Goal: Task Accomplishment & Management: Complete application form

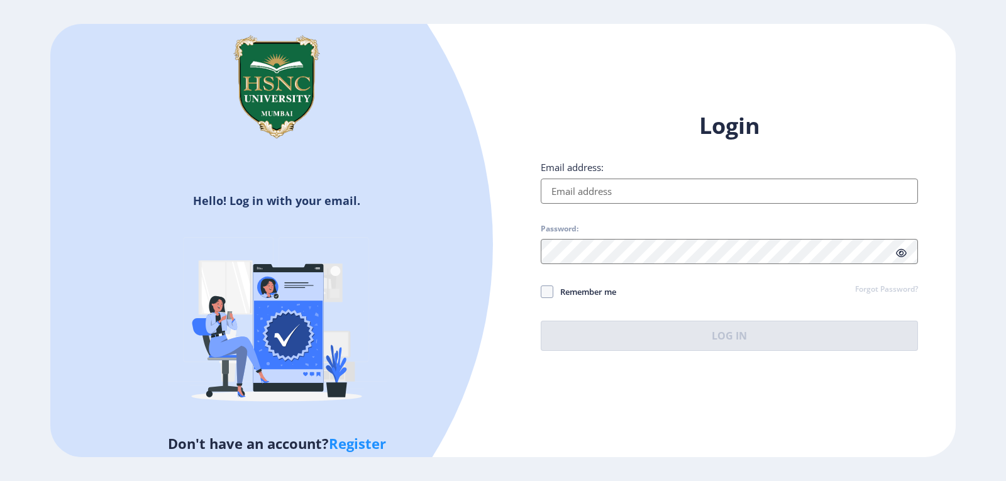
type input "[EMAIL_ADDRESS][DOMAIN_NAME]"
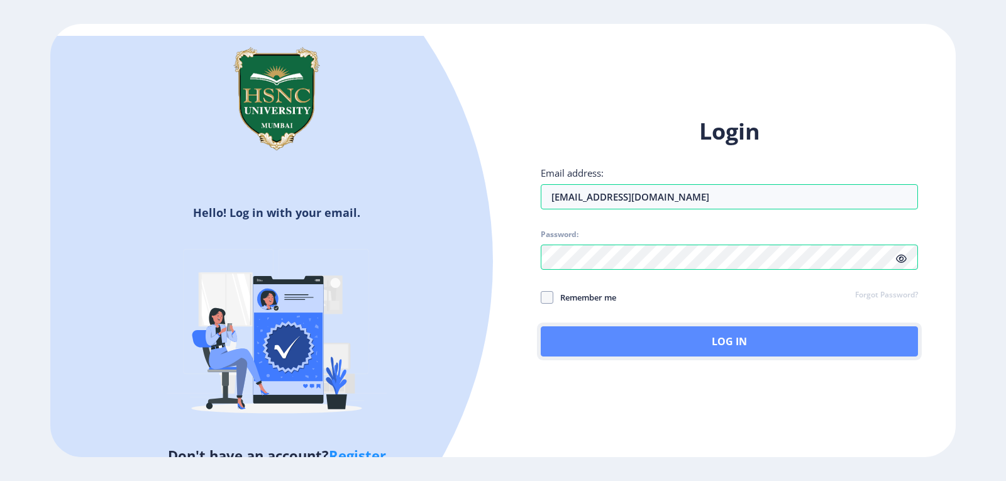
click at [710, 343] on button "Log In" at bounding box center [729, 341] width 377 height 30
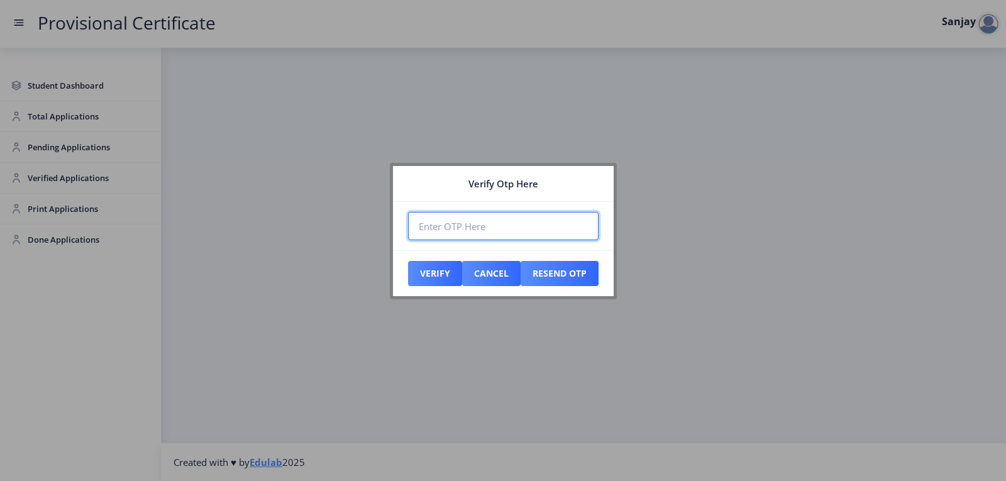
paste input "688131"
type input "688131"
click at [450, 275] on button "Verify" at bounding box center [435, 273] width 54 height 25
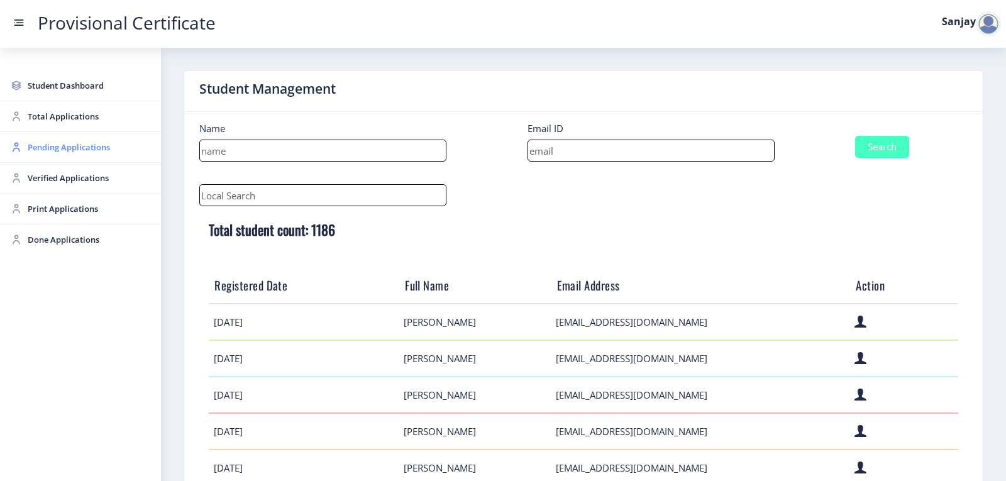
click at [58, 152] on span "Pending Applications" at bounding box center [89, 147] width 123 height 15
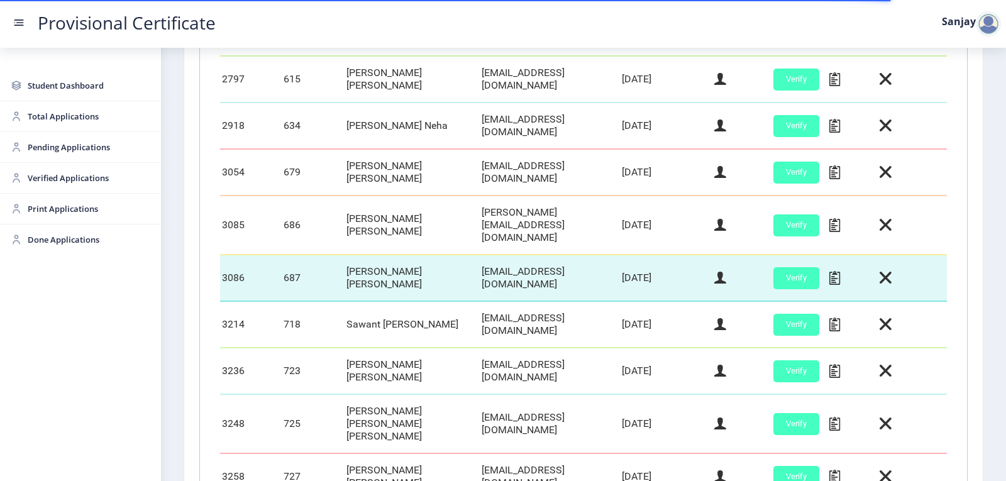
scroll to position [529, 0]
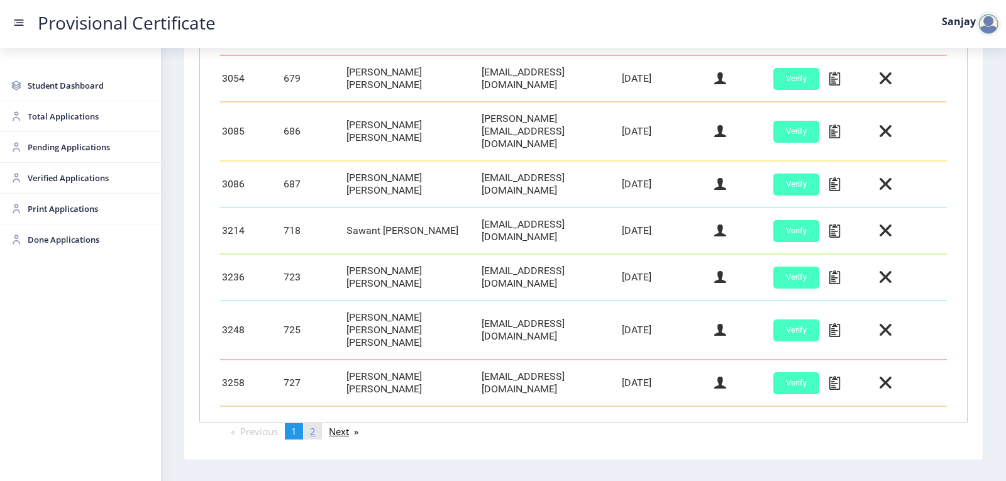
click at [322, 423] on link "page 2" at bounding box center [313, 431] width 18 height 16
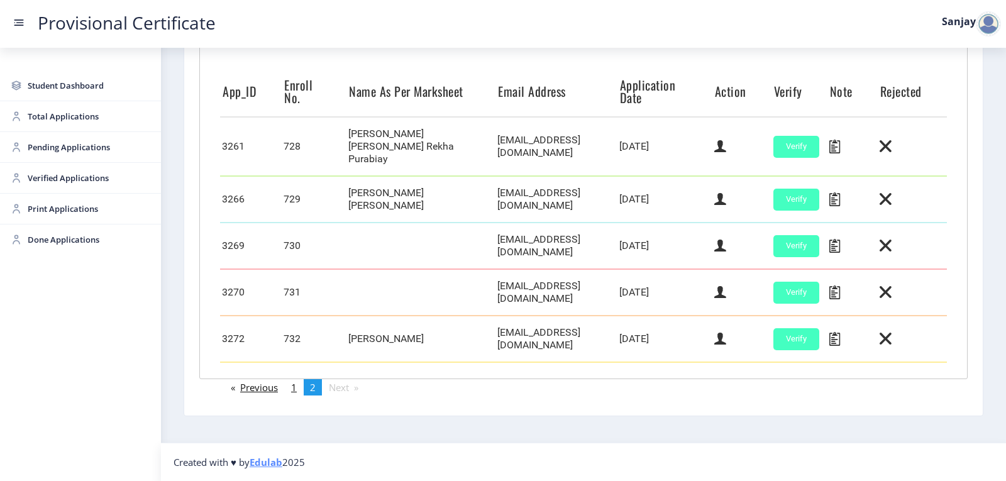
scroll to position [306, 0]
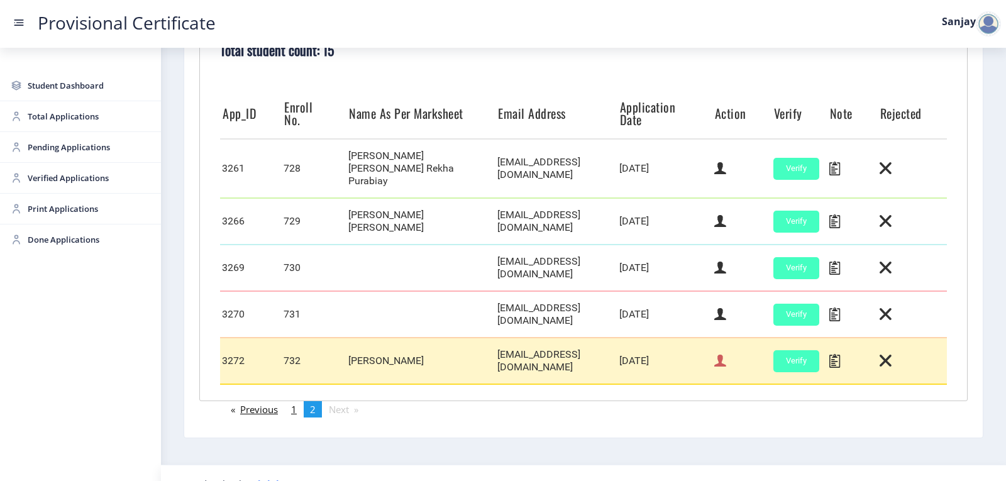
click at [715, 353] on icon at bounding box center [720, 361] width 12 height 16
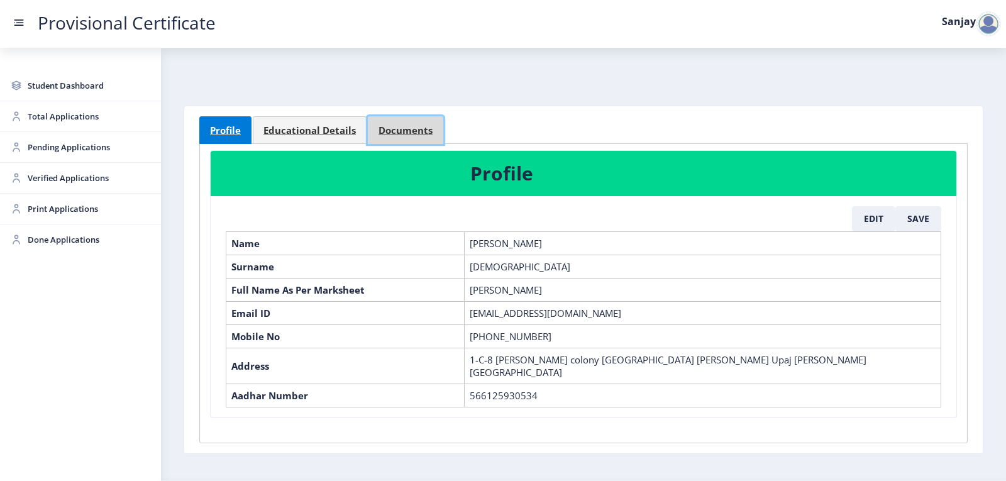
click at [391, 129] on span "Documents" at bounding box center [405, 130] width 54 height 9
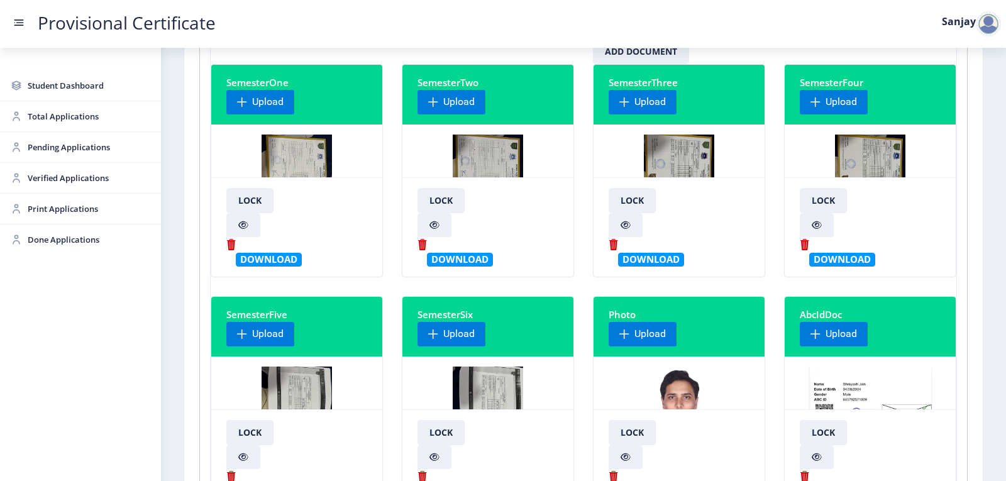
scroll to position [251, 0]
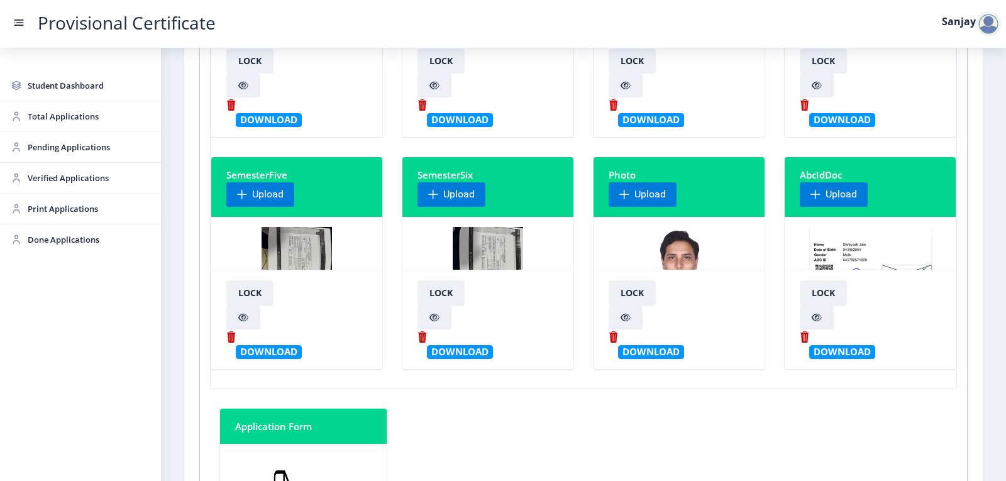
click at [501, 241] on img at bounding box center [488, 274] width 71 height 94
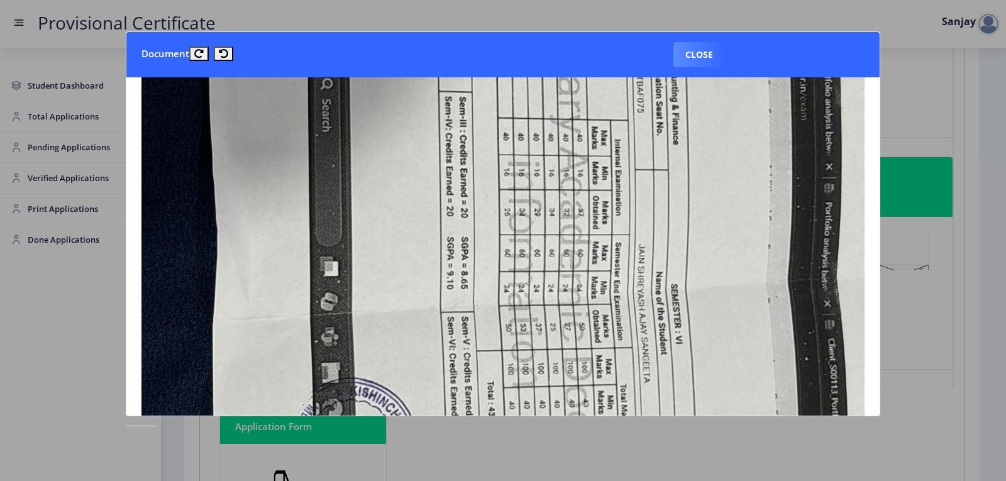
scroll to position [314, 0]
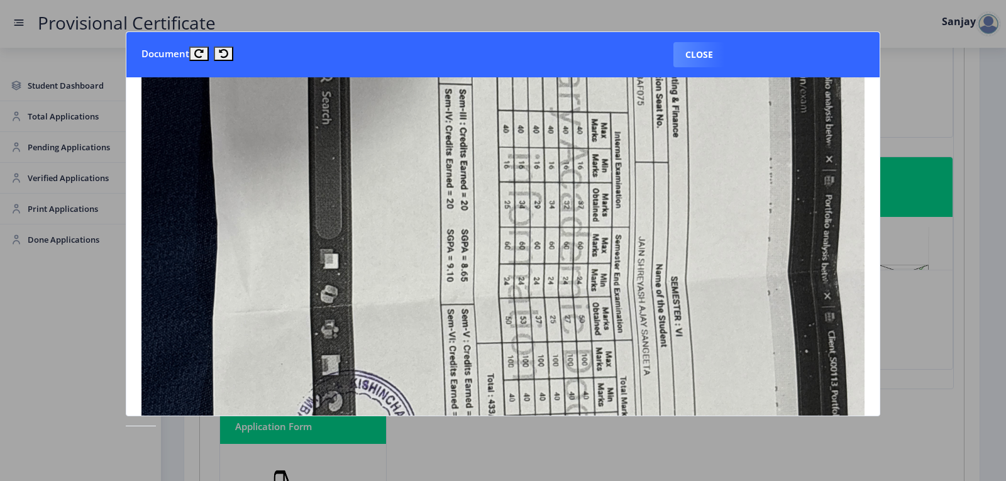
click at [689, 46] on button "Close" at bounding box center [699, 54] width 52 height 25
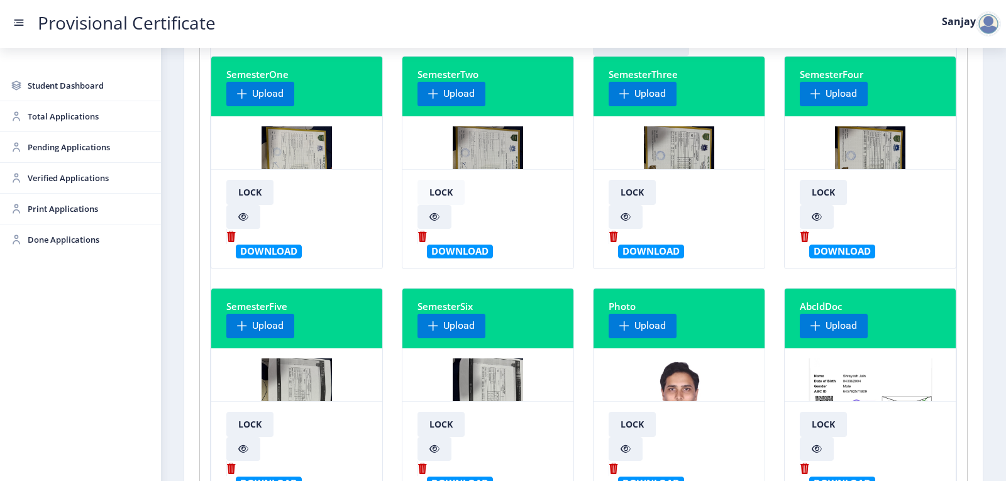
scroll to position [0, 0]
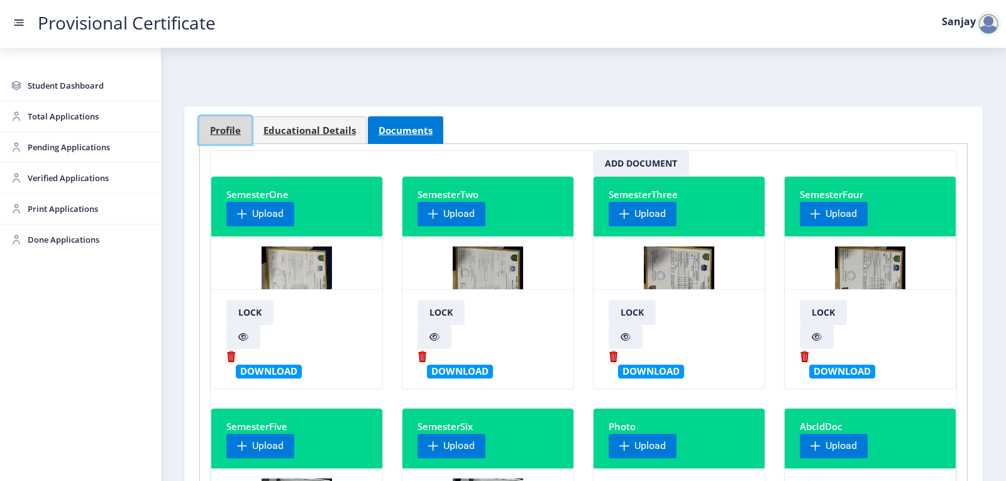
click at [231, 126] on span "Profile" at bounding box center [225, 130] width 31 height 9
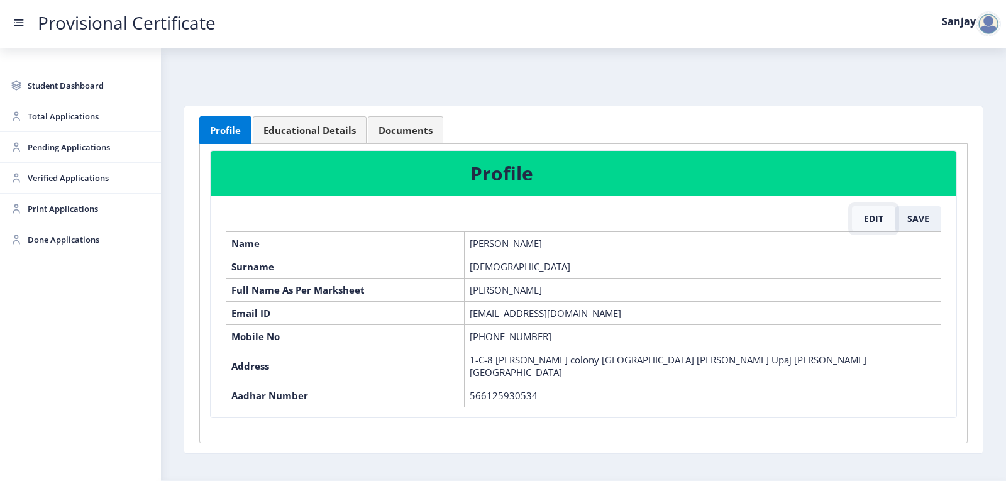
click at [870, 226] on button "Edit" at bounding box center [873, 218] width 43 height 25
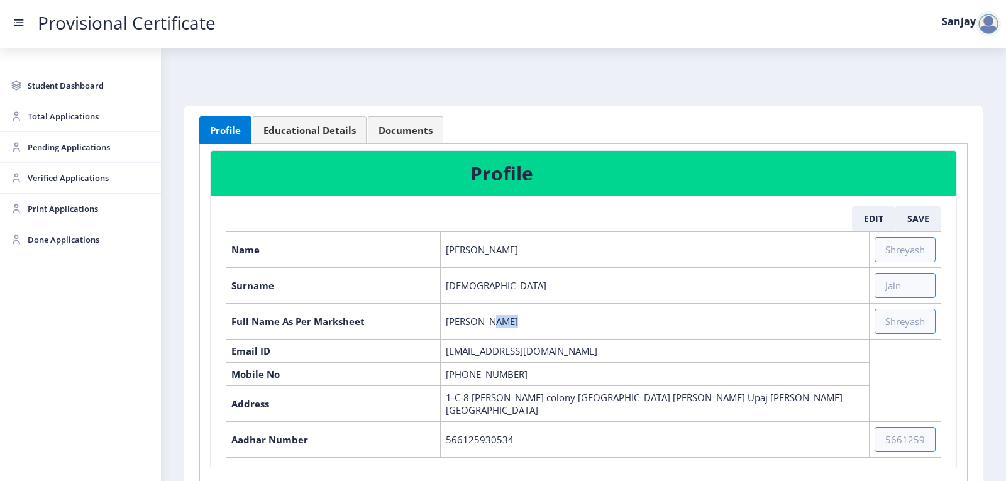
drag, startPoint x: 488, startPoint y: 321, endPoint x: 526, endPoint y: 320, distance: 38.4
click at [526, 320] on td "[PERSON_NAME]" at bounding box center [655, 321] width 429 height 36
drag, startPoint x: 884, startPoint y: 314, endPoint x: 907, endPoint y: 355, distance: 47.0
click at [886, 315] on input "text" at bounding box center [904, 321] width 61 height 25
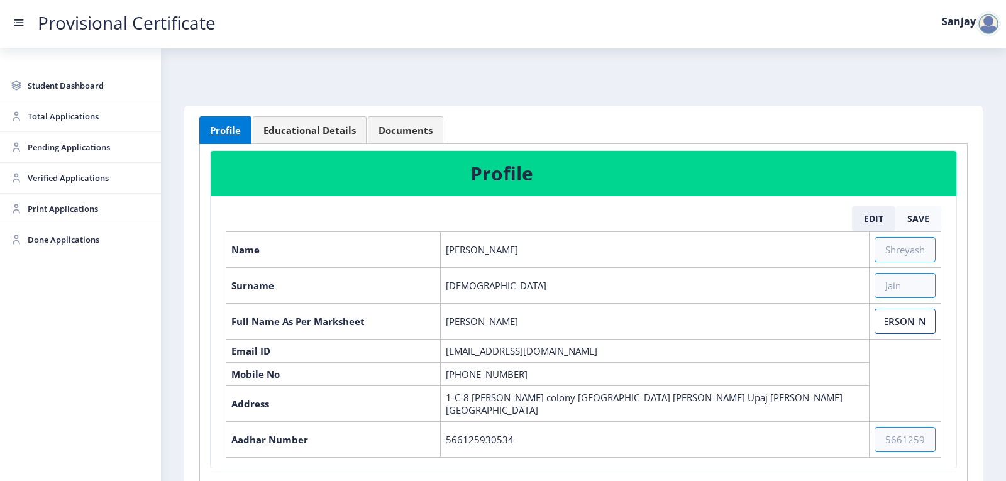
type input "[PERSON_NAME] [PERSON_NAME] [PERSON_NAME]"
click at [917, 226] on button "Save" at bounding box center [918, 218] width 46 height 25
click at [902, 218] on button "Save" at bounding box center [918, 218] width 46 height 25
click at [916, 218] on button "Save" at bounding box center [918, 218] width 46 height 25
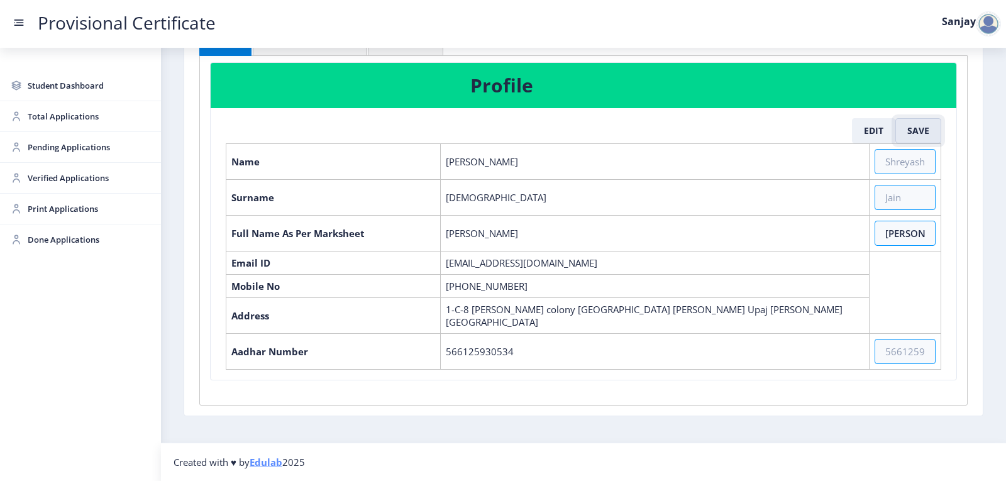
scroll to position [25, 0]
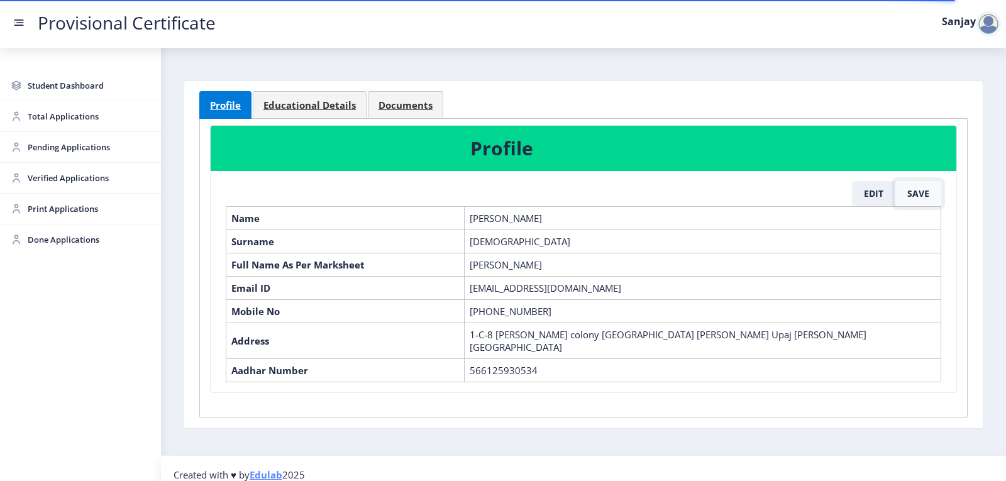
click at [920, 192] on button "Save" at bounding box center [918, 193] width 46 height 25
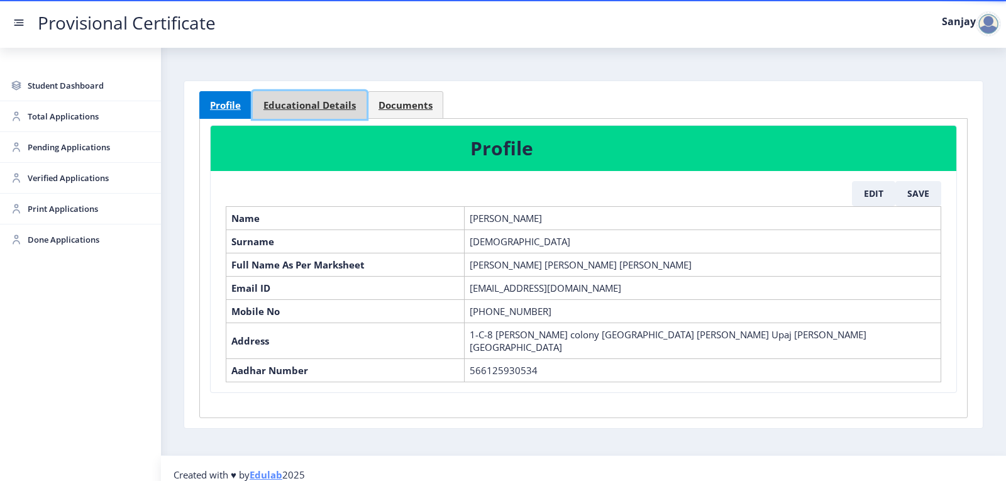
click at [335, 110] on span "Educational Details" at bounding box center [309, 105] width 92 height 9
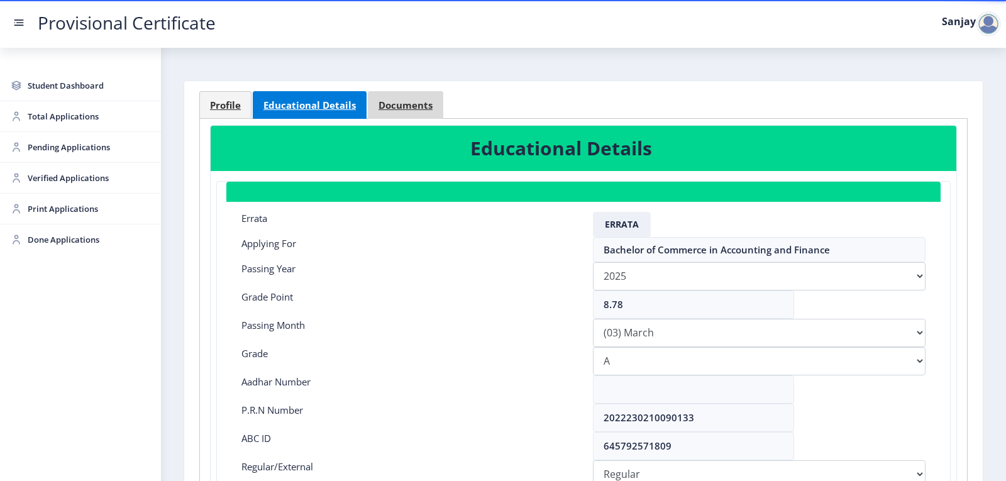
click at [426, 107] on div "Profile Educational Details Documents Profile Edit Save Name [PERSON_NAME] Surn…" at bounding box center [583, 376] width 768 height 570
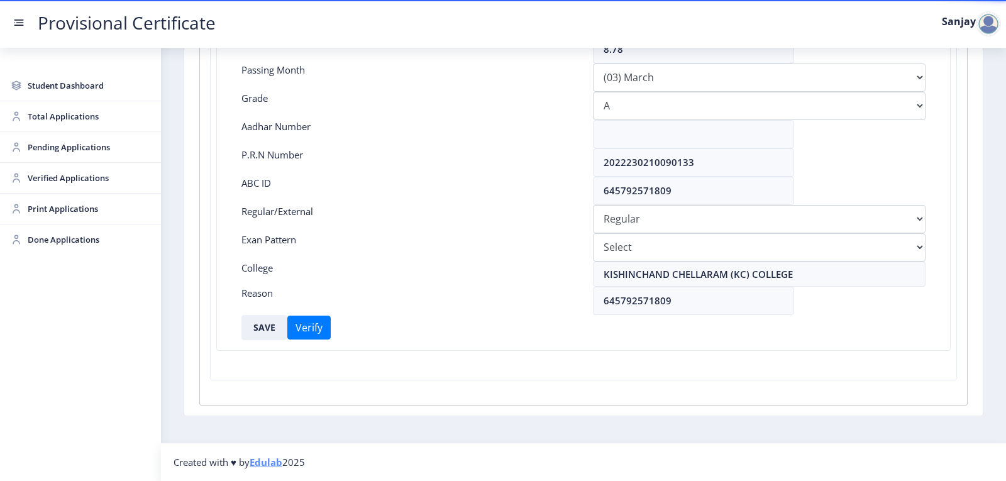
select select "March"
select select "A"
select select "Regular"
select select "March"
select select "A"
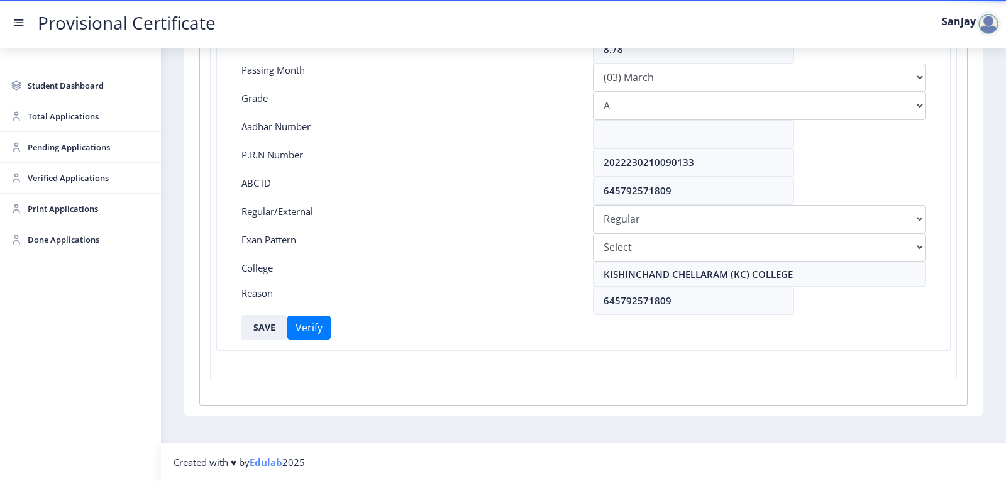
select select "Regular"
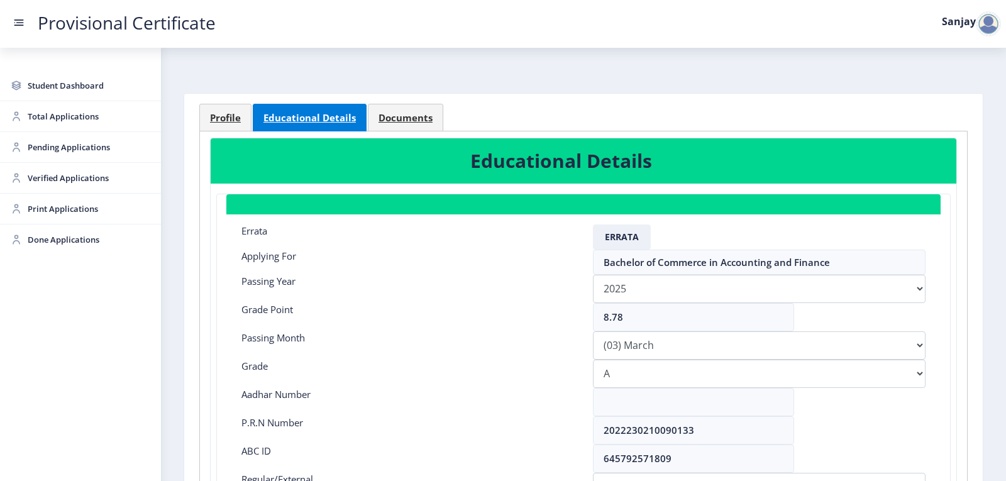
scroll to position [0, 0]
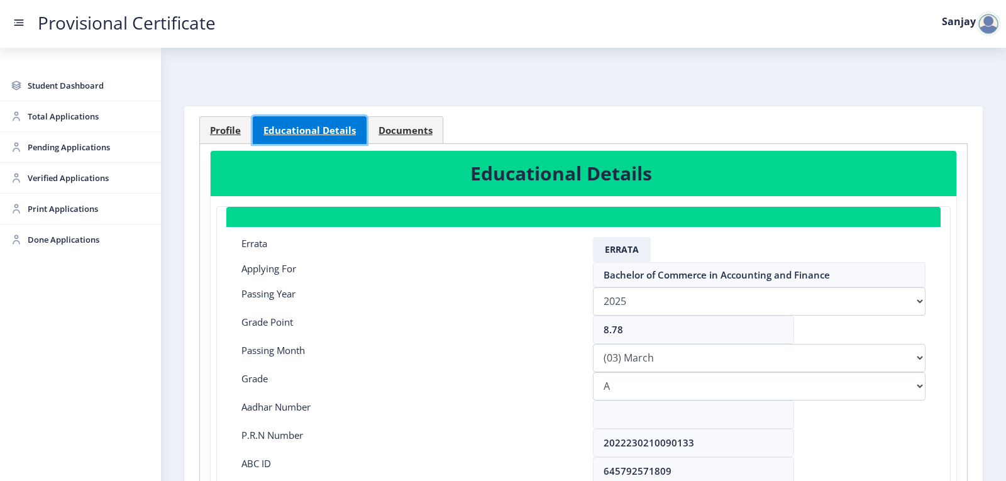
click at [304, 123] on link "Educational Details" at bounding box center [310, 130] width 114 height 28
click at [420, 129] on span "Documents" at bounding box center [405, 130] width 54 height 9
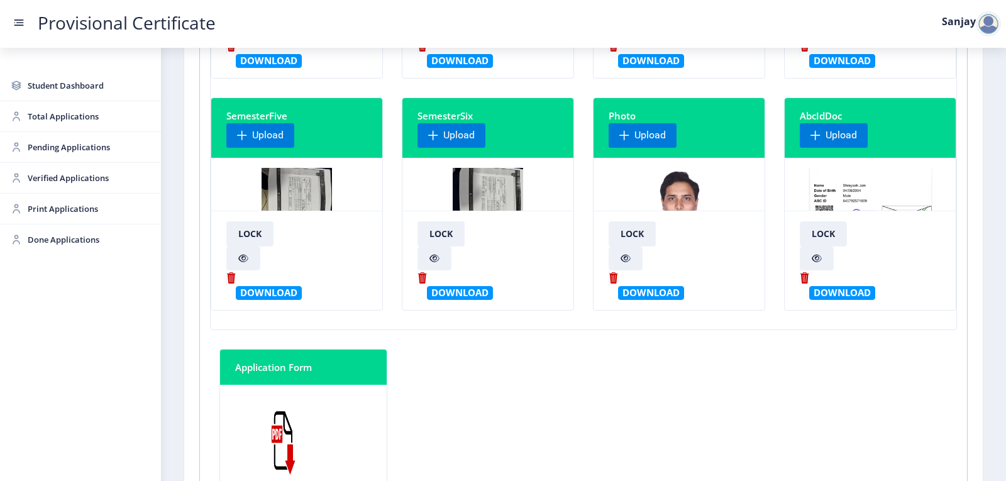
scroll to position [314, 0]
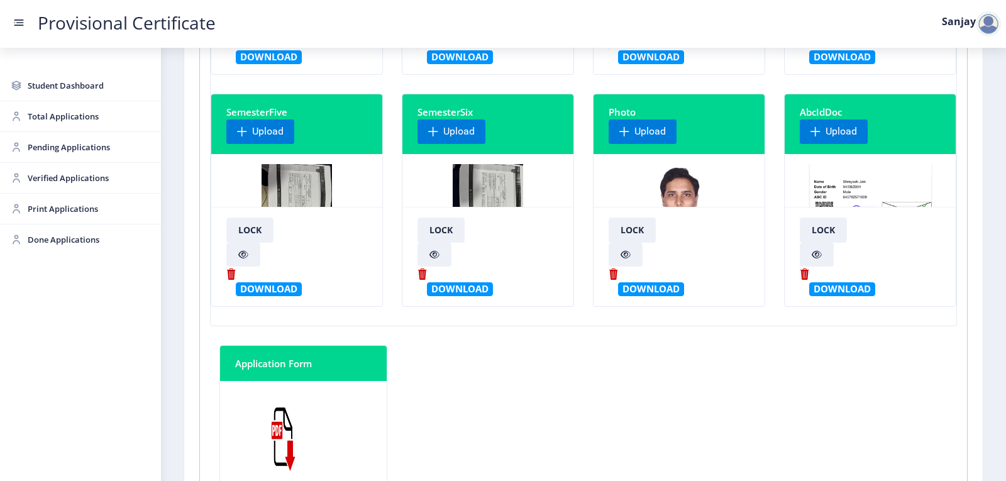
click at [497, 176] on img at bounding box center [488, 211] width 71 height 94
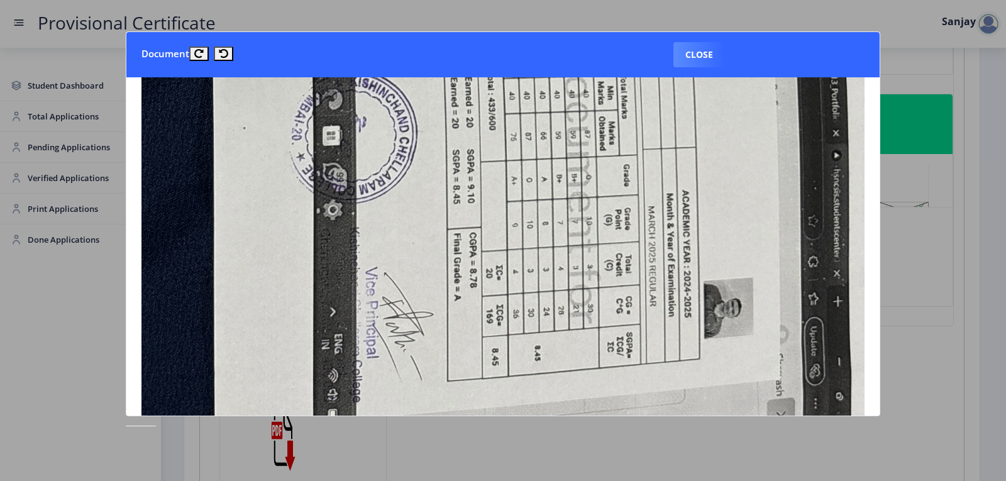
scroll to position [629, 0]
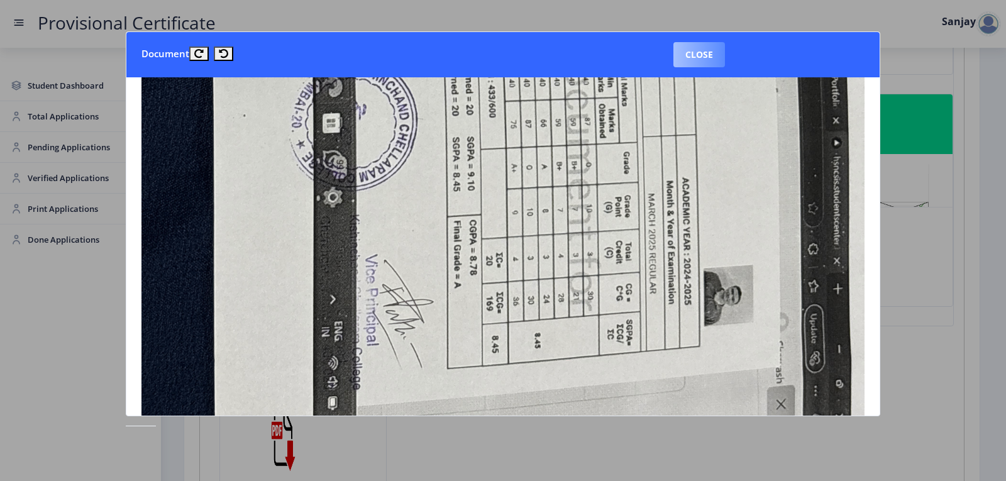
click at [713, 47] on button "Close" at bounding box center [699, 54] width 52 height 25
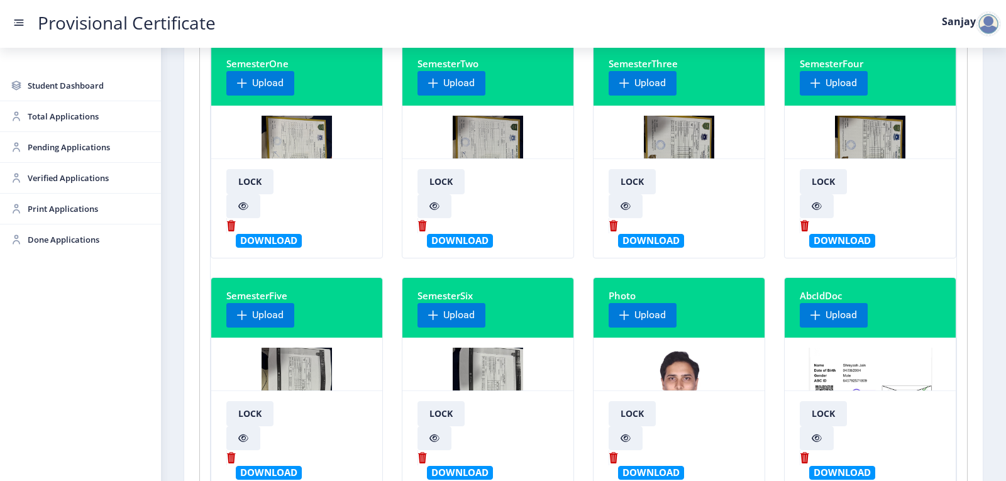
scroll to position [0, 0]
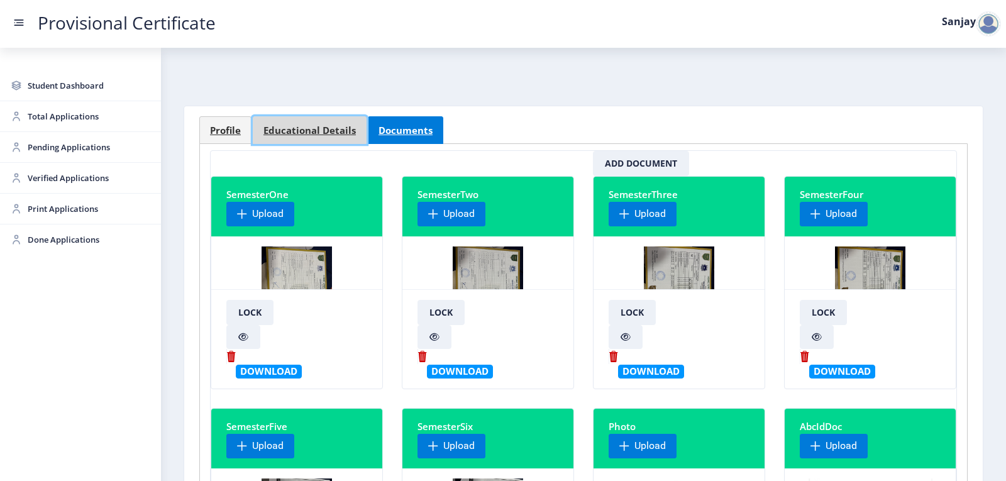
click at [297, 118] on link "Educational Details" at bounding box center [310, 130] width 114 height 28
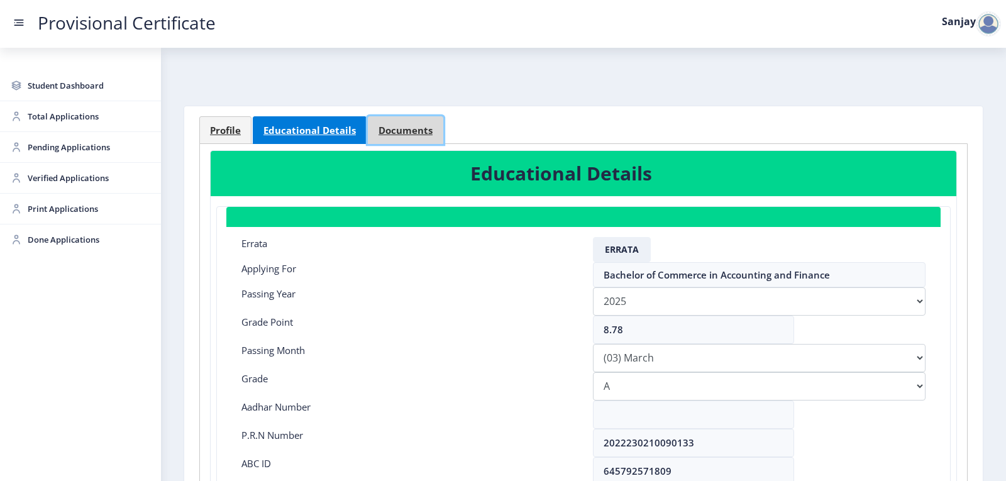
click at [375, 129] on link "Documents" at bounding box center [405, 130] width 75 height 28
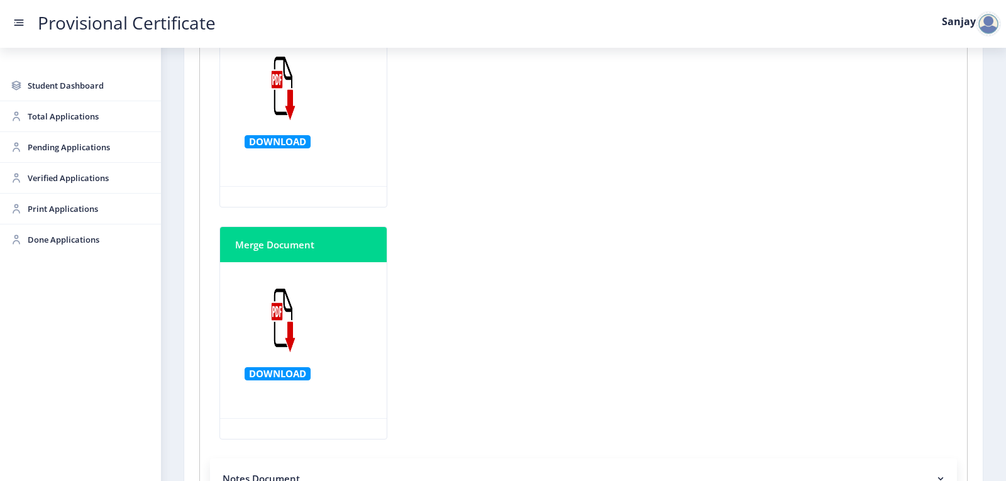
scroll to position [411, 0]
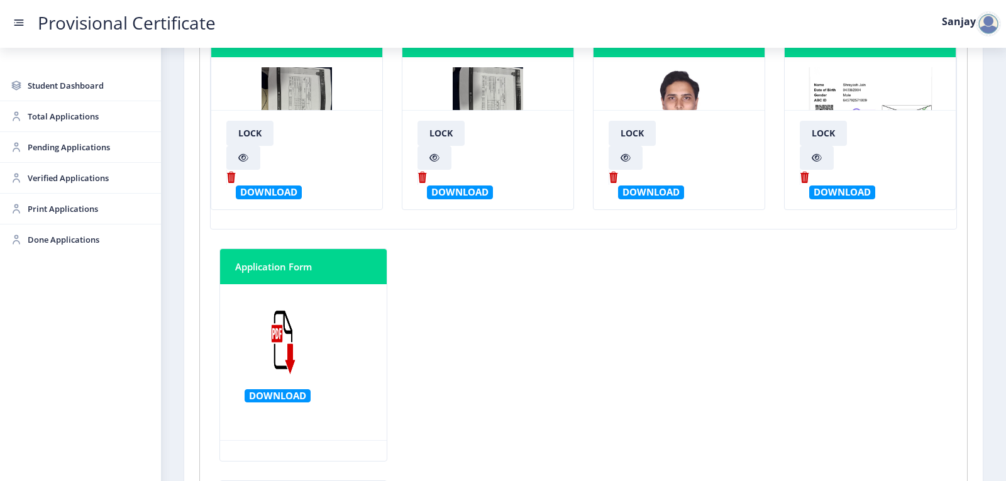
click at [500, 97] on img at bounding box center [488, 114] width 71 height 94
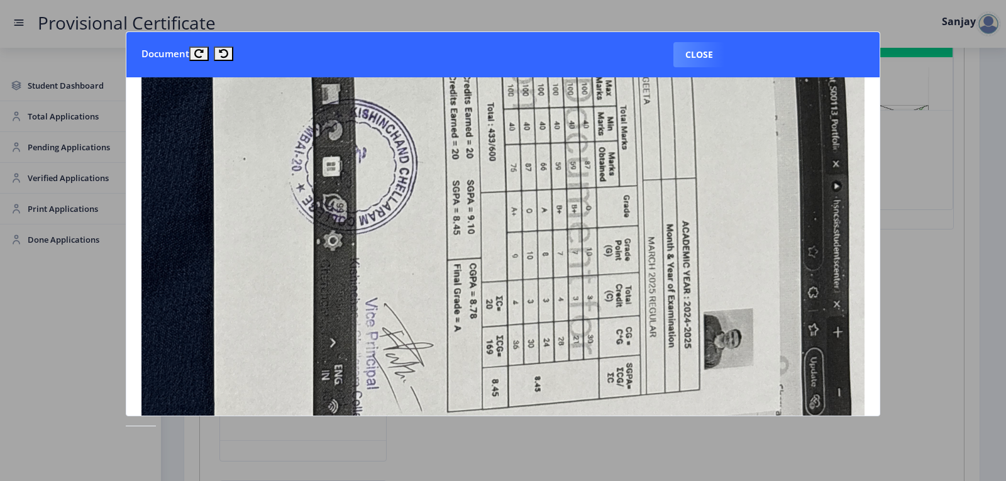
scroll to position [629, 0]
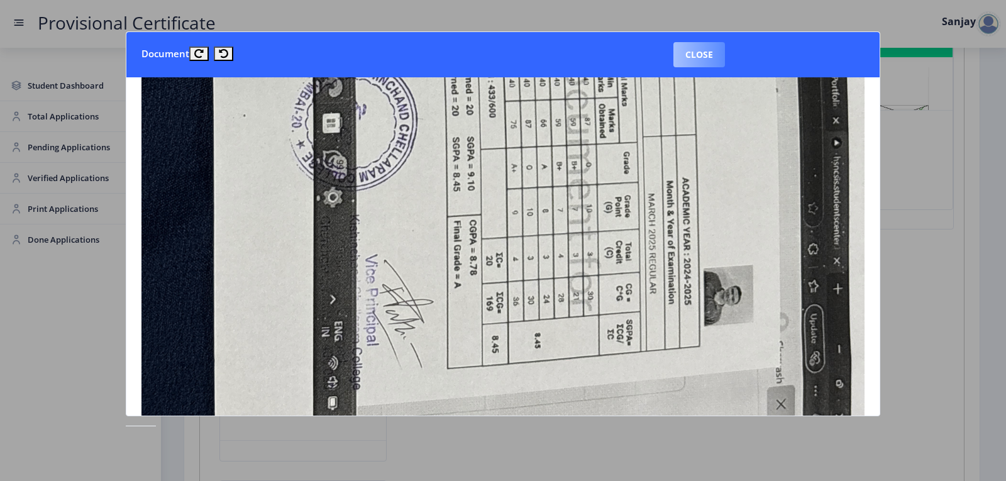
click at [707, 56] on button "Close" at bounding box center [699, 54] width 52 height 25
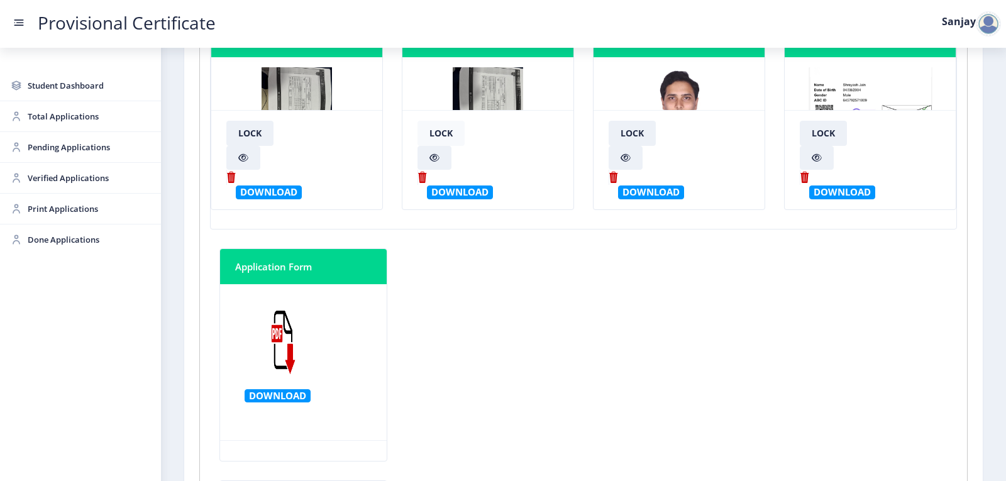
scroll to position [34, 0]
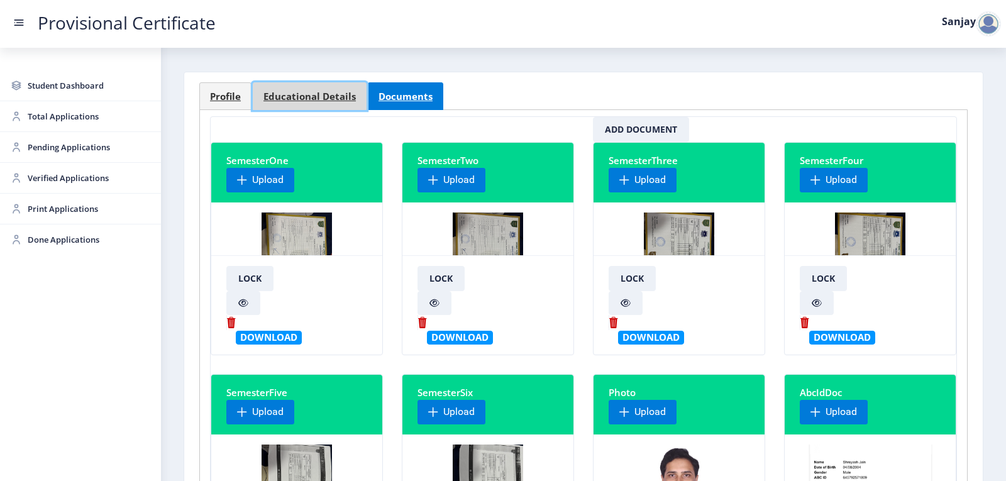
click at [320, 99] on span "Educational Details" at bounding box center [309, 96] width 92 height 9
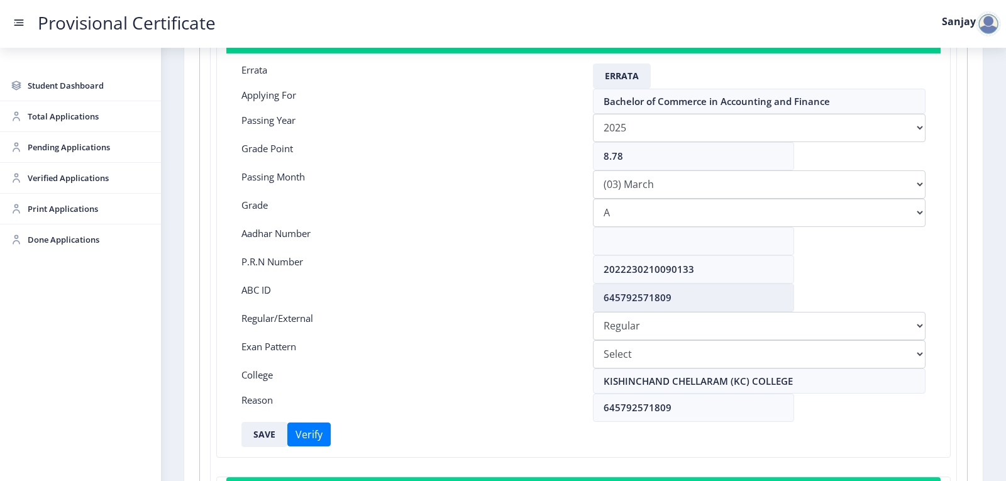
scroll to position [223, 0]
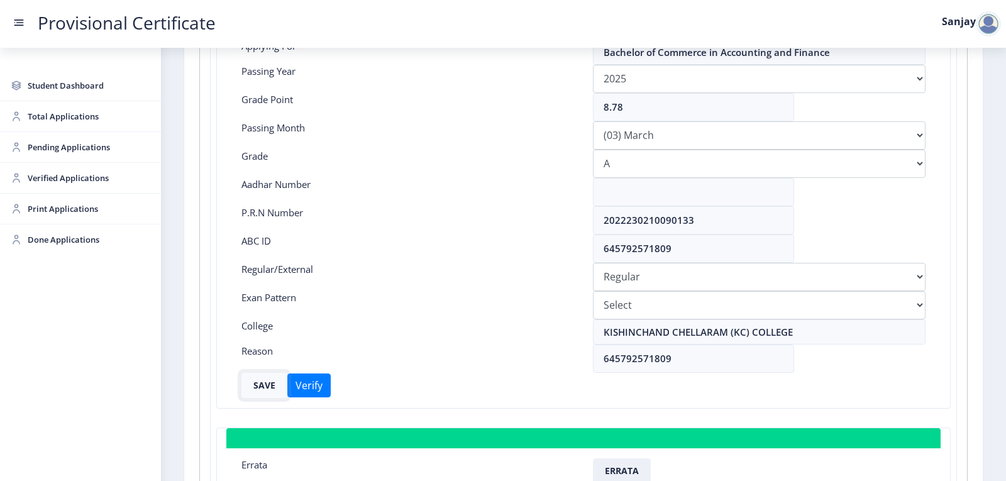
click at [265, 379] on button "SAVE" at bounding box center [264, 385] width 46 height 25
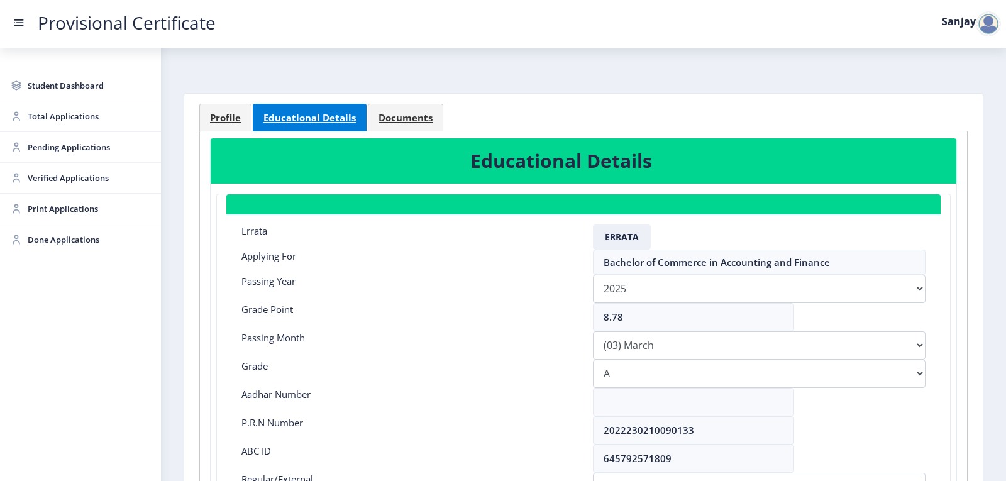
scroll to position [0, 0]
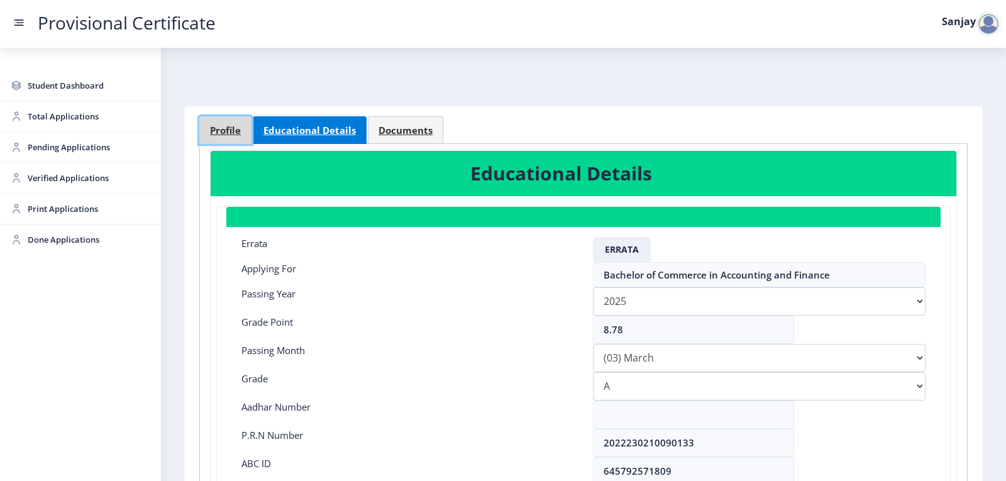
click at [225, 130] on span "Profile" at bounding box center [225, 130] width 31 height 9
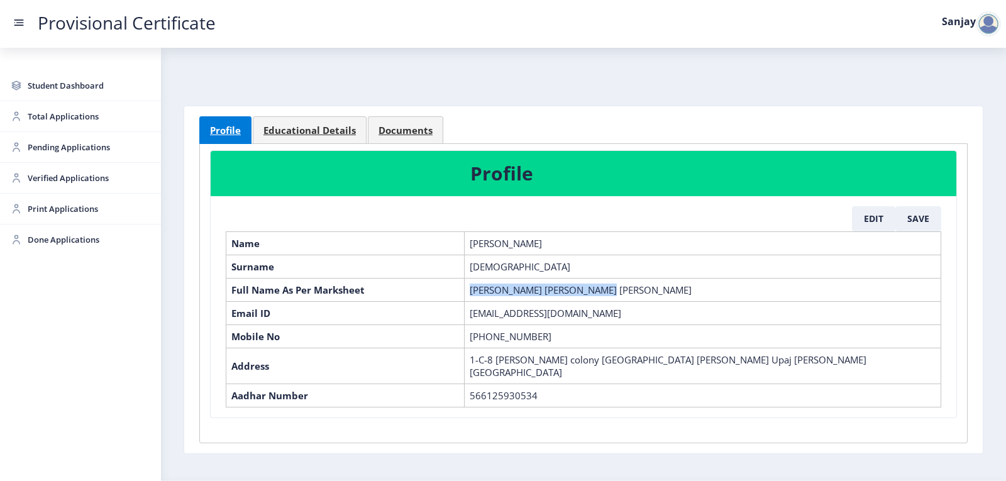
drag, startPoint x: 468, startPoint y: 287, endPoint x: 632, endPoint y: 291, distance: 163.5
click at [632, 291] on td "[PERSON_NAME] [PERSON_NAME] [PERSON_NAME]" at bounding box center [703, 289] width 477 height 23
copy td "[PERSON_NAME] [PERSON_NAME] [PERSON_NAME]"
click at [302, 120] on link "Educational Details" at bounding box center [310, 130] width 114 height 28
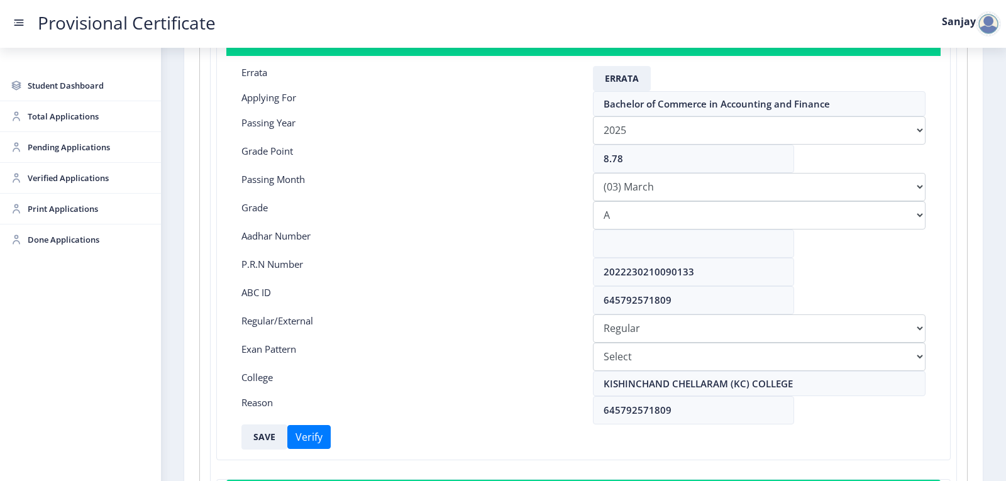
scroll to position [189, 0]
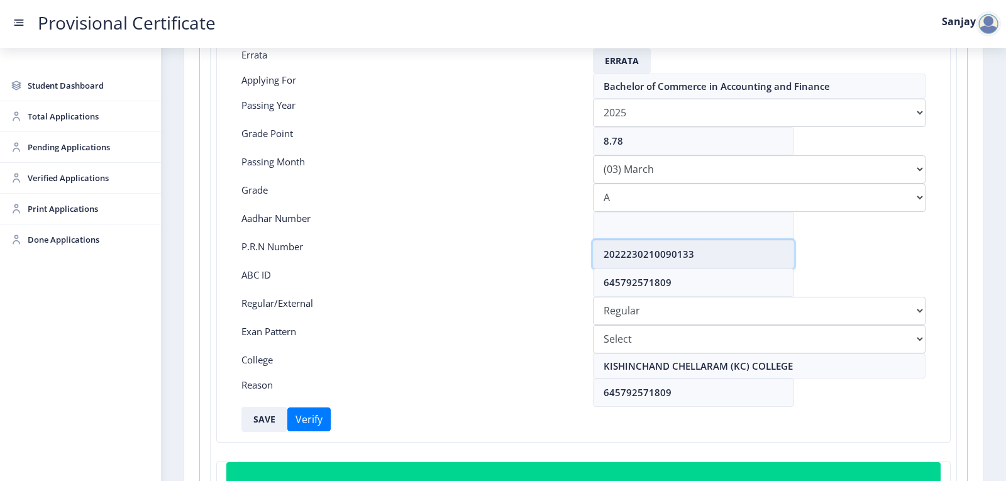
drag, startPoint x: 603, startPoint y: 252, endPoint x: 701, endPoint y: 255, distance: 97.5
click at [701, 255] on input "2022230210090133" at bounding box center [693, 254] width 201 height 28
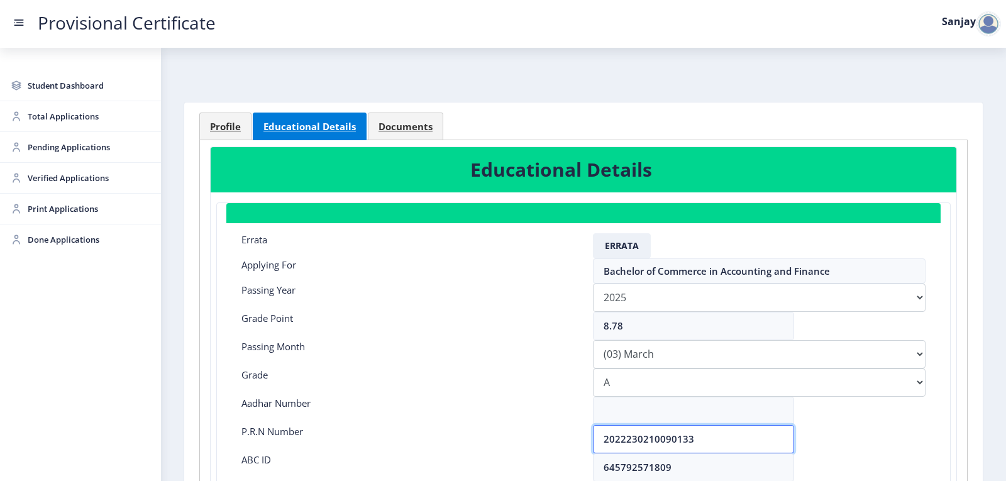
scroll to position [0, 0]
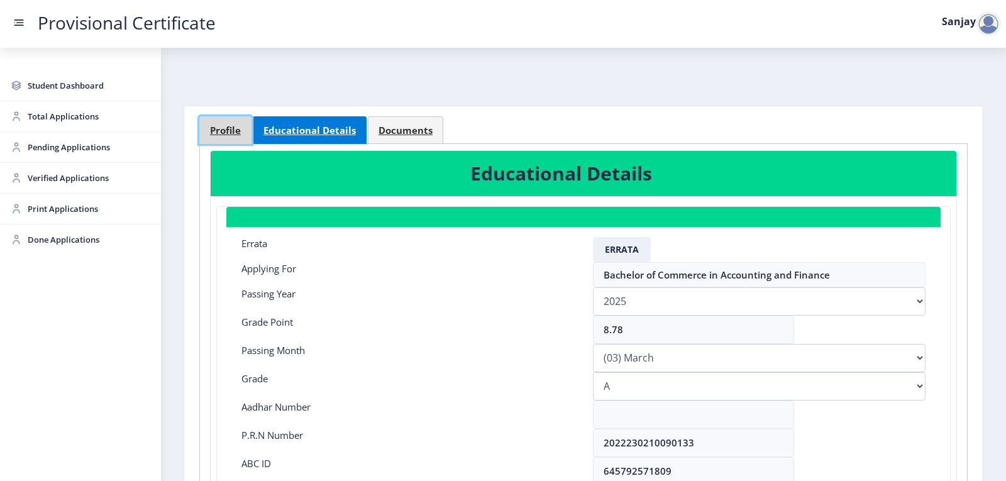
click at [231, 137] on link "Profile" at bounding box center [225, 130] width 52 height 28
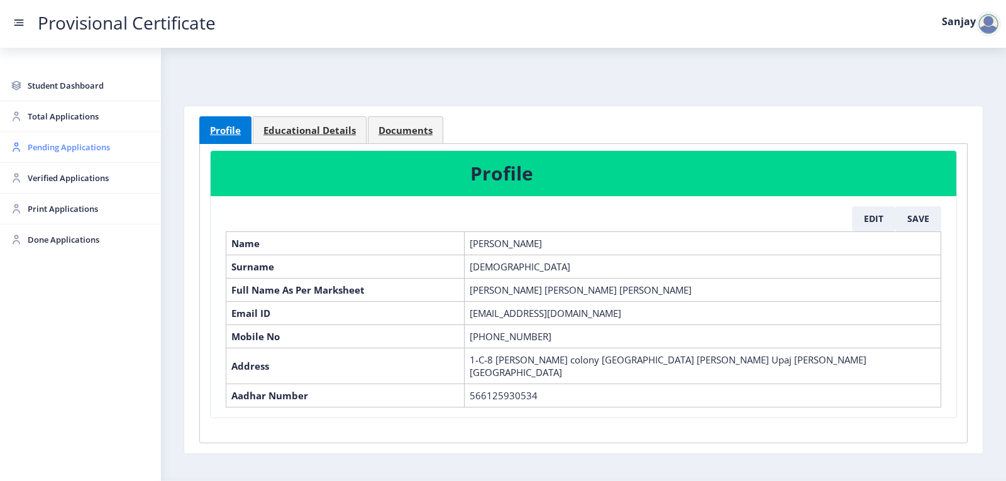
click at [82, 149] on span "Pending Applications" at bounding box center [89, 147] width 123 height 15
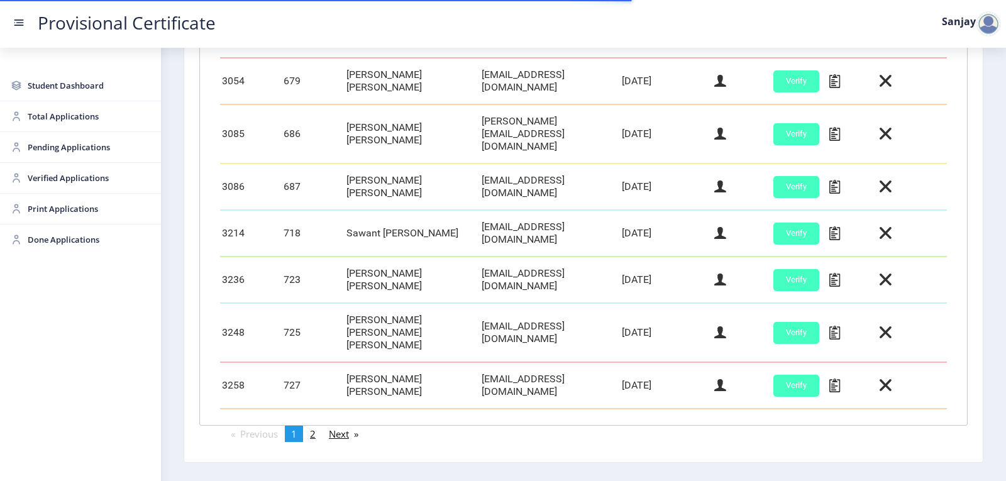
scroll to position [529, 0]
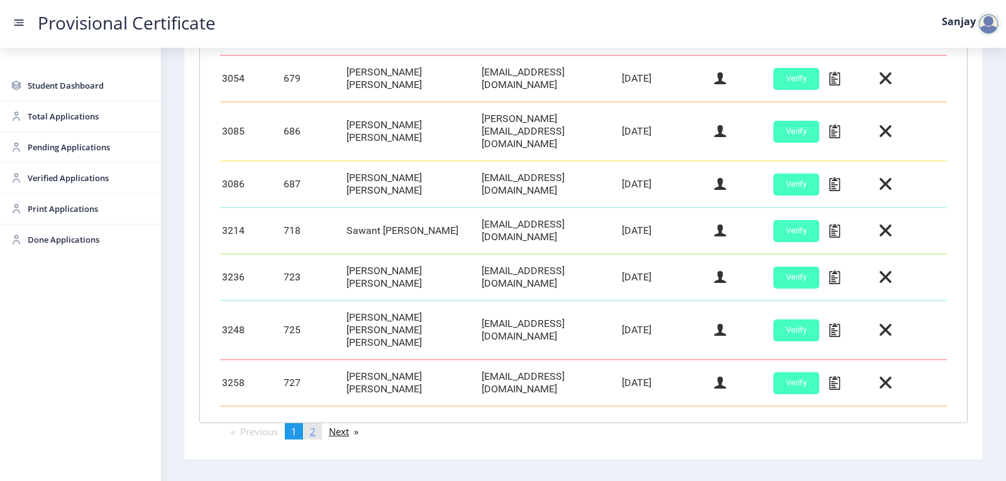
click at [321, 423] on link "page 2" at bounding box center [313, 431] width 18 height 16
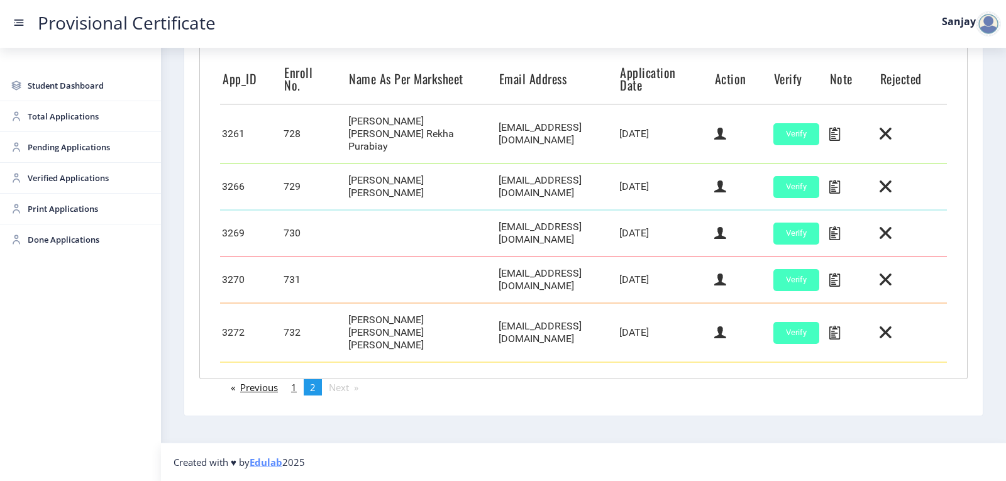
scroll to position [309, 0]
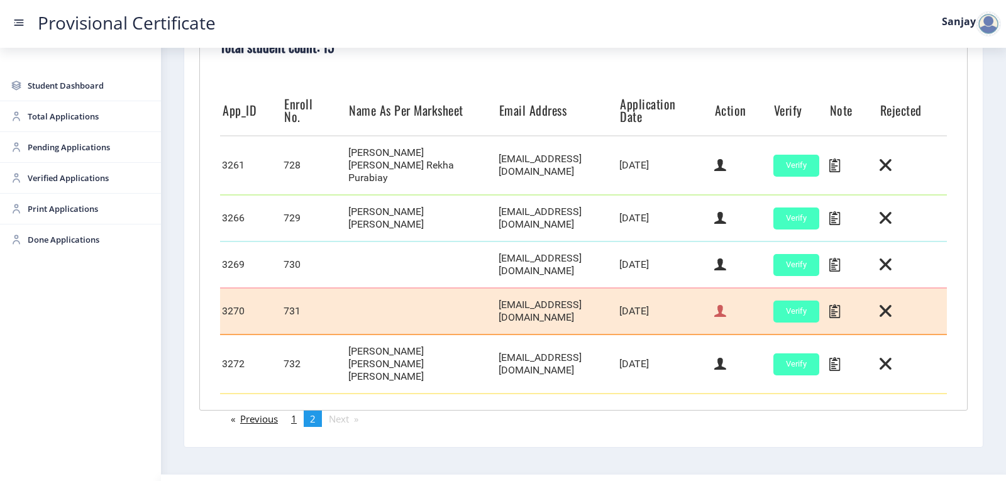
click at [718, 303] on icon at bounding box center [720, 311] width 12 height 16
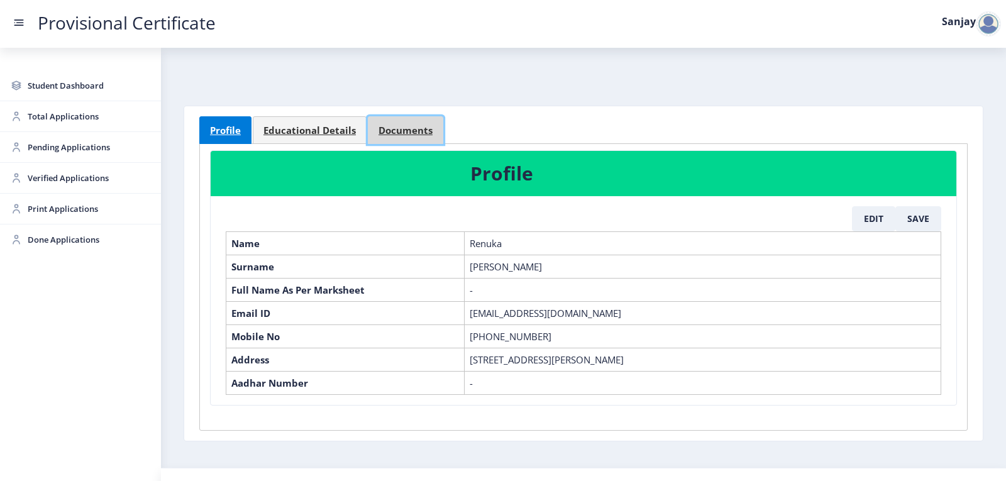
click at [402, 137] on link "Documents" at bounding box center [405, 130] width 75 height 28
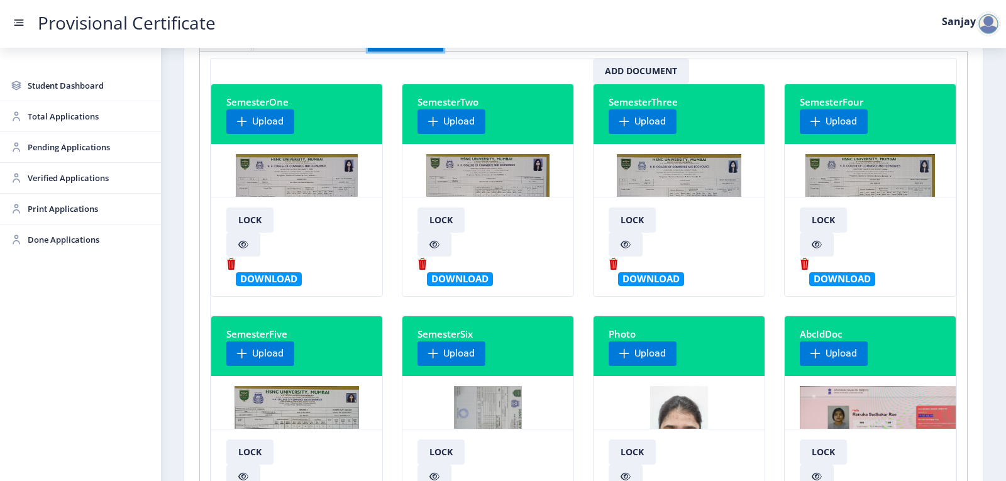
scroll to position [189, 0]
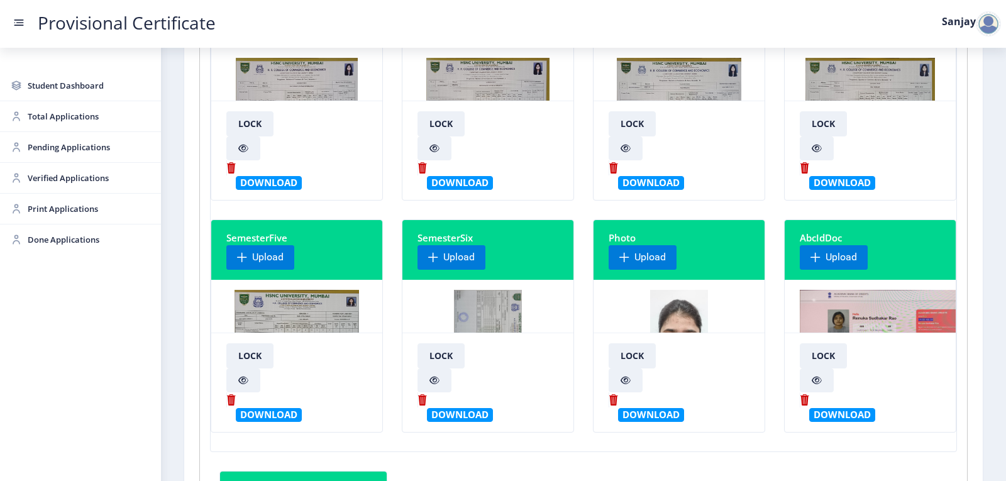
click at [490, 310] on img at bounding box center [488, 337] width 69 height 94
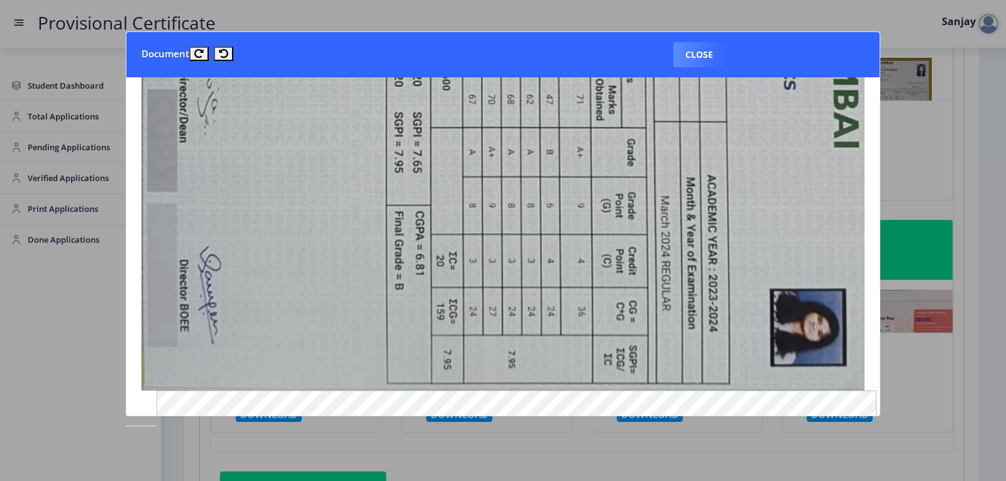
scroll to position [754, 0]
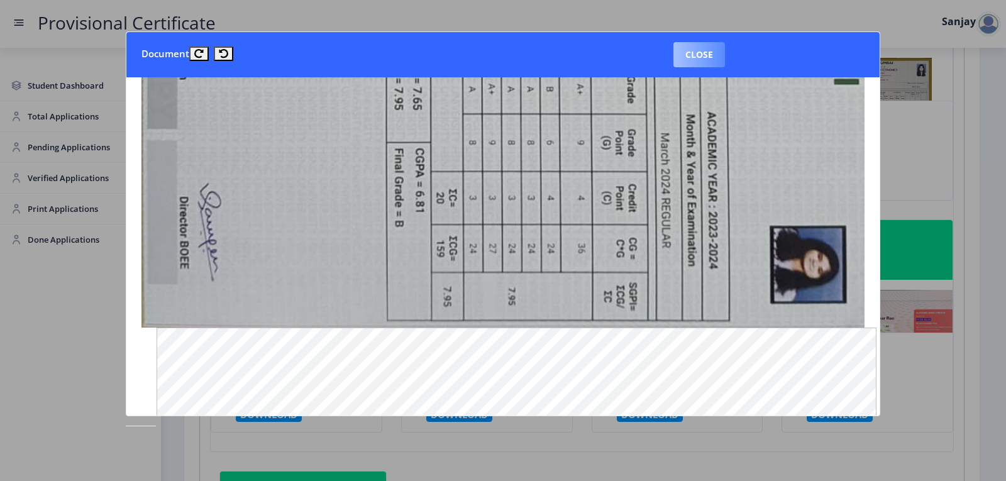
drag, startPoint x: 693, startPoint y: 55, endPoint x: 654, endPoint y: 78, distance: 44.5
click at [692, 56] on button "Close" at bounding box center [699, 54] width 52 height 25
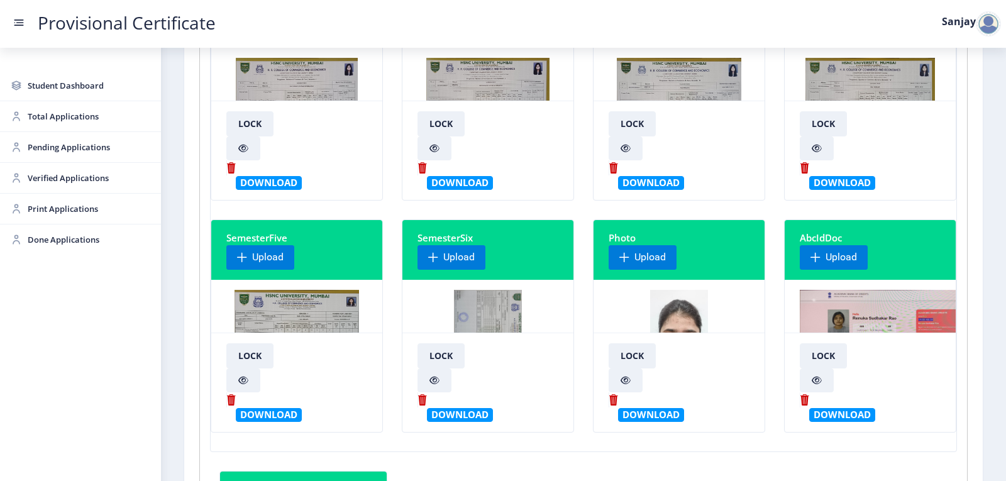
scroll to position [0, 0]
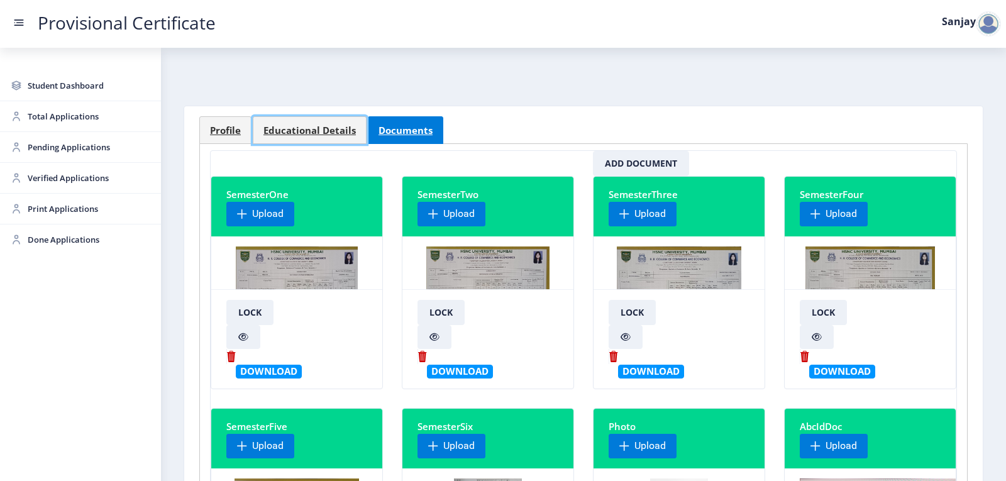
drag, startPoint x: 270, startPoint y: 131, endPoint x: 377, endPoint y: 139, distance: 107.2
click at [271, 131] on span "Educational Details" at bounding box center [309, 130] width 92 height 9
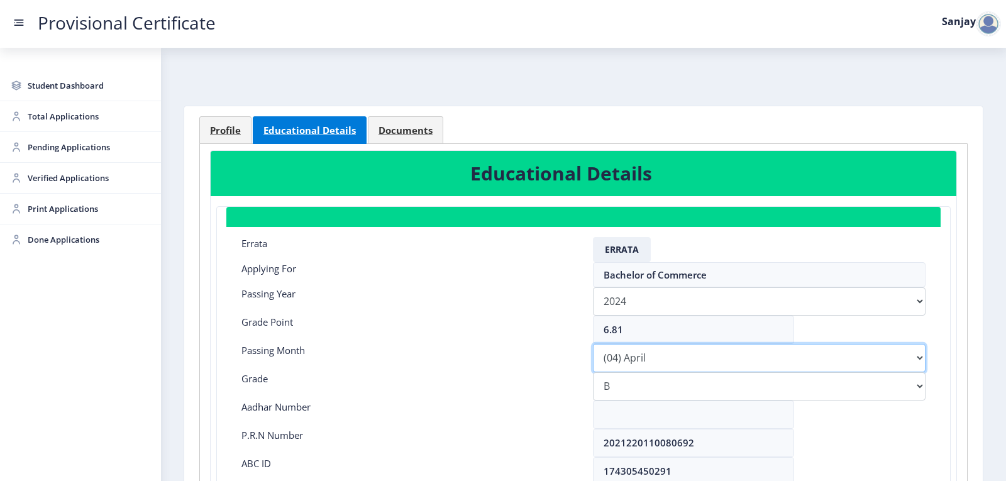
click at [917, 360] on select "Please select PassingMonth (01) January (02) February (03) March (04) April (05…" at bounding box center [759, 358] width 333 height 28
select select "March"
click at [593, 344] on select "Please select PassingMonth (01) January (02) February (03) March (04) April (05…" at bounding box center [759, 358] width 333 height 28
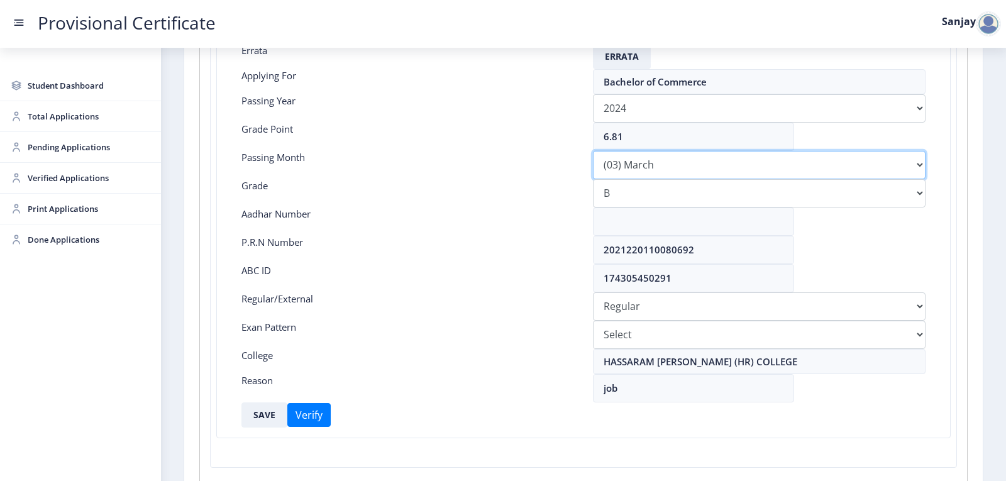
scroll to position [280, 0]
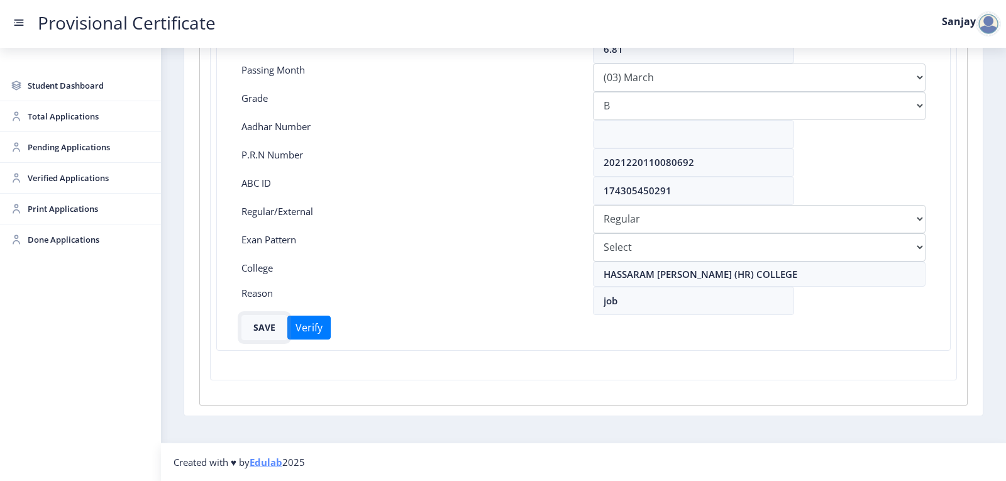
click at [258, 329] on button "SAVE" at bounding box center [264, 327] width 46 height 25
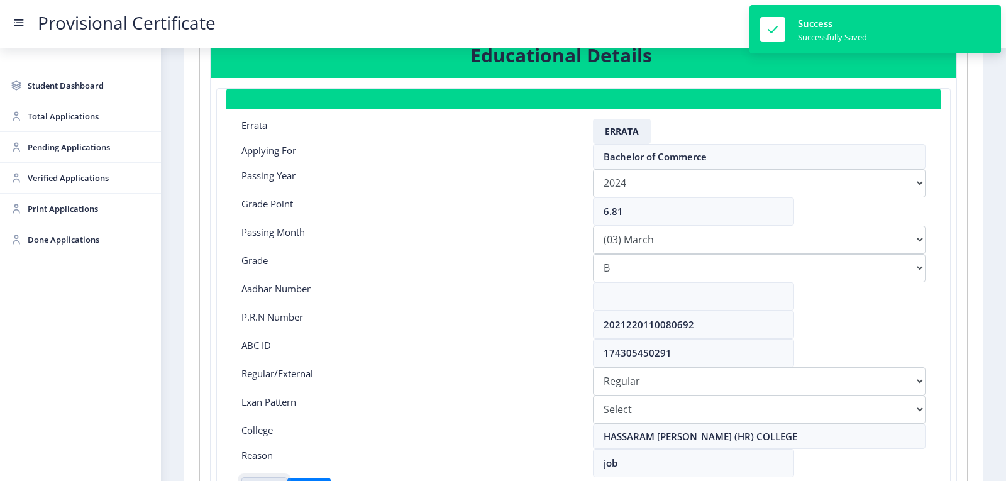
scroll to position [0, 0]
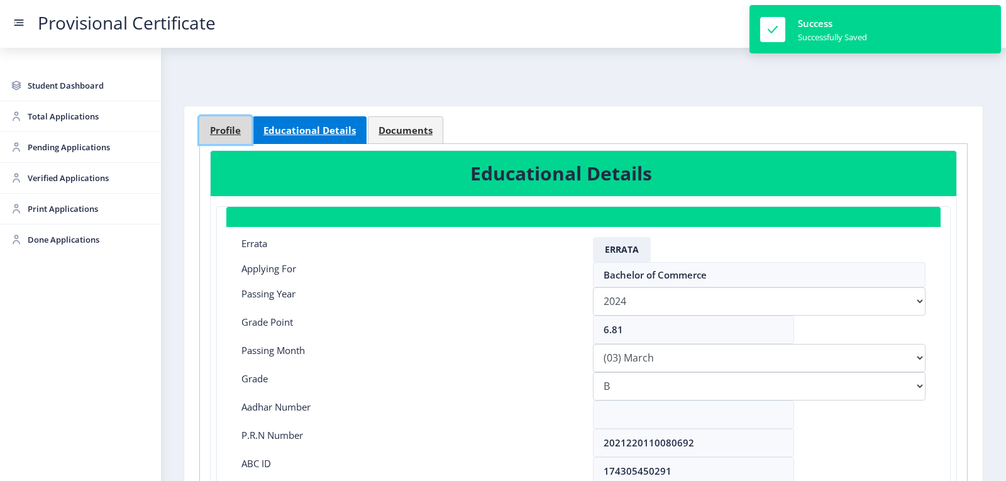
click at [228, 131] on span "Profile" at bounding box center [225, 130] width 31 height 9
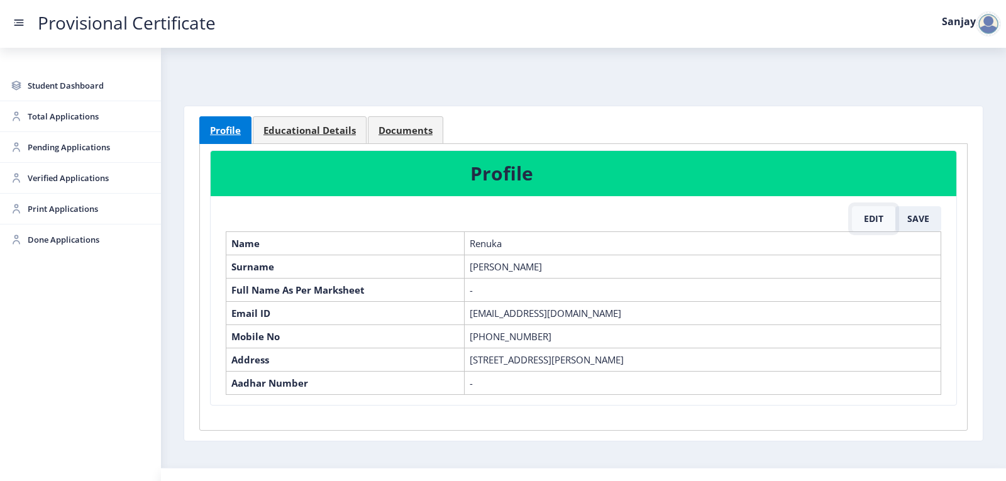
click at [866, 219] on button "Edit" at bounding box center [873, 218] width 43 height 25
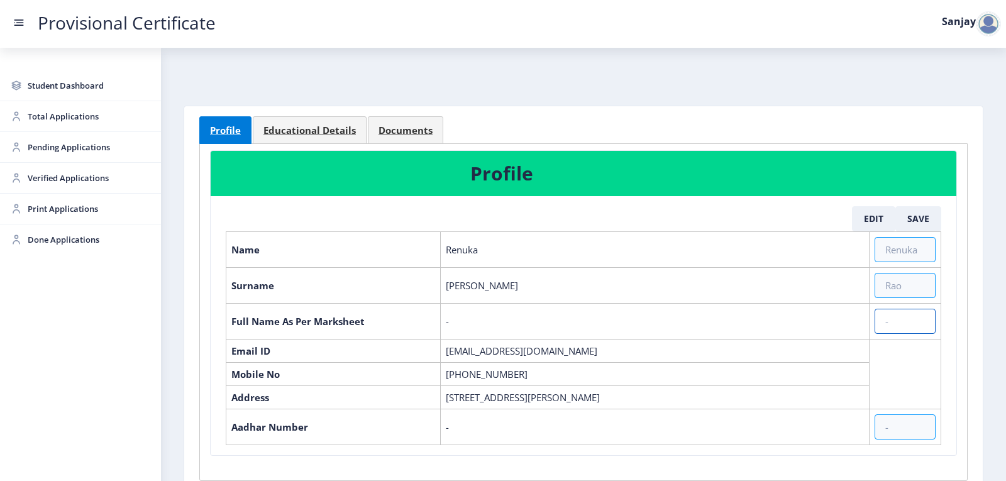
drag, startPoint x: 886, startPoint y: 322, endPoint x: 934, endPoint y: 355, distance: 58.1
click at [894, 325] on input "text" at bounding box center [904, 321] width 61 height 25
type input "[PERSON_NAME]"
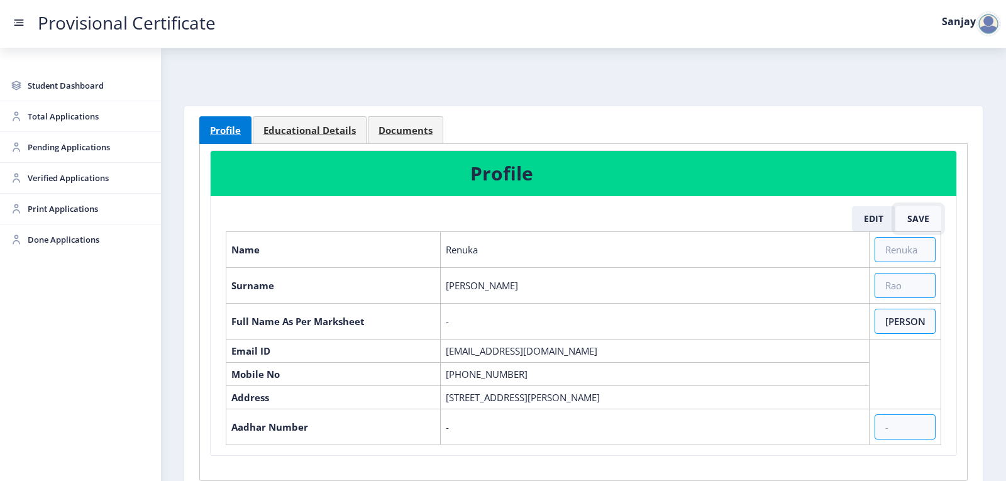
click at [935, 216] on button "Save" at bounding box center [918, 218] width 46 height 25
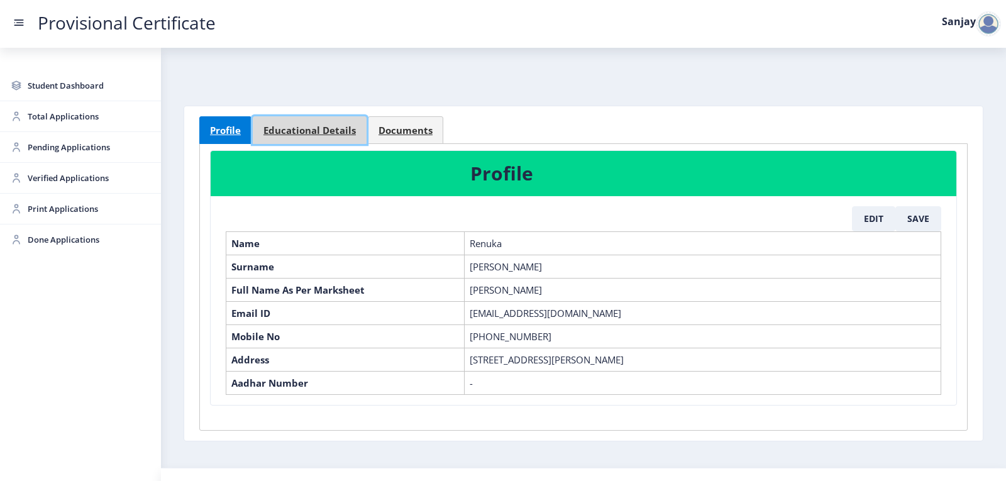
drag, startPoint x: 289, startPoint y: 121, endPoint x: 319, endPoint y: 130, distance: 32.2
click at [293, 121] on link "Educational Details" at bounding box center [310, 130] width 114 height 28
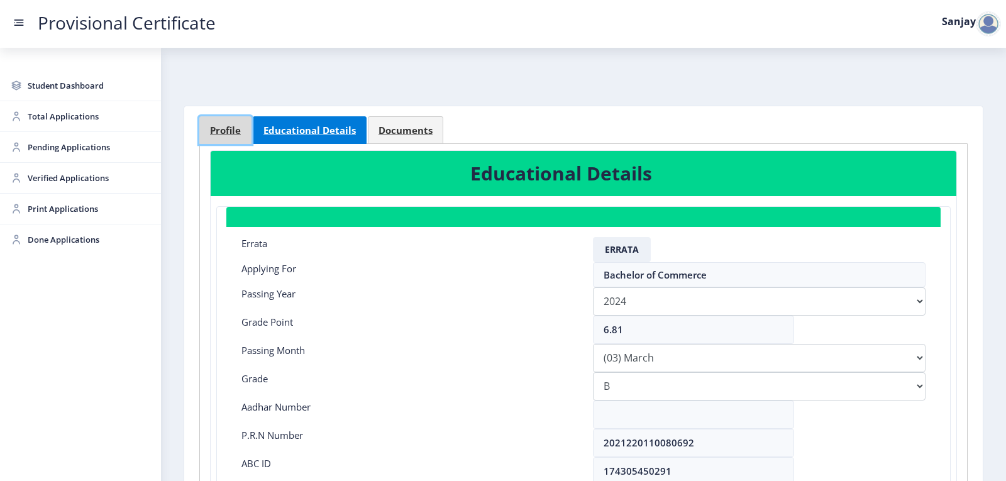
drag, startPoint x: 209, startPoint y: 131, endPoint x: 224, endPoint y: 138, distance: 16.3
click at [210, 131] on link "Profile" at bounding box center [225, 130] width 52 height 28
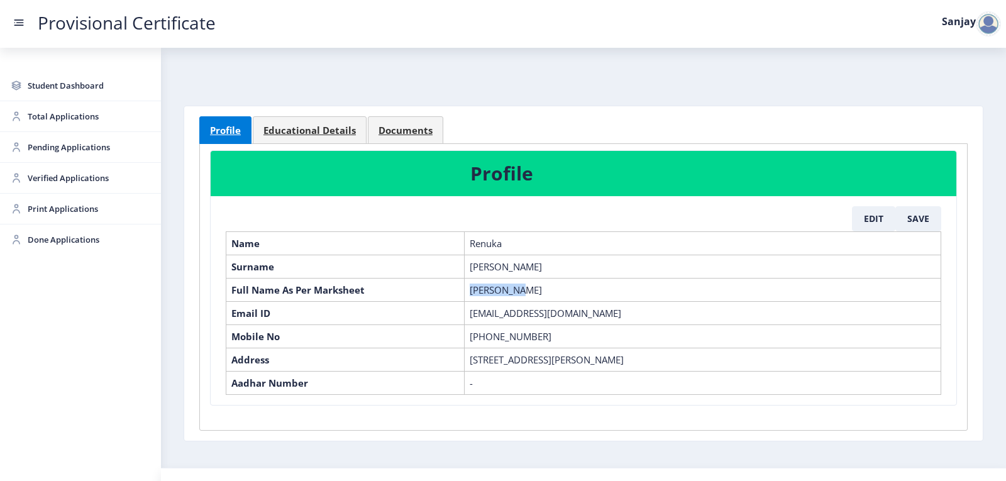
drag, startPoint x: 470, startPoint y: 287, endPoint x: 565, endPoint y: 294, distance: 94.5
click at [565, 294] on td "[PERSON_NAME]" at bounding box center [703, 289] width 477 height 23
copy td "[PERSON_NAME]"
drag, startPoint x: 329, startPoint y: 127, endPoint x: 334, endPoint y: 164, distance: 37.4
click at [328, 127] on span "Educational Details" at bounding box center [309, 130] width 92 height 9
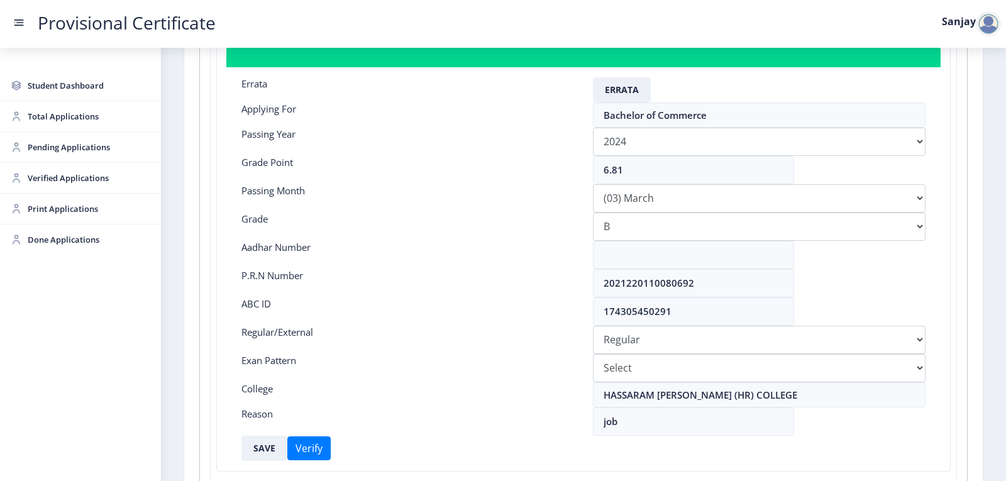
scroll to position [189, 0]
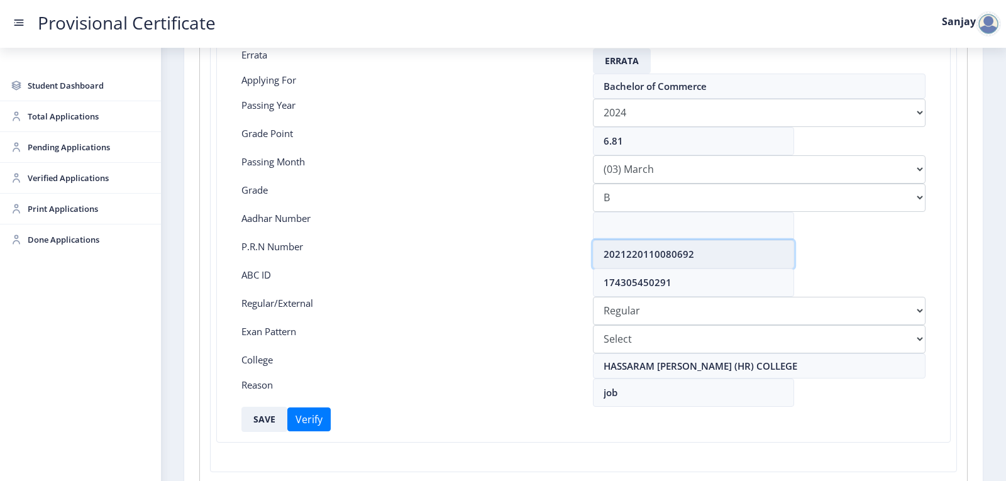
drag, startPoint x: 602, startPoint y: 253, endPoint x: 717, endPoint y: 251, distance: 115.7
click at [717, 251] on input "2021220110080692" at bounding box center [693, 254] width 201 height 28
click at [74, 147] on span "Pending Applications" at bounding box center [89, 147] width 123 height 15
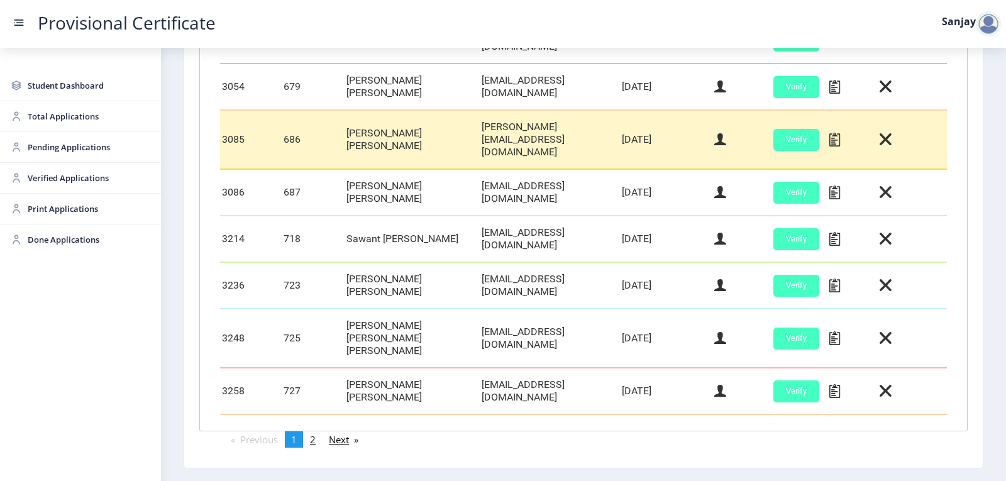
scroll to position [529, 0]
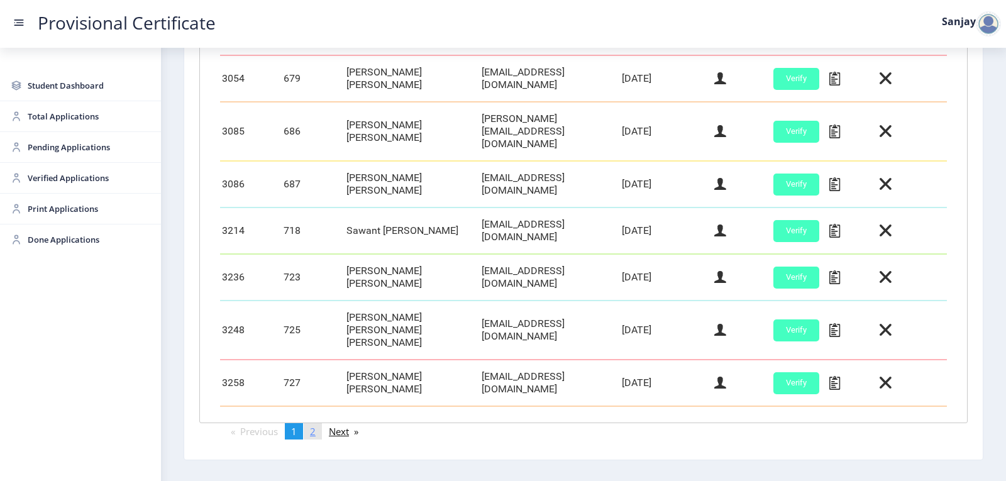
click at [319, 423] on link "page 2" at bounding box center [313, 431] width 18 height 16
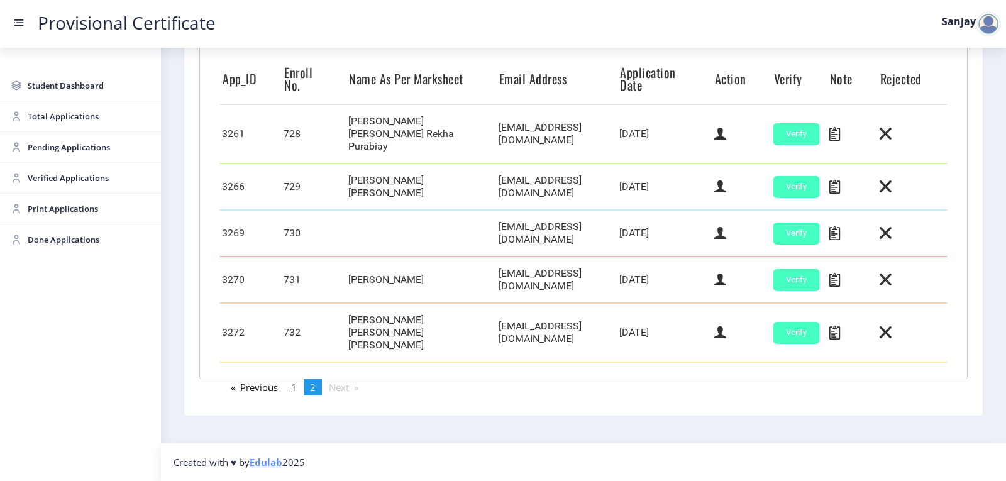
scroll to position [309, 0]
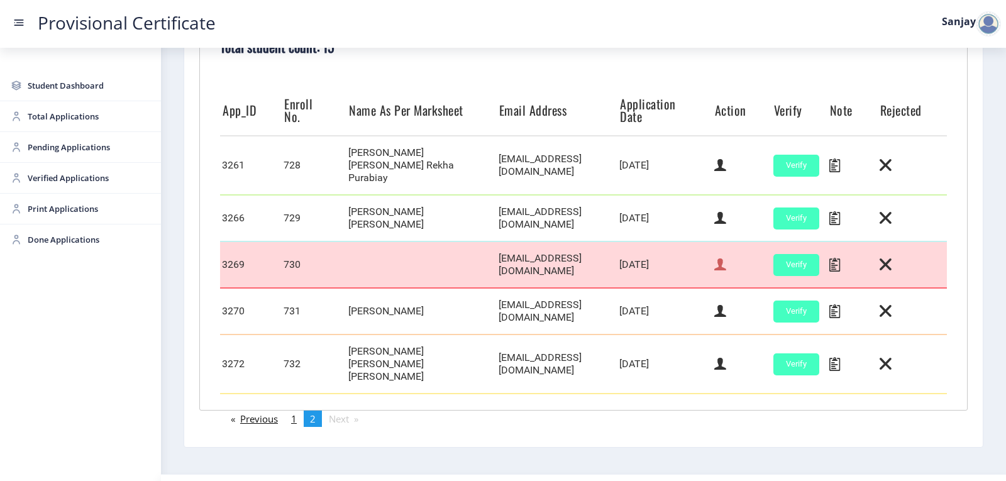
click at [720, 256] on icon at bounding box center [720, 264] width 12 height 16
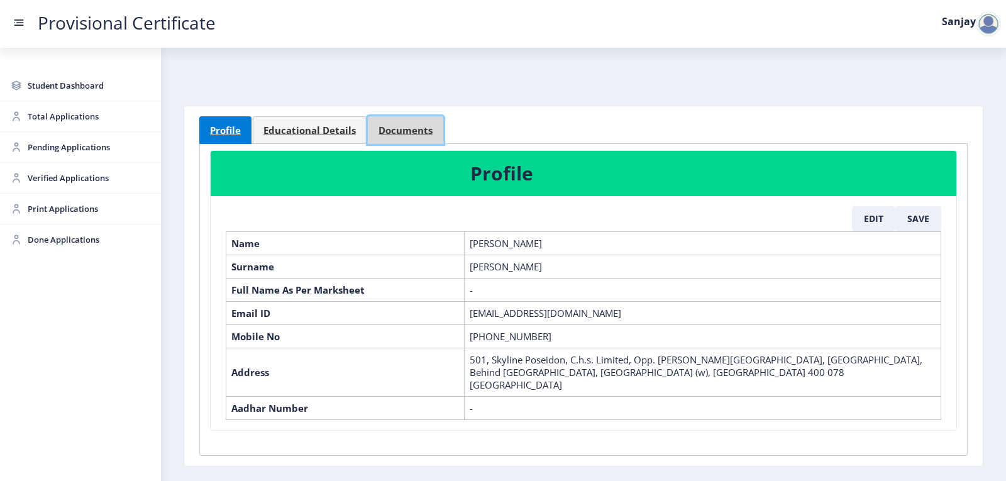
click at [394, 126] on span "Documents" at bounding box center [405, 130] width 54 height 9
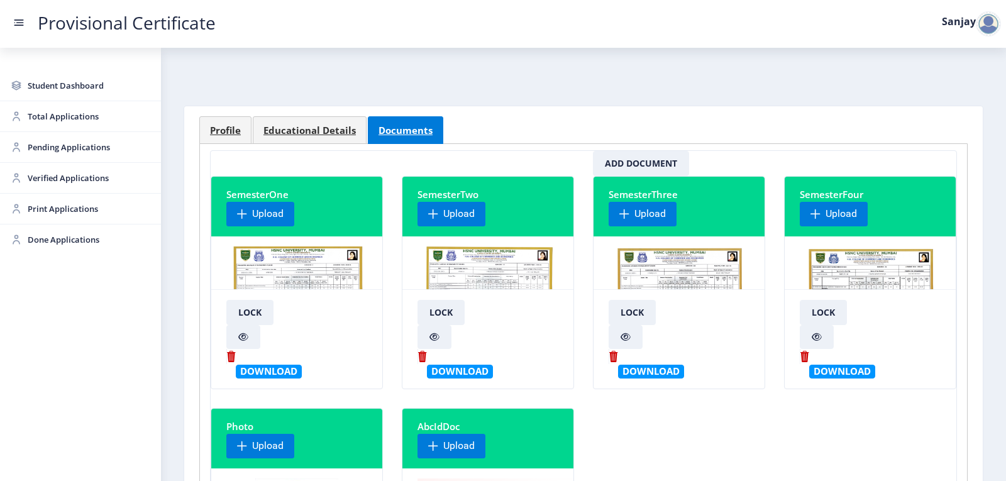
click at [707, 270] on img at bounding box center [679, 293] width 128 height 94
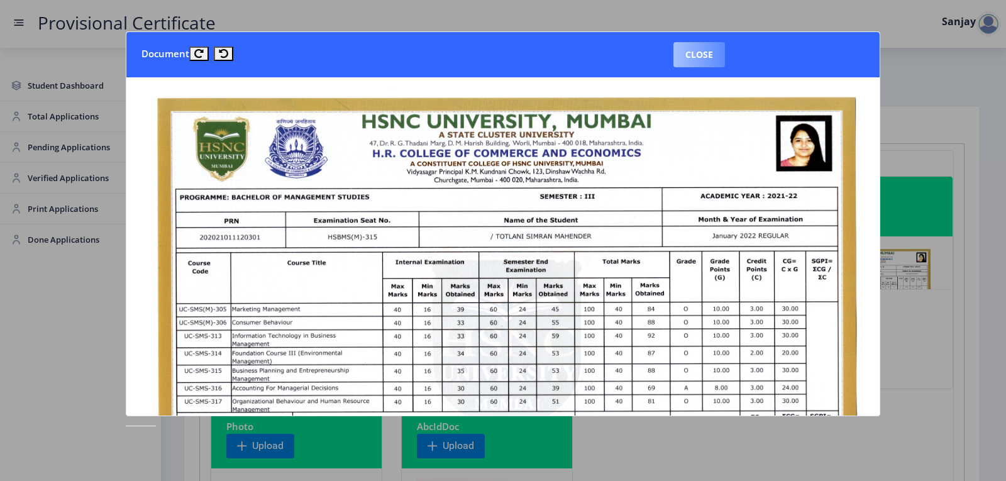
click at [698, 52] on button "Close" at bounding box center [699, 54] width 52 height 25
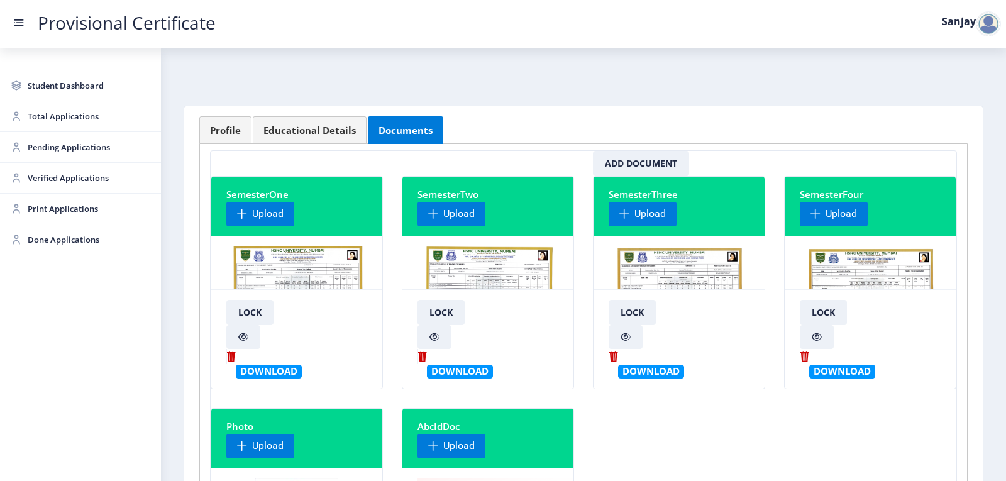
click at [853, 277] on img at bounding box center [870, 293] width 128 height 94
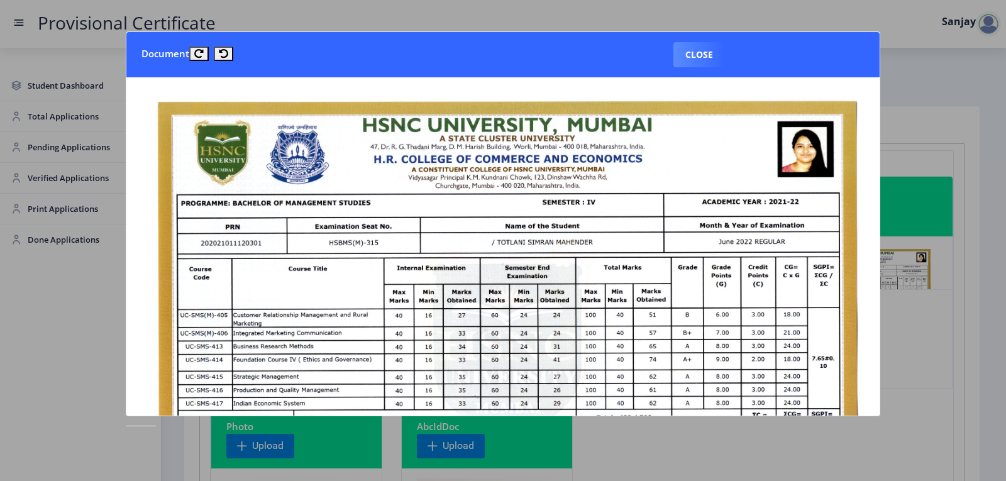
drag, startPoint x: 710, startPoint y: 46, endPoint x: 698, endPoint y: 56, distance: 15.1
click at [710, 45] on button "Close" at bounding box center [699, 54] width 52 height 25
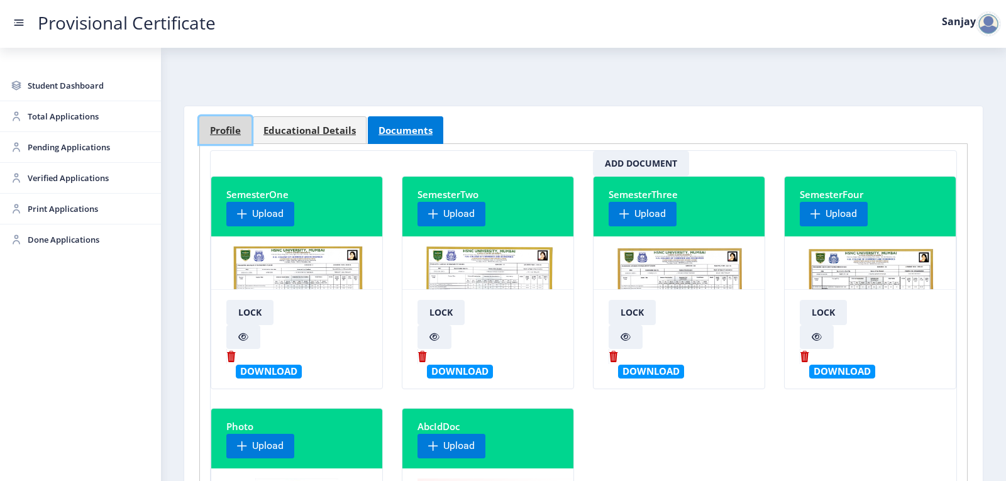
click at [227, 128] on span "Profile" at bounding box center [225, 130] width 31 height 9
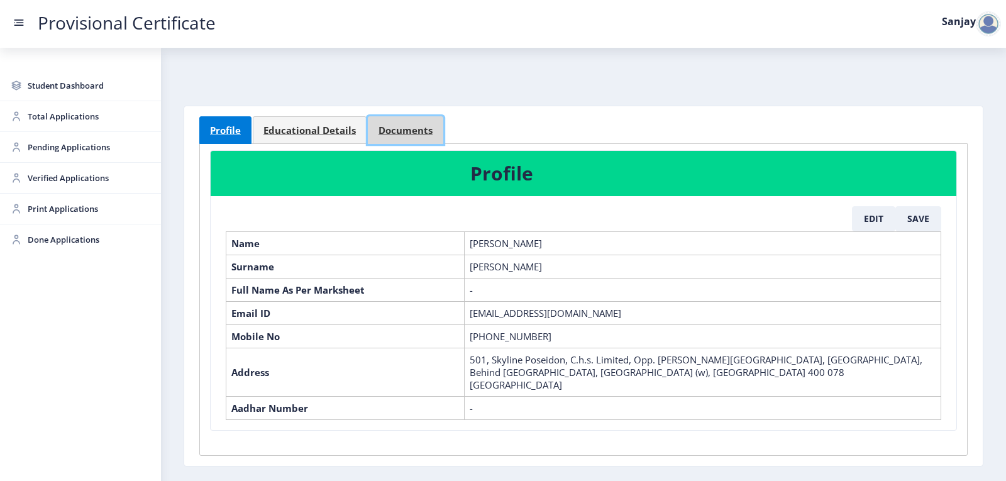
drag, startPoint x: 404, startPoint y: 126, endPoint x: 410, endPoint y: 133, distance: 9.3
click at [404, 126] on span "Documents" at bounding box center [405, 130] width 54 height 9
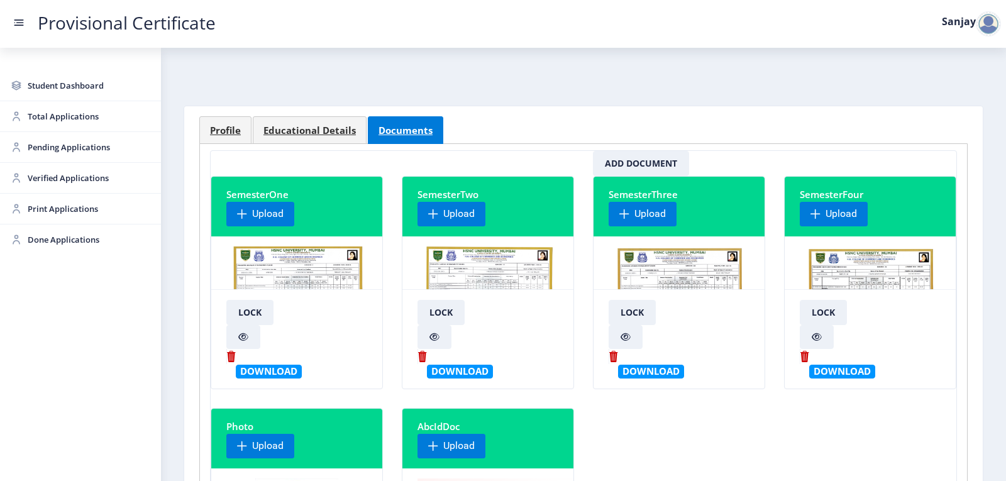
click at [684, 259] on img at bounding box center [679, 293] width 128 height 94
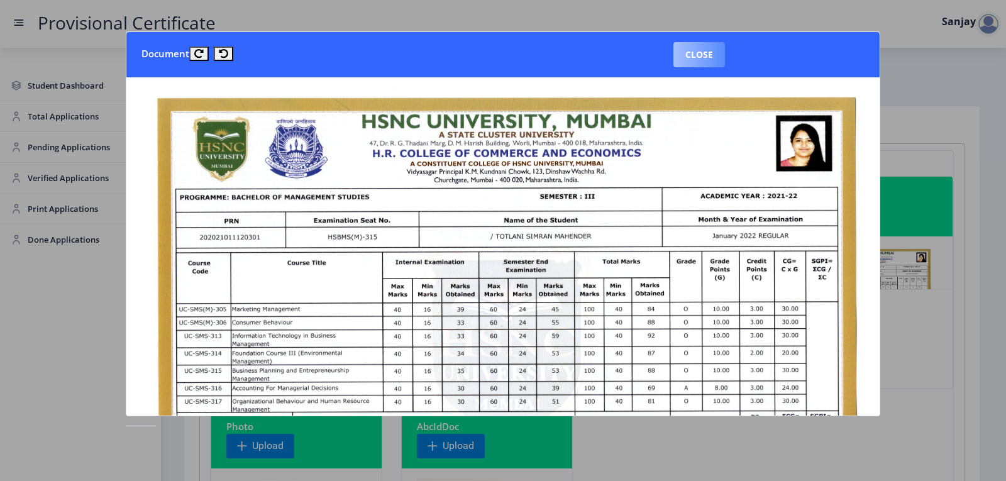
click at [703, 55] on button "Close" at bounding box center [699, 54] width 52 height 25
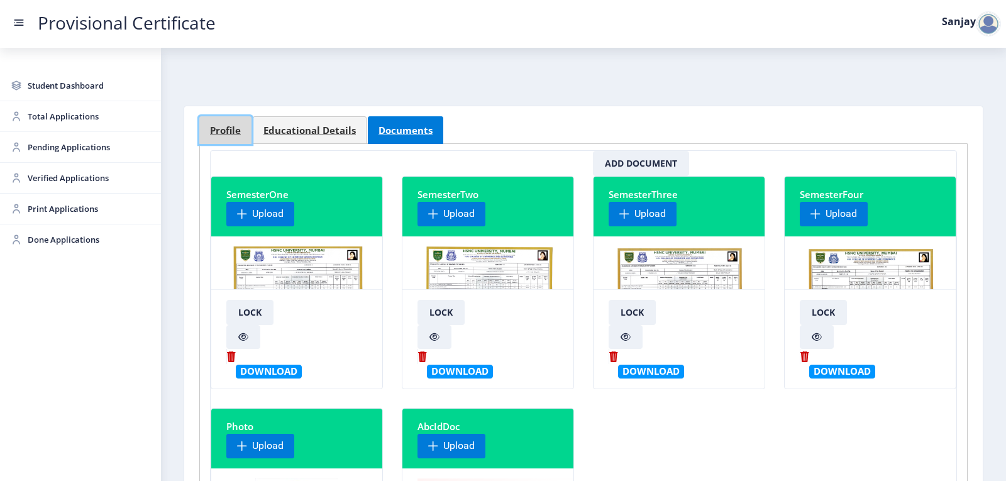
click at [211, 128] on span "Profile" at bounding box center [225, 130] width 31 height 9
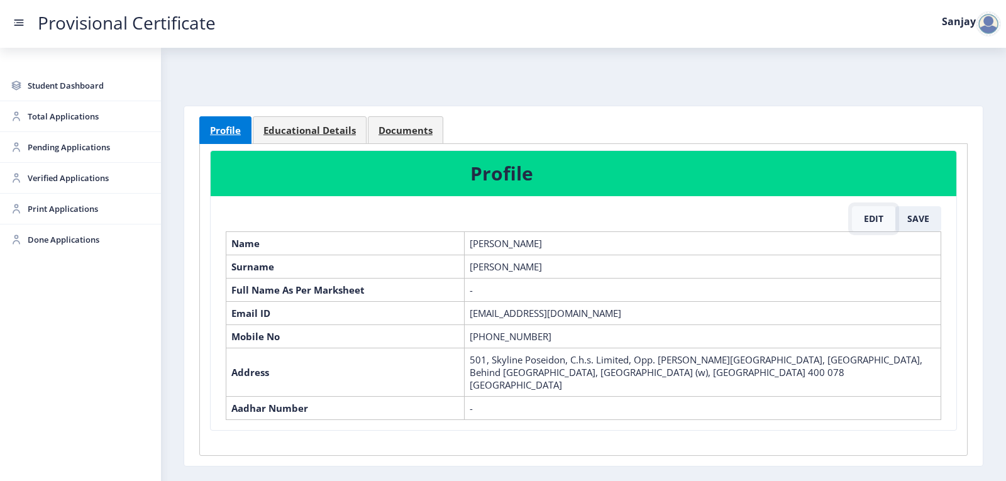
drag, startPoint x: 868, startPoint y: 213, endPoint x: 876, endPoint y: 226, distance: 14.7
click at [869, 214] on button "Edit" at bounding box center [873, 218] width 43 height 25
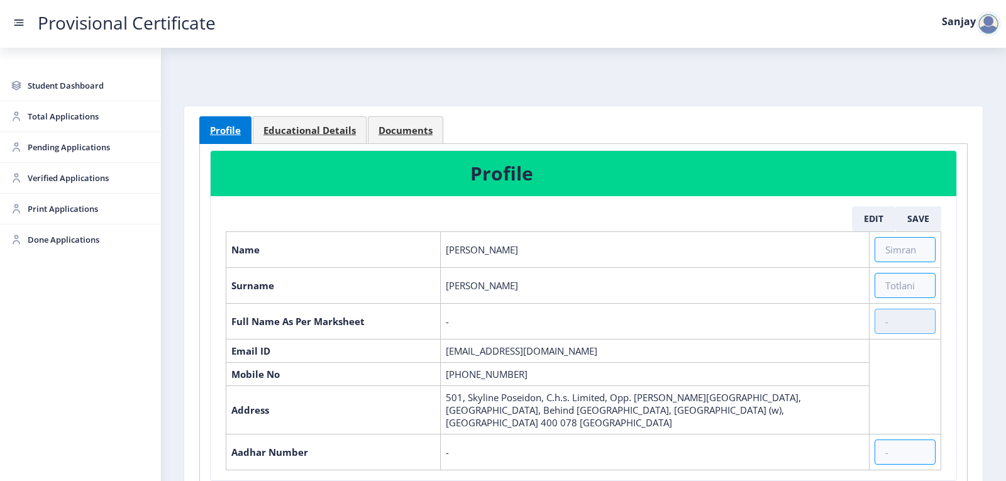
click at [877, 326] on input "text" at bounding box center [904, 321] width 61 height 25
type input "[PERSON_NAME] [PERSON_NAME]"
click at [908, 216] on button "Save" at bounding box center [918, 218] width 46 height 25
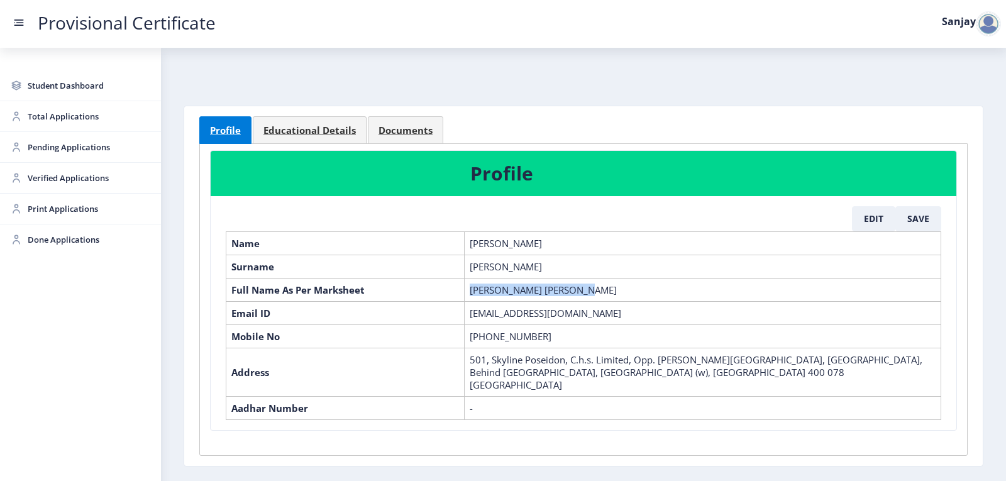
drag, startPoint x: 470, startPoint y: 287, endPoint x: 605, endPoint y: 291, distance: 135.8
click at [605, 291] on td "[PERSON_NAME] [PERSON_NAME]" at bounding box center [703, 289] width 477 height 23
copy td "[PERSON_NAME] [PERSON_NAME]"
click at [323, 121] on link "Educational Details" at bounding box center [310, 130] width 114 height 28
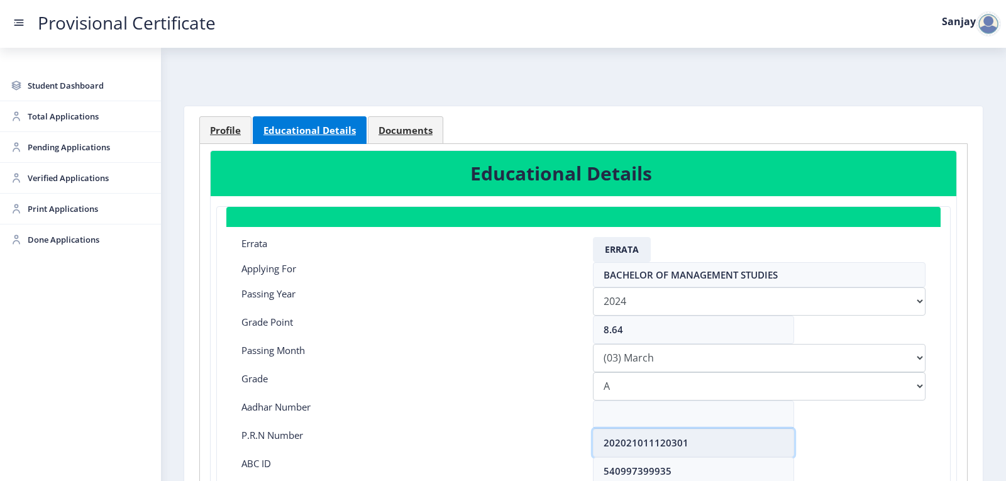
drag, startPoint x: 602, startPoint y: 441, endPoint x: 737, endPoint y: 438, distance: 135.2
click at [737, 438] on input "202021011120301" at bounding box center [693, 443] width 201 height 28
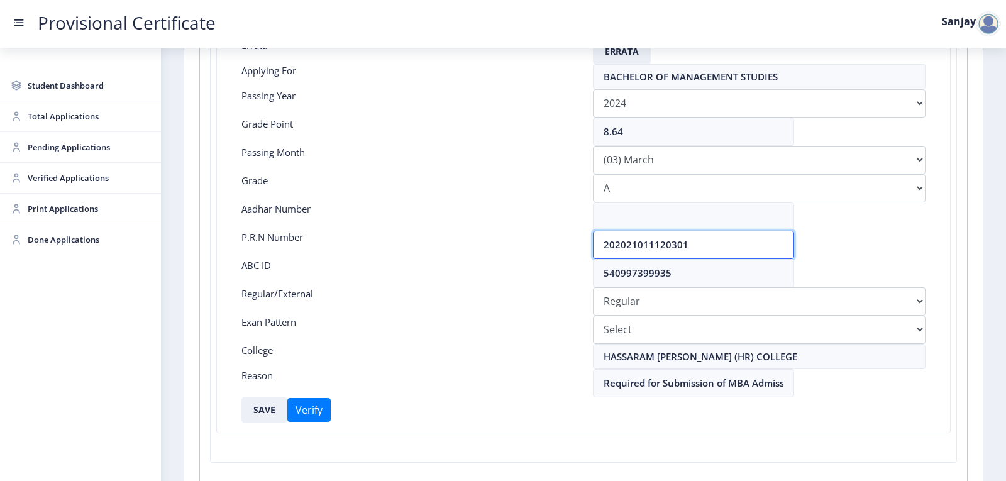
scroll to position [280, 0]
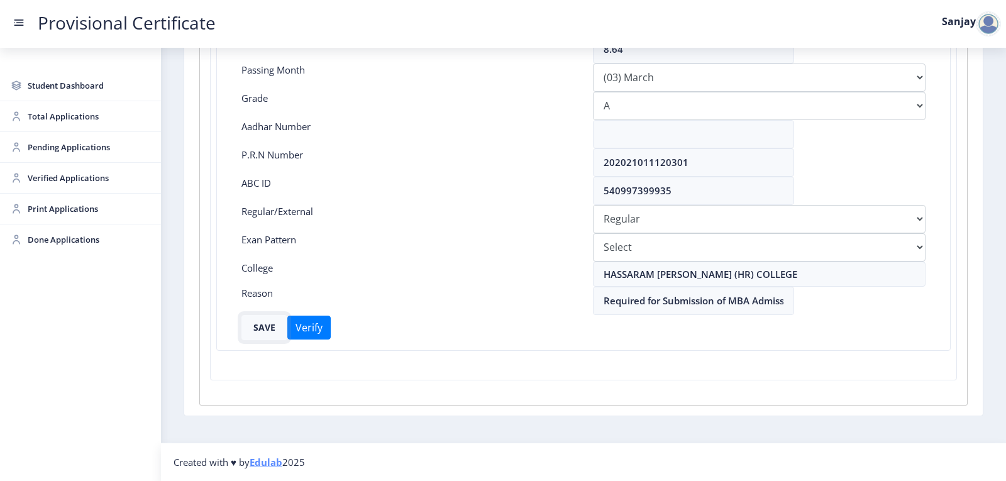
click at [273, 326] on button "SAVE" at bounding box center [264, 327] width 46 height 25
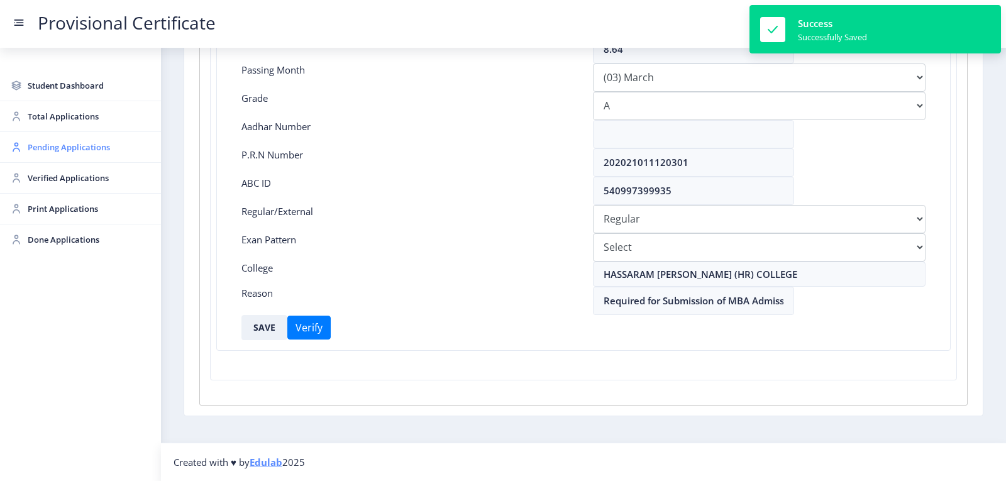
click at [62, 149] on span "Pending Applications" at bounding box center [89, 147] width 123 height 15
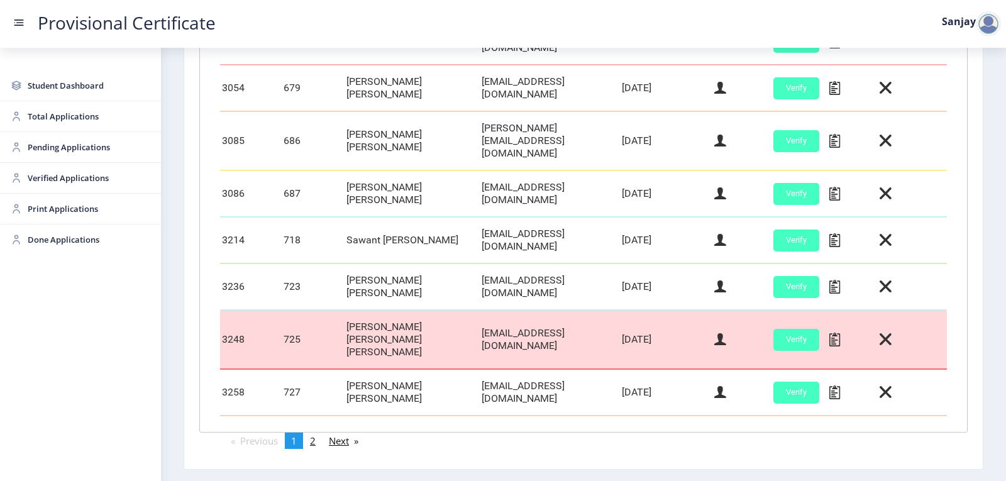
scroll to position [529, 0]
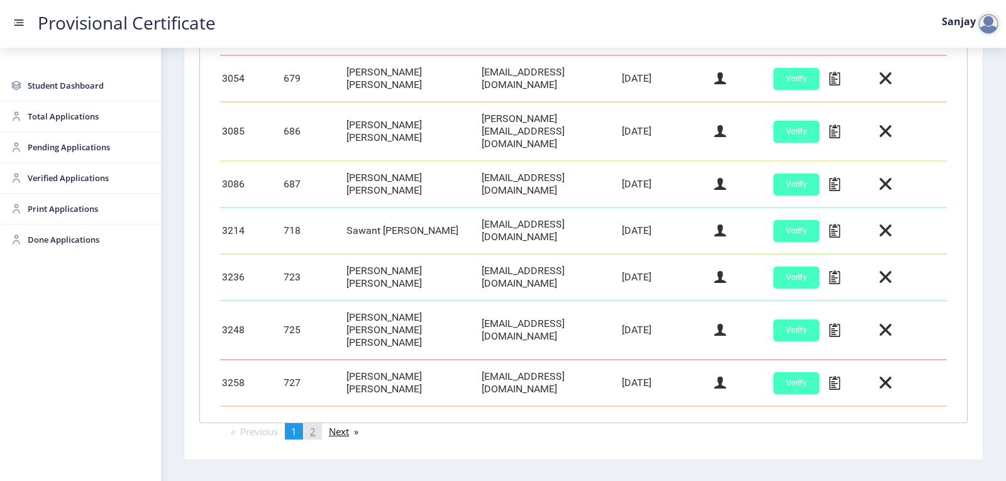
click at [321, 423] on link "page 2" at bounding box center [313, 431] width 18 height 16
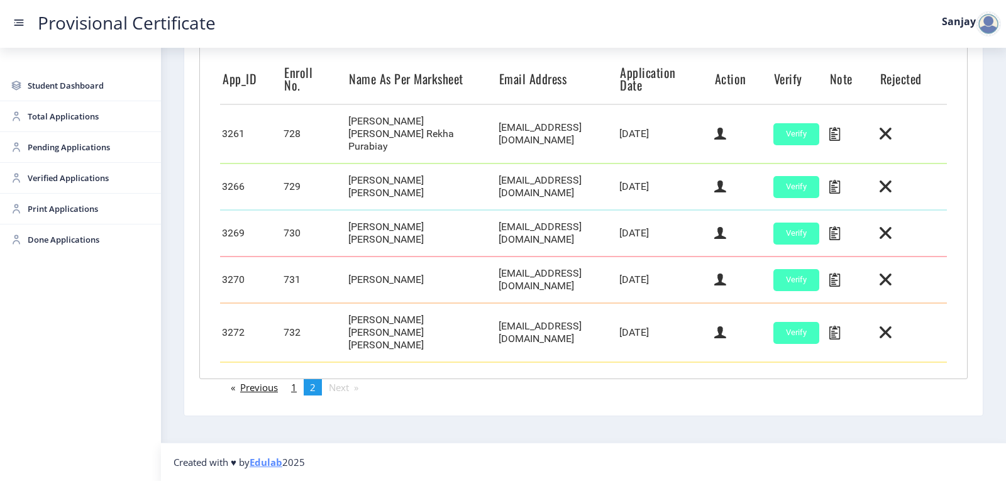
scroll to position [312, 0]
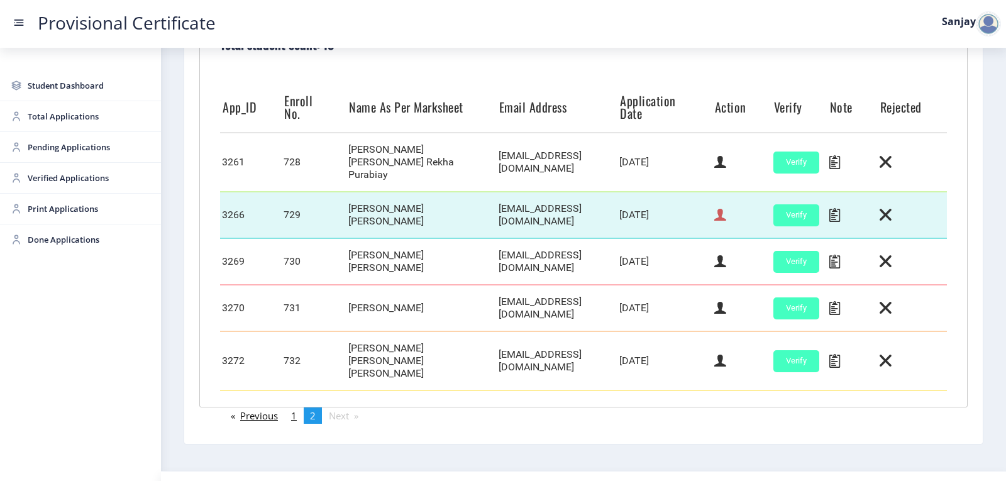
click at [718, 207] on icon at bounding box center [720, 215] width 12 height 16
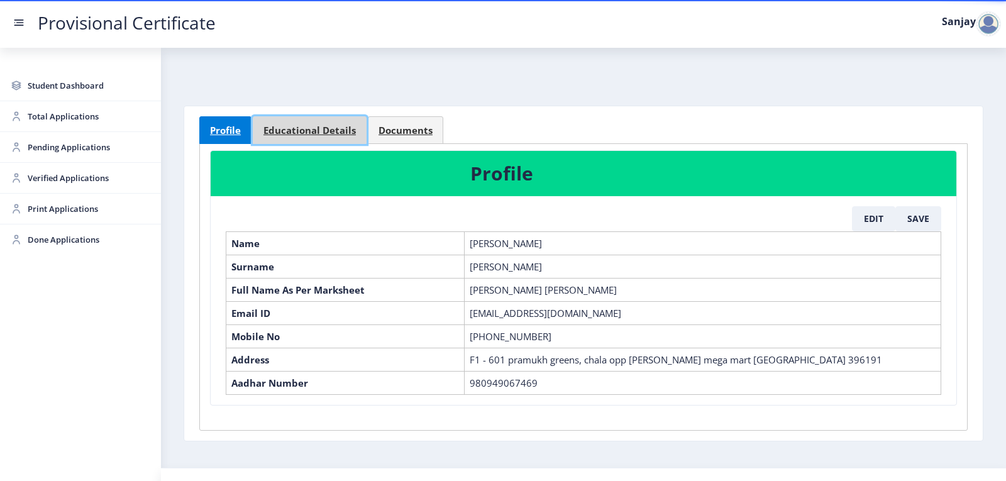
click at [319, 129] on span "Educational Details" at bounding box center [309, 130] width 92 height 9
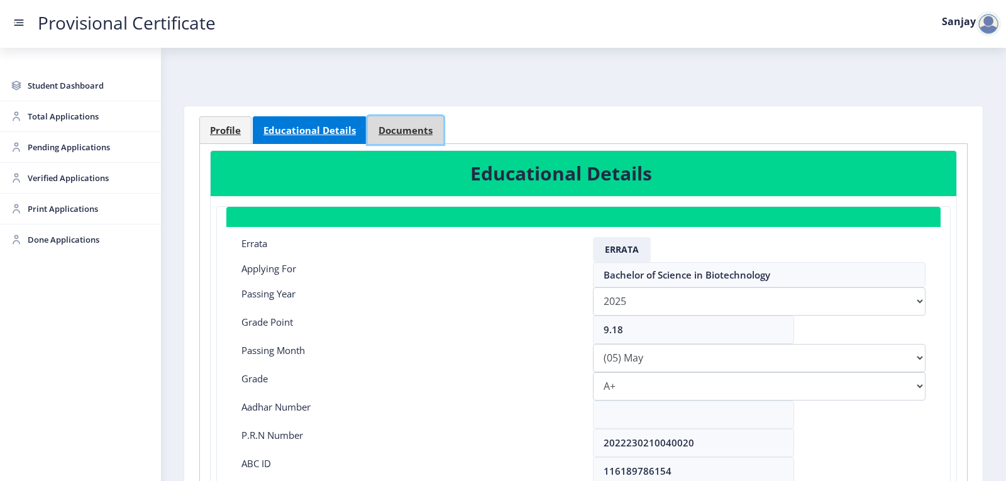
drag, startPoint x: 430, startPoint y: 126, endPoint x: 436, endPoint y: 136, distance: 11.5
click at [429, 128] on span "Documents" at bounding box center [405, 130] width 54 height 9
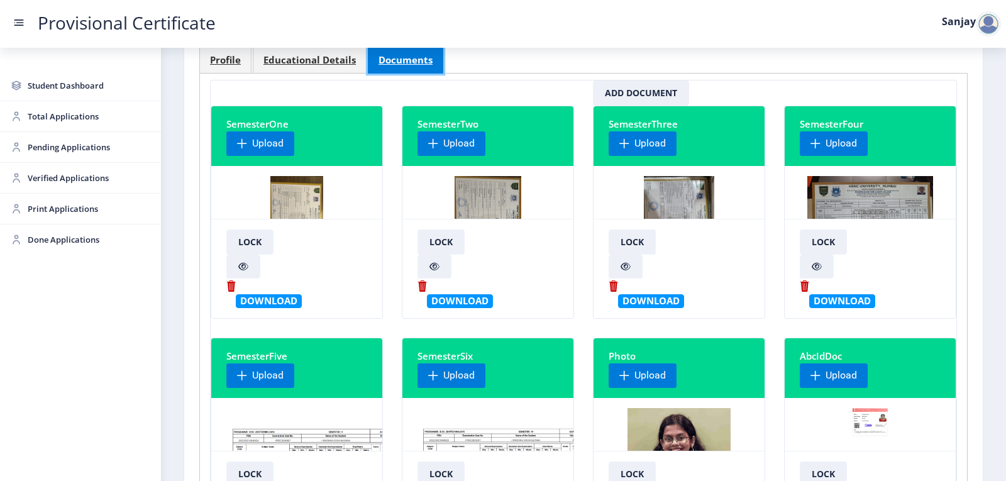
scroll to position [314, 0]
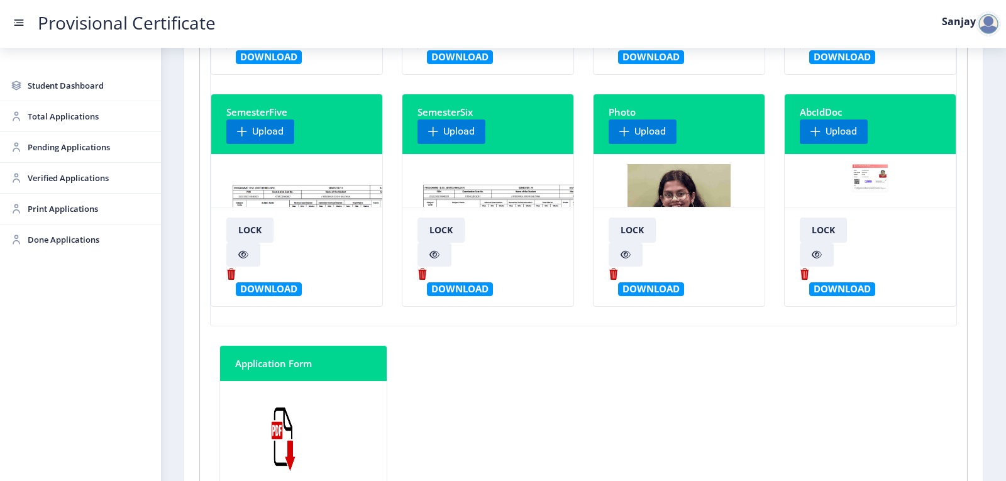
click at [484, 192] on img at bounding box center [515, 211] width 197 height 94
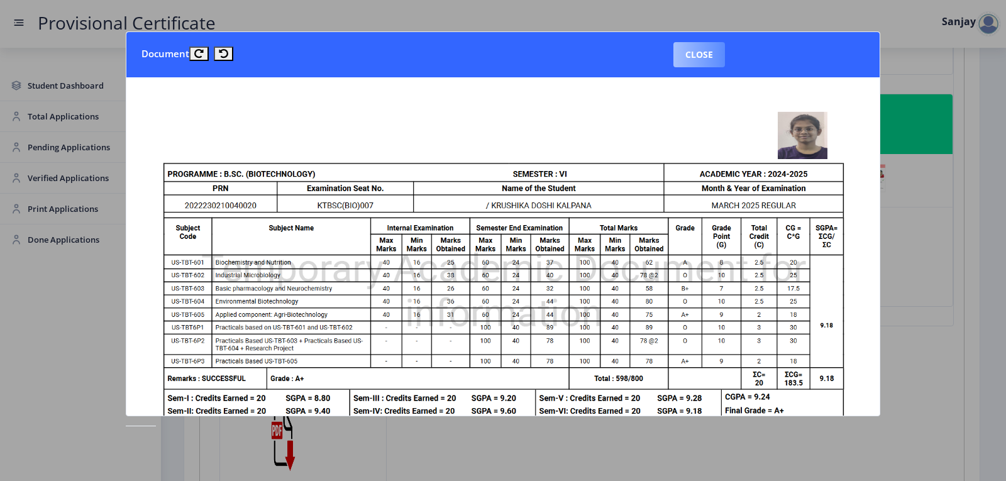
click at [708, 50] on button "Close" at bounding box center [699, 54] width 52 height 25
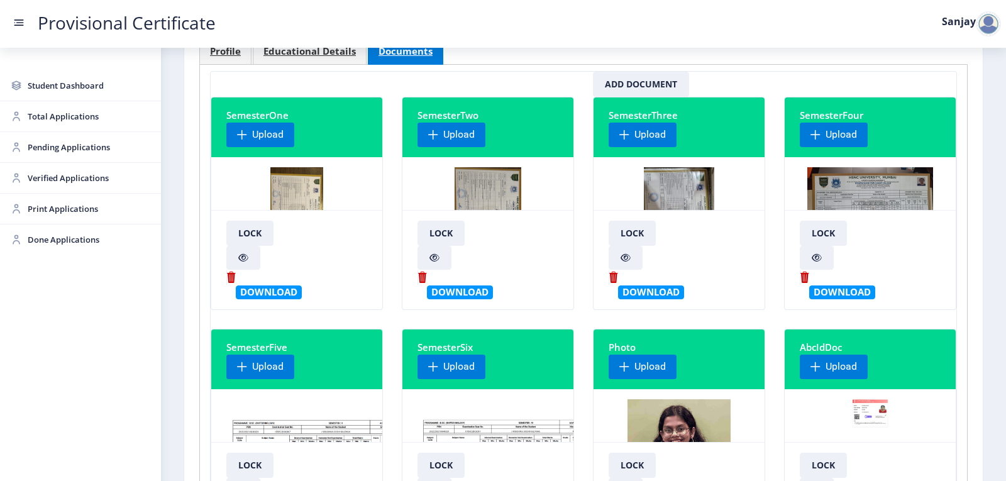
scroll to position [63, 0]
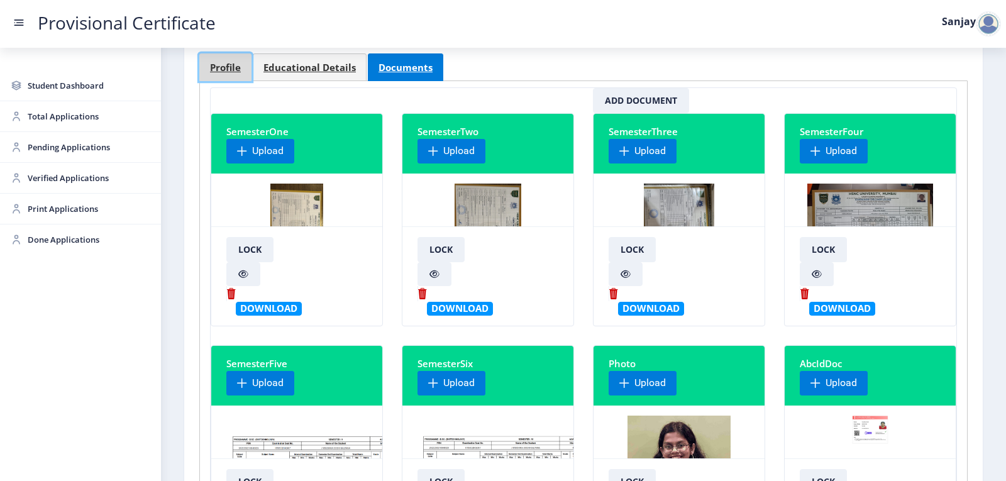
click at [229, 70] on span "Profile" at bounding box center [225, 67] width 31 height 9
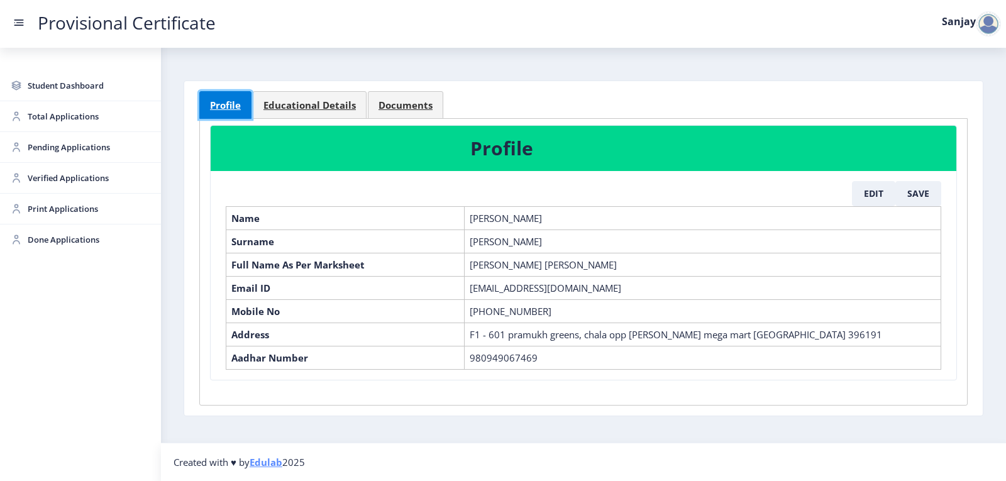
scroll to position [25, 0]
drag, startPoint x: 399, startPoint y: 104, endPoint x: 416, endPoint y: 131, distance: 31.6
click at [401, 104] on span "Documents" at bounding box center [405, 105] width 54 height 9
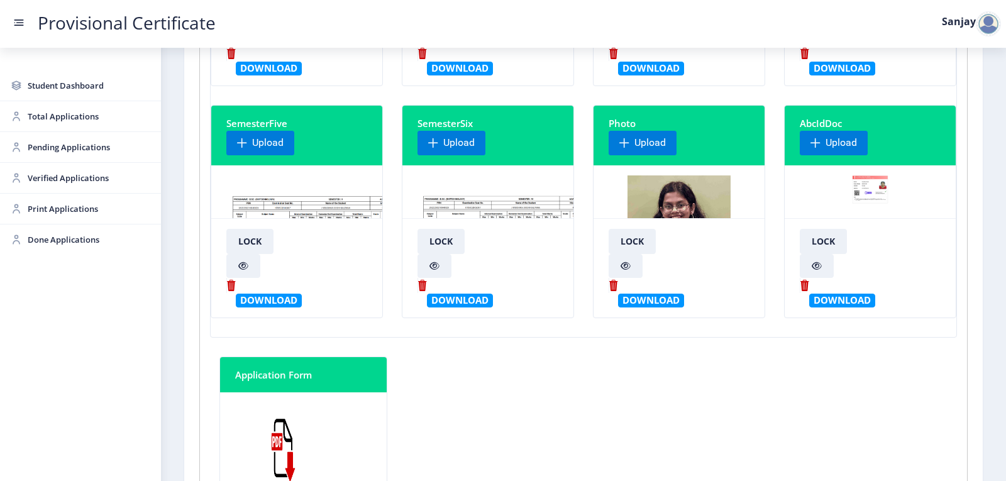
scroll to position [339, 0]
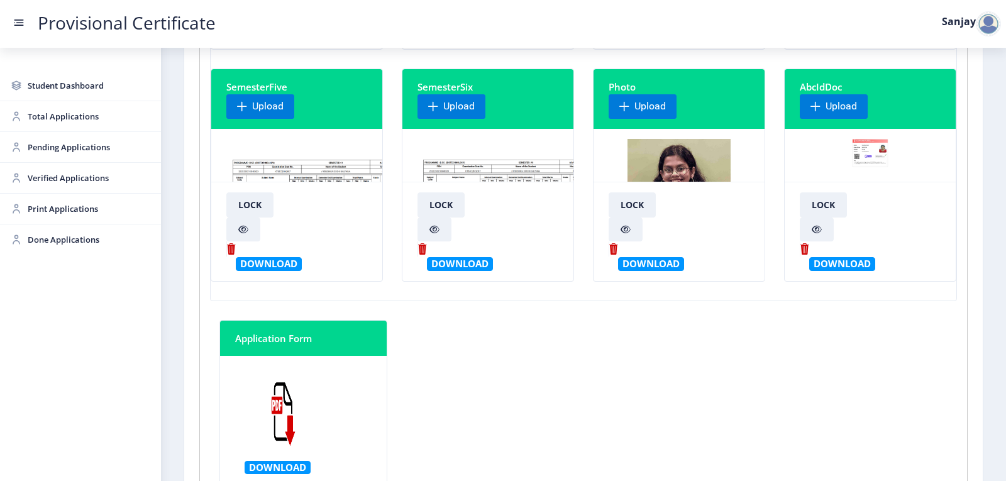
click at [456, 163] on img at bounding box center [515, 186] width 197 height 94
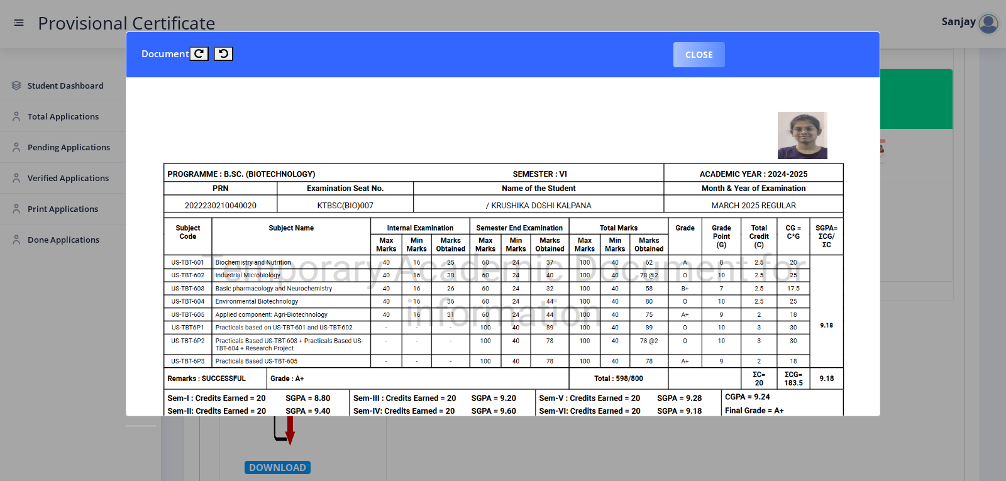
click at [701, 55] on button "Close" at bounding box center [699, 54] width 52 height 25
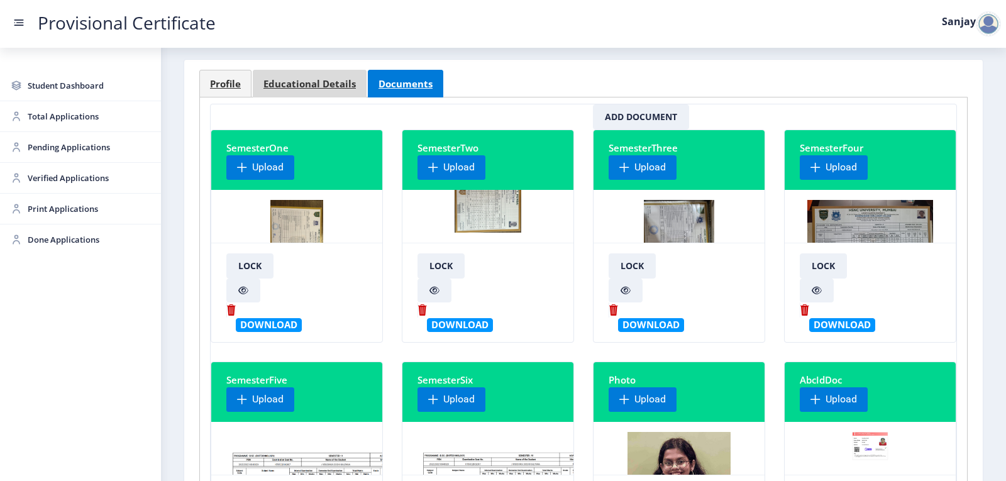
scroll to position [25, 0]
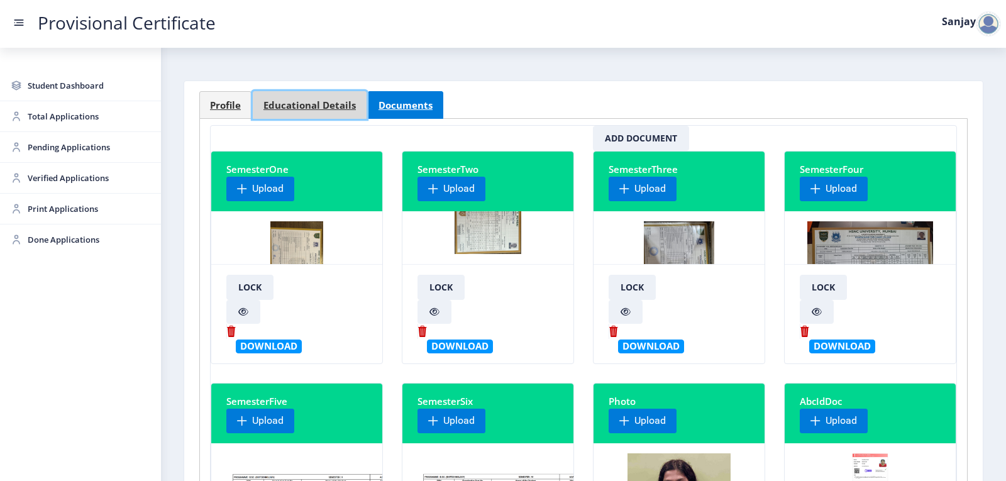
click at [338, 97] on link "Educational Details" at bounding box center [310, 105] width 114 height 28
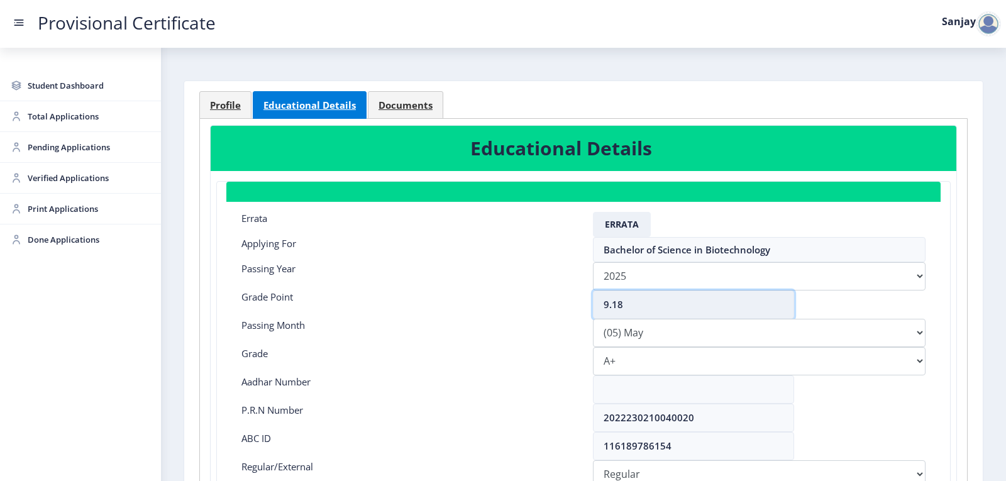
drag, startPoint x: 622, startPoint y: 301, endPoint x: 611, endPoint y: 307, distance: 12.4
click at [611, 307] on input "9.18" at bounding box center [693, 304] width 201 height 28
type input "9.24"
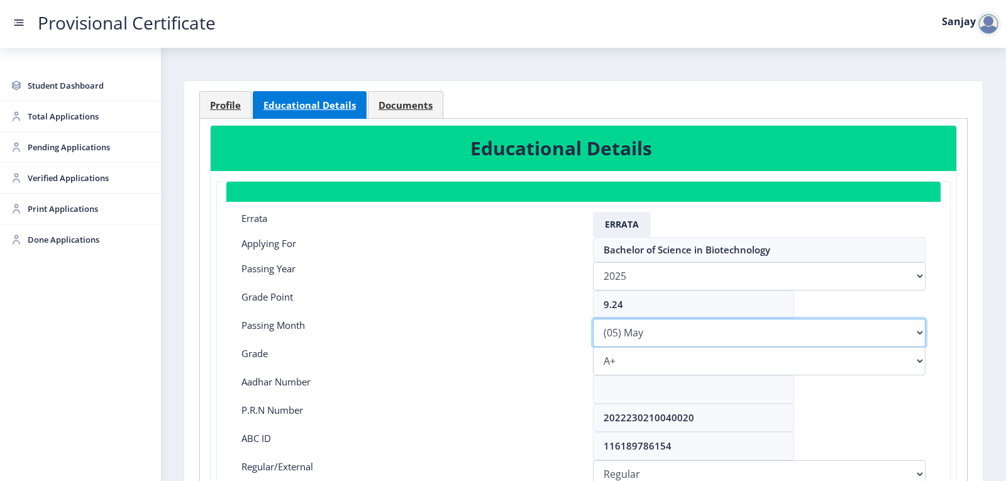
click at [663, 334] on select "Please select PassingMonth (01) January (02) February (03) March (04) April (05…" at bounding box center [759, 333] width 333 height 28
select select "March"
click at [593, 319] on select "Please select PassingMonth (01) January (02) February (03) March (04) April (05…" at bounding box center [759, 333] width 333 height 28
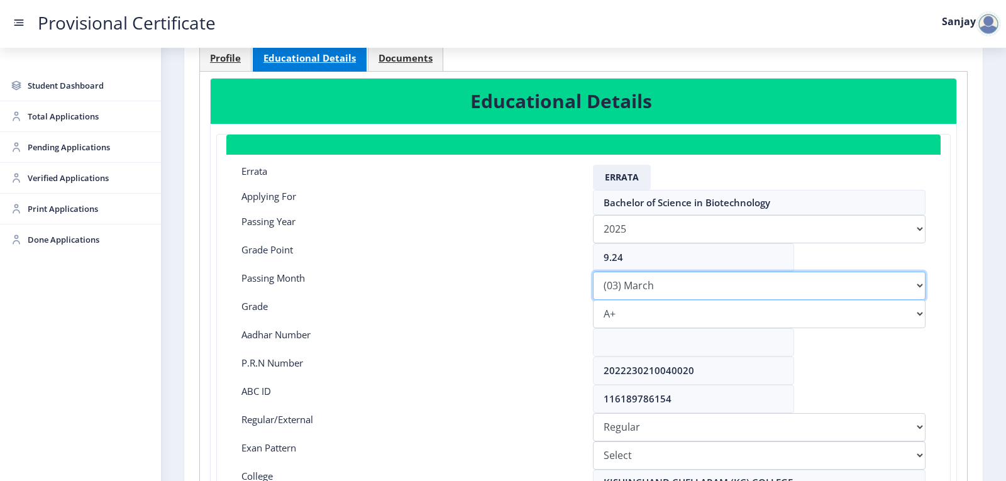
scroll to position [280, 0]
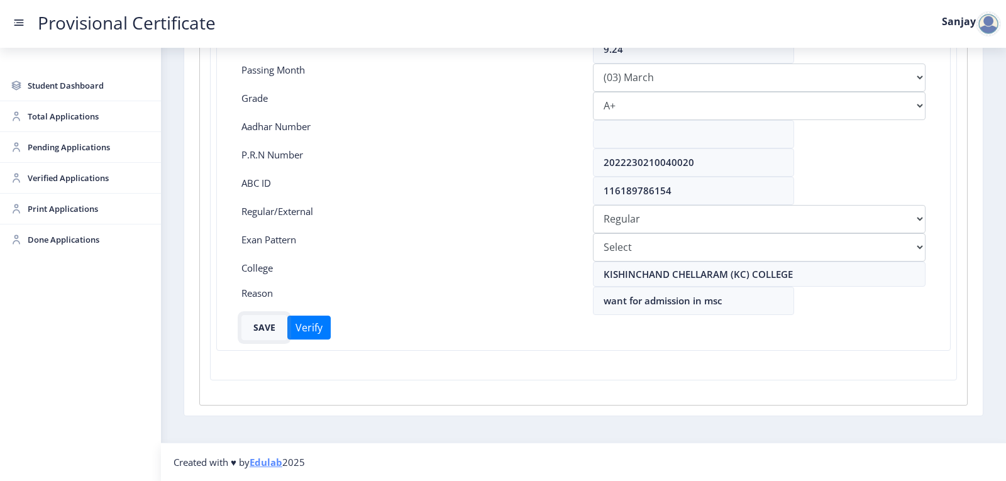
click at [263, 331] on button "SAVE" at bounding box center [264, 327] width 46 height 25
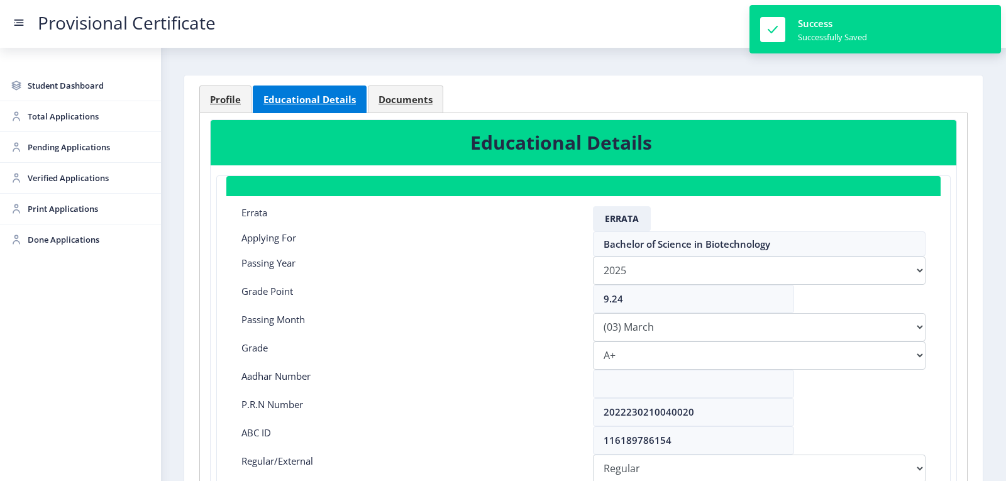
scroll to position [29, 0]
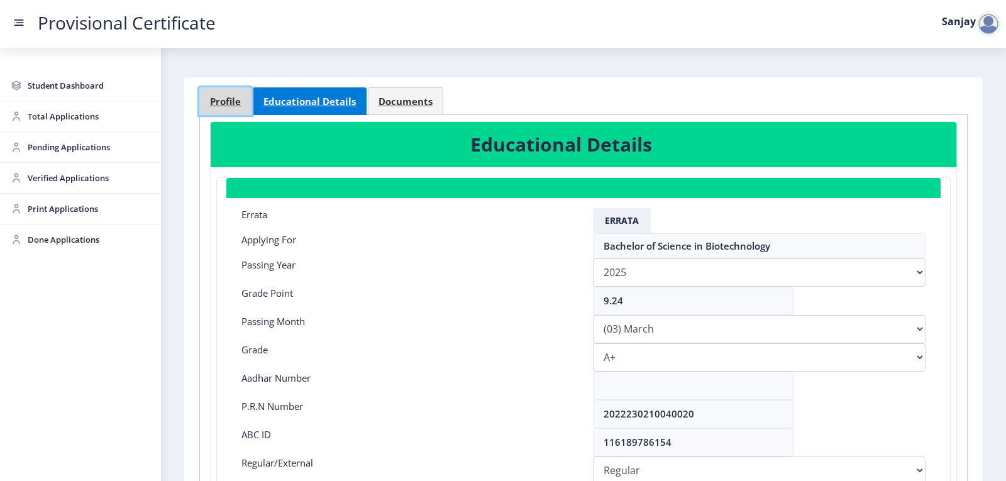
click at [235, 104] on span "Profile" at bounding box center [225, 101] width 31 height 9
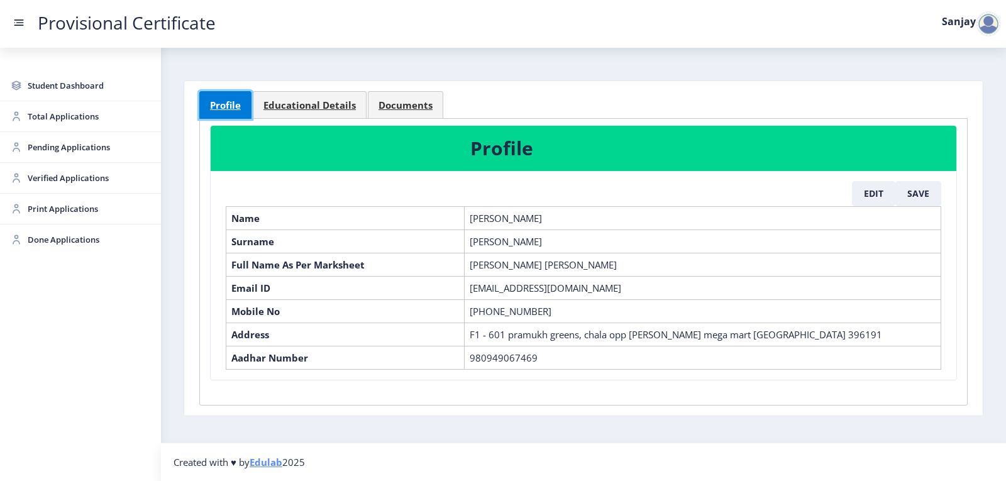
scroll to position [25, 0]
drag, startPoint x: 468, startPoint y: 265, endPoint x: 680, endPoint y: 267, distance: 211.2
click at [680, 267] on td "[PERSON_NAME] [PERSON_NAME]" at bounding box center [703, 264] width 477 height 23
copy td "[PERSON_NAME] [PERSON_NAME]"
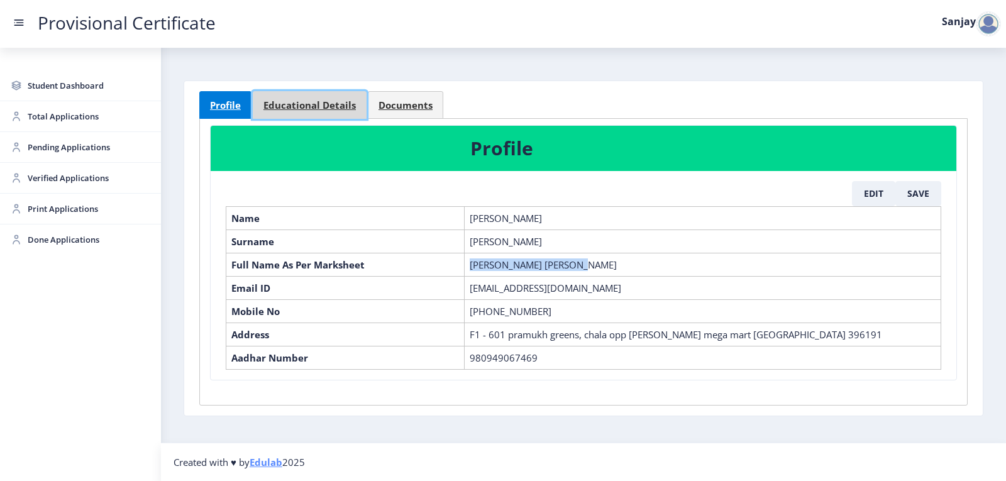
click at [307, 109] on span "Educational Details" at bounding box center [309, 105] width 92 height 9
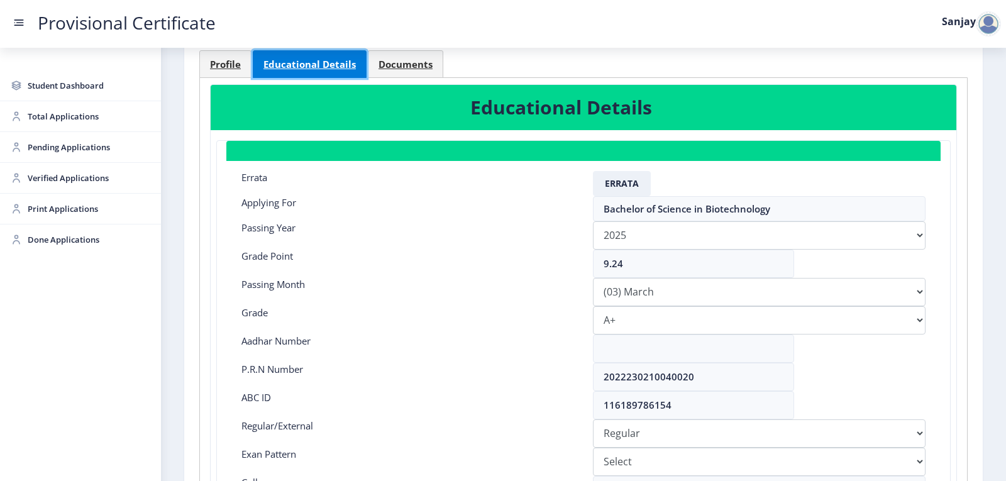
scroll to position [88, 0]
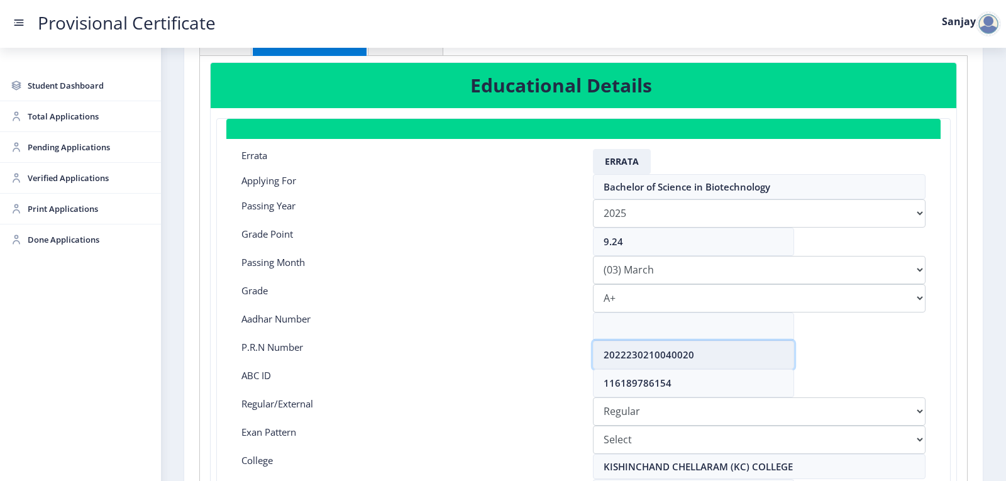
drag, startPoint x: 603, startPoint y: 353, endPoint x: 698, endPoint y: 349, distance: 94.4
click at [698, 349] on input "2022230210040020" at bounding box center [693, 355] width 201 height 28
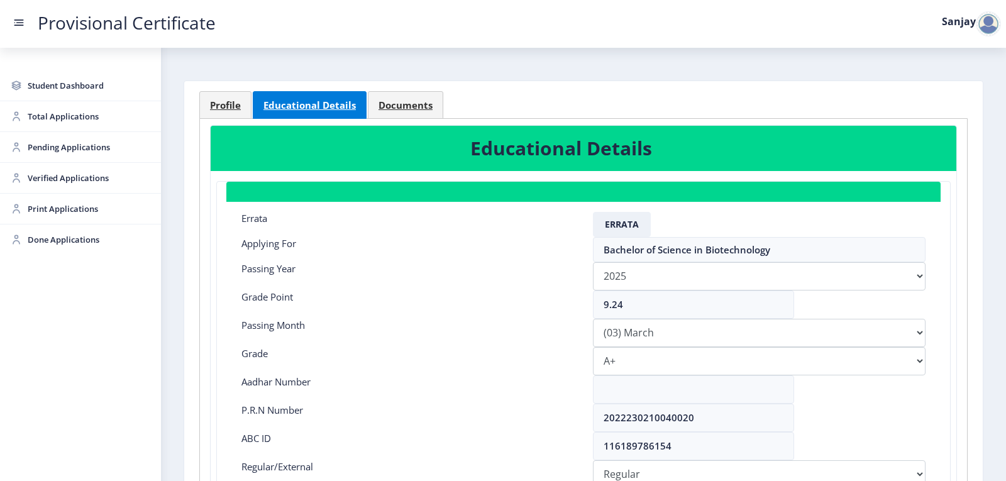
click at [442, 308] on div "Grade Point" at bounding box center [407, 304] width 351 height 28
click at [220, 101] on span "Profile" at bounding box center [225, 105] width 31 height 9
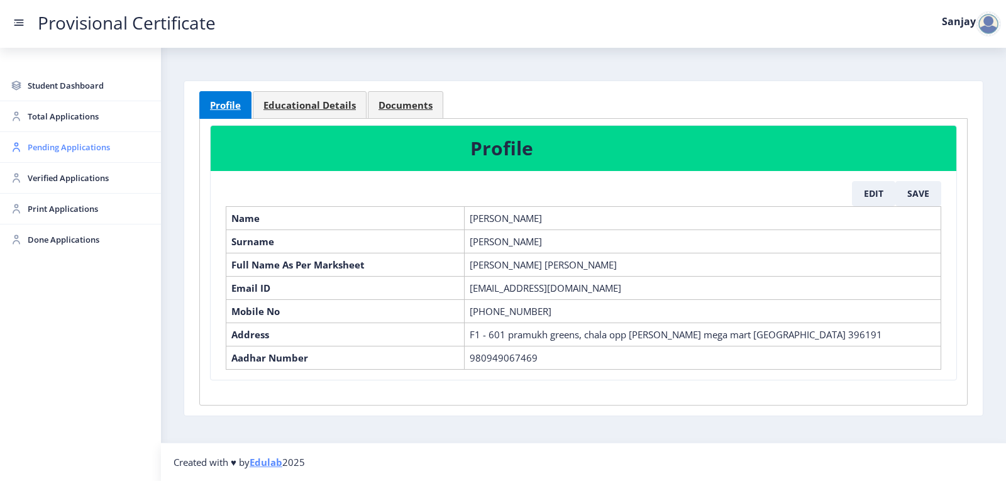
click at [85, 143] on span "Pending Applications" at bounding box center [89, 147] width 123 height 15
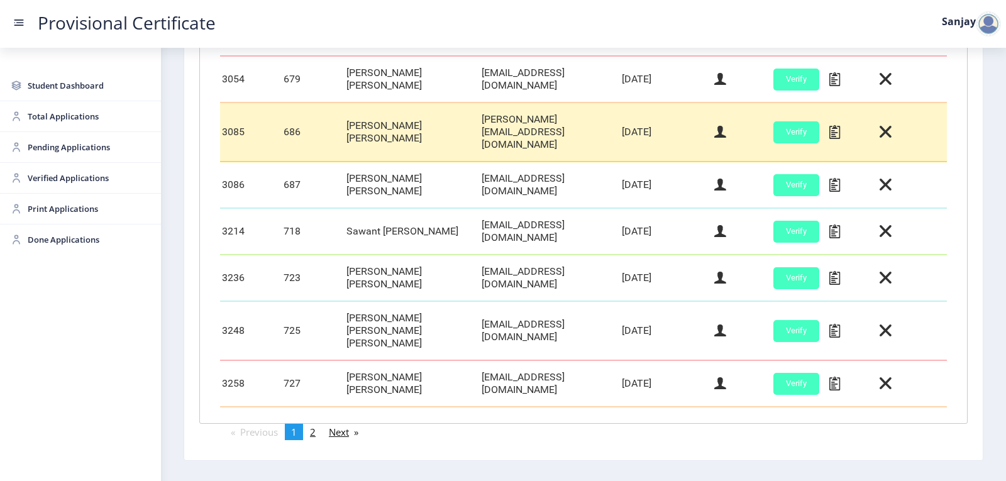
scroll to position [529, 0]
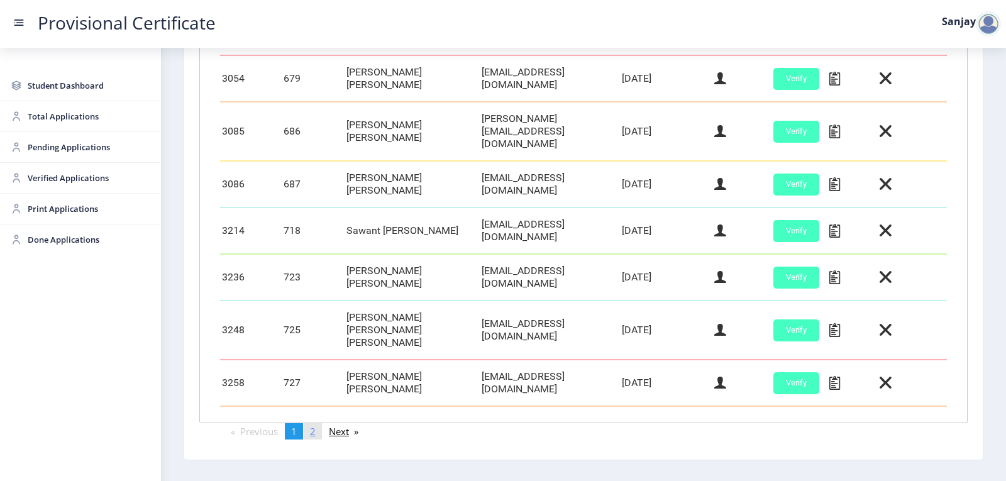
click at [314, 425] on span "2" at bounding box center [313, 431] width 6 height 13
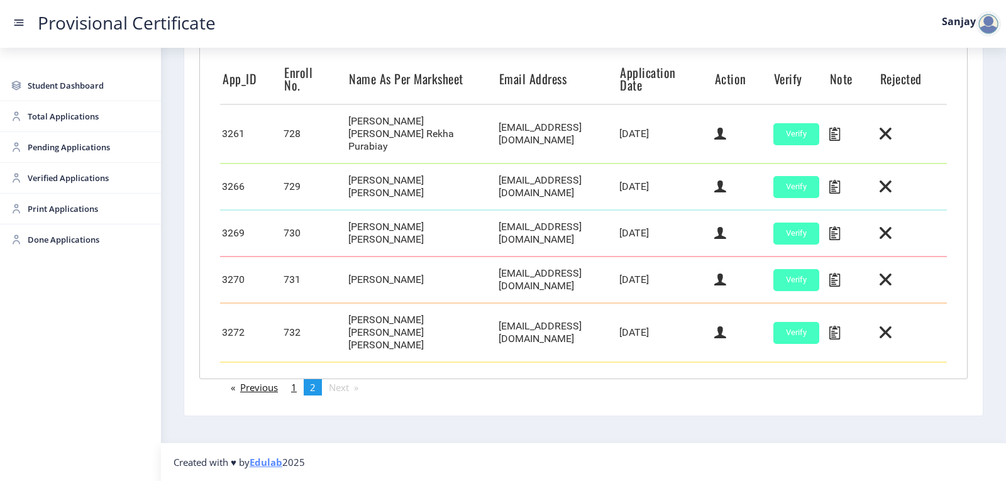
scroll to position [312, 0]
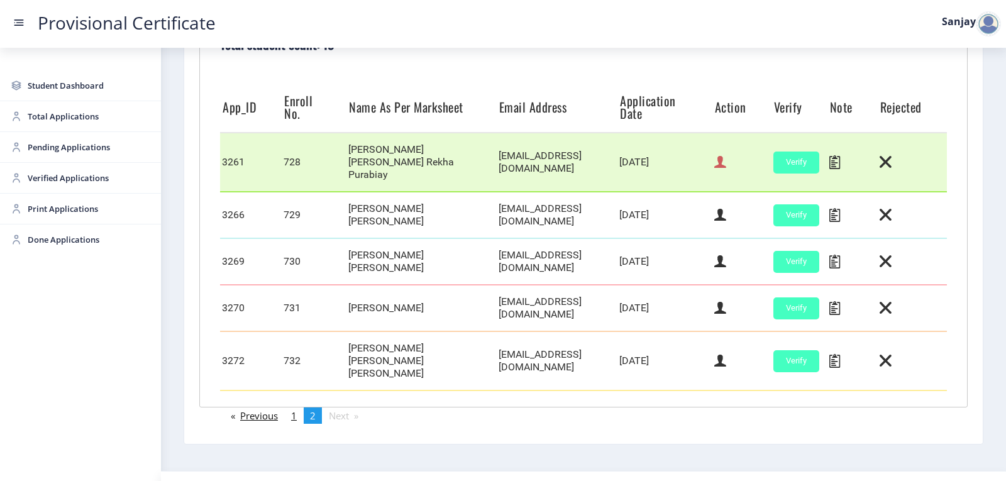
click at [714, 155] on icon at bounding box center [720, 162] width 12 height 16
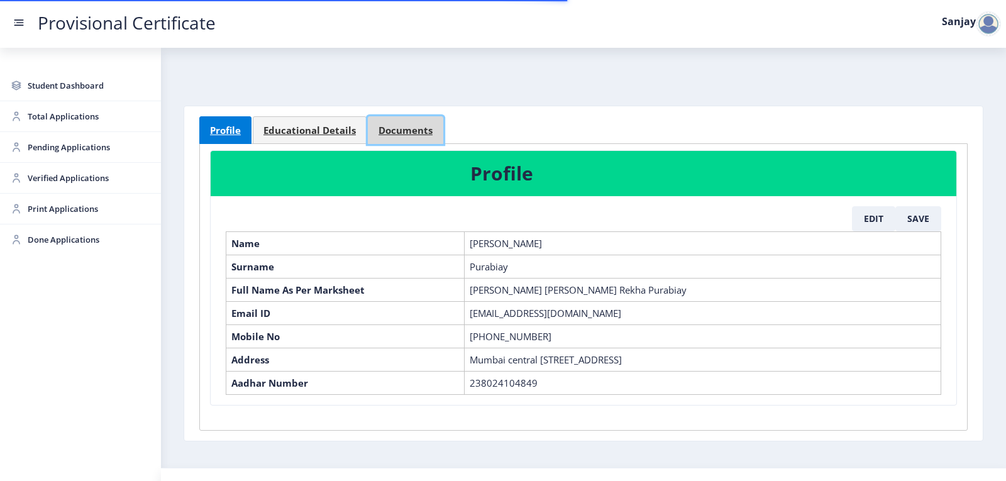
click at [419, 126] on span "Documents" at bounding box center [405, 130] width 54 height 9
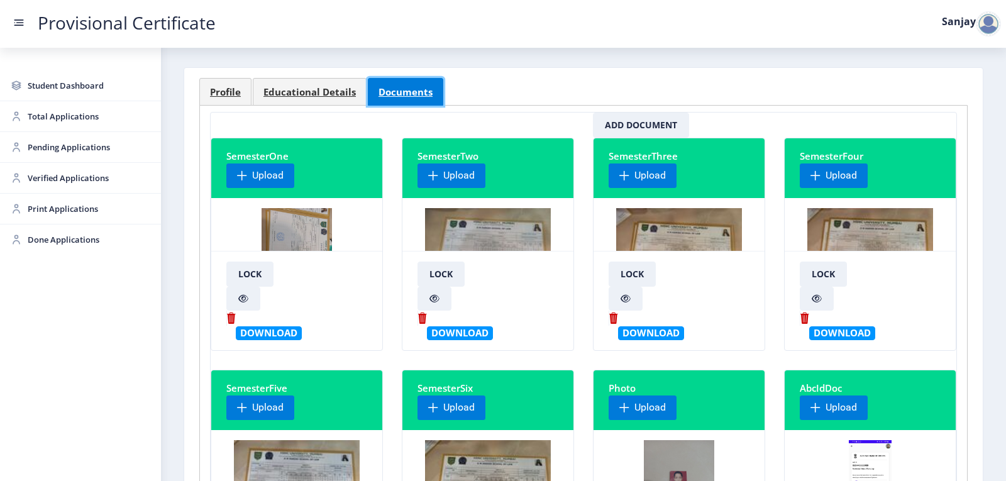
scroll to position [251, 0]
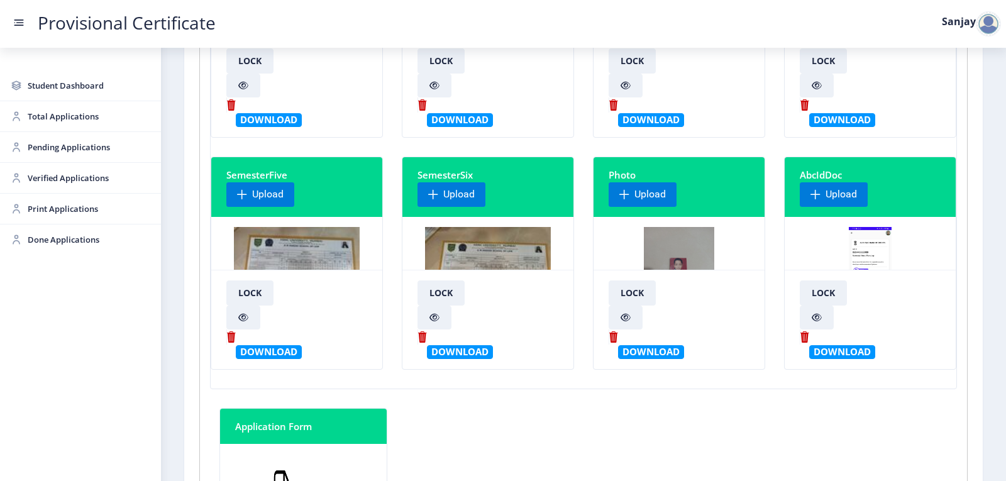
click at [485, 253] on img at bounding box center [487, 274] width 125 height 94
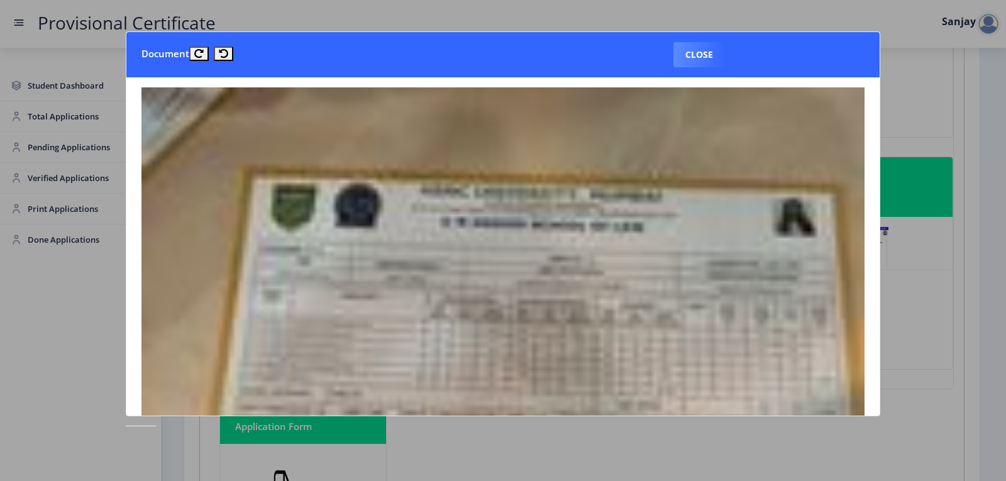
click at [457, 279] on img at bounding box center [502, 359] width 723 height 544
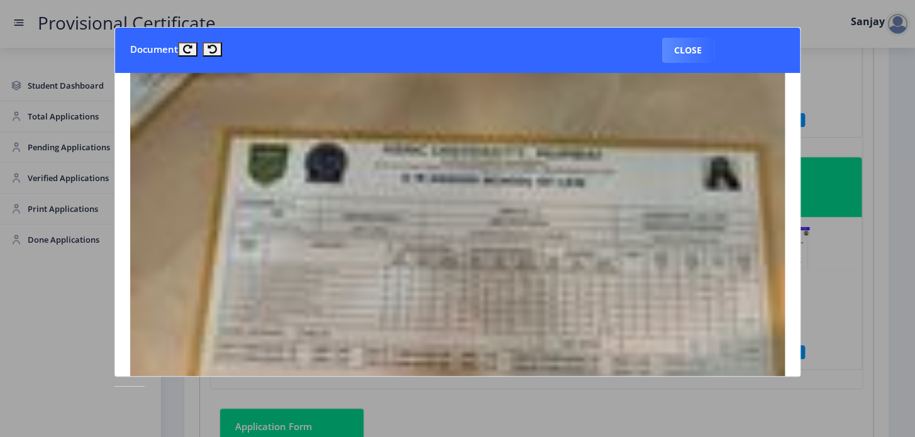
scroll to position [17, 0]
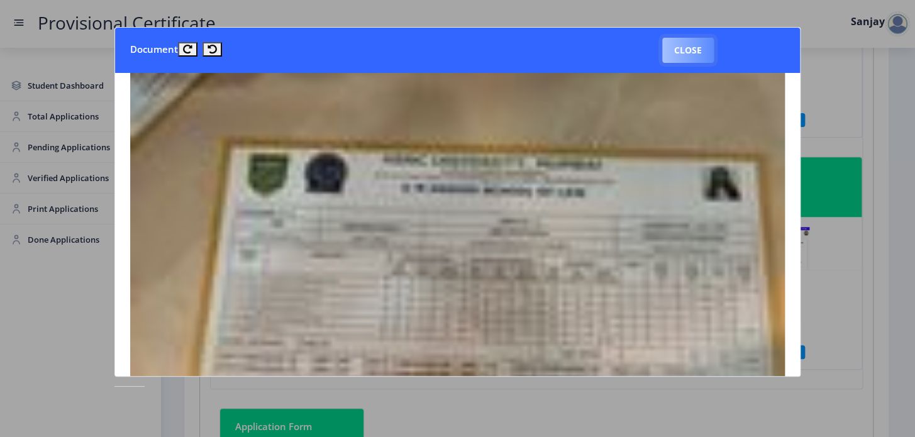
click at [690, 40] on button "Close" at bounding box center [688, 50] width 52 height 25
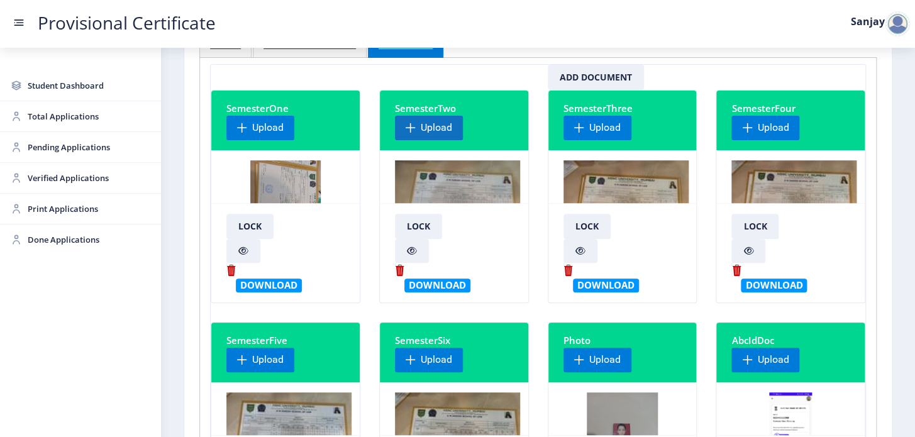
scroll to position [80, 0]
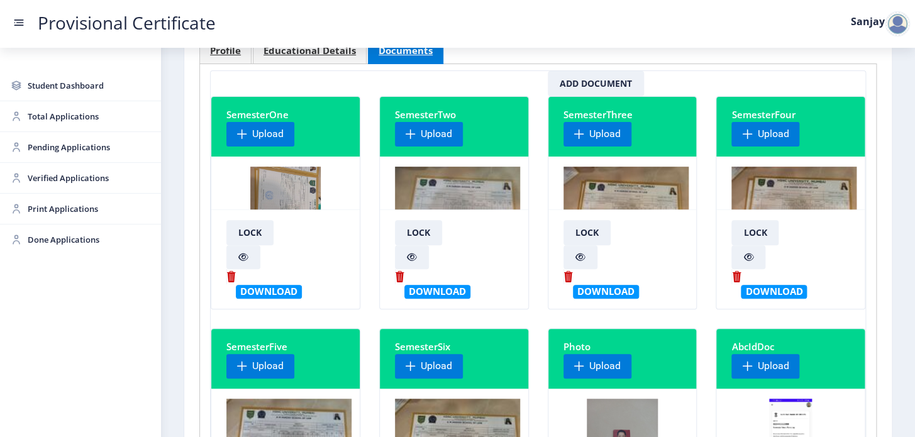
click at [432, 185] on img at bounding box center [457, 214] width 125 height 94
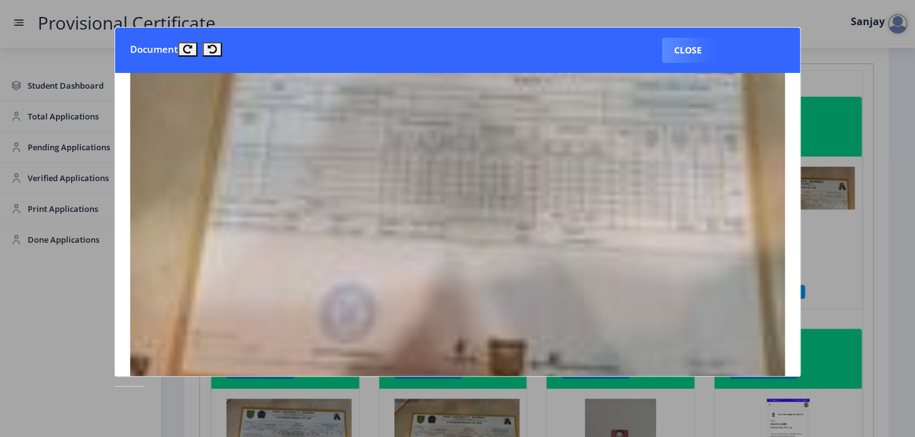
scroll to position [114, 0]
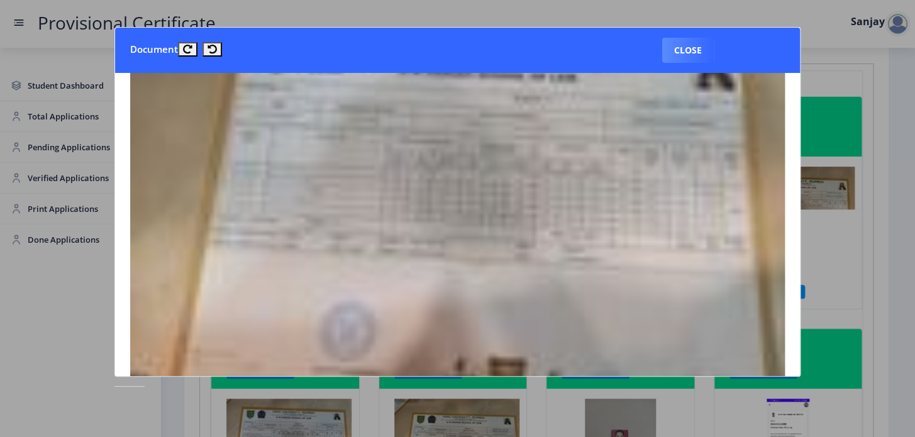
click at [383, 255] on img at bounding box center [457, 215] width 654 height 493
click at [674, 55] on button "Close" at bounding box center [688, 50] width 52 height 25
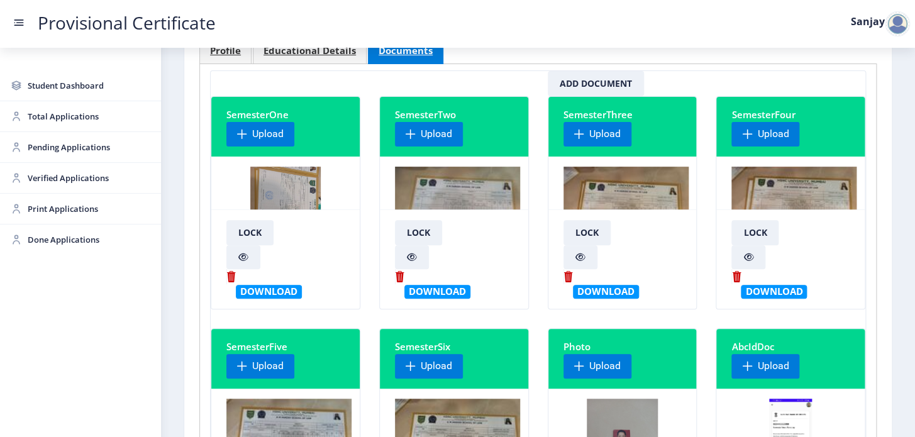
click at [276, 190] on img at bounding box center [285, 214] width 71 height 94
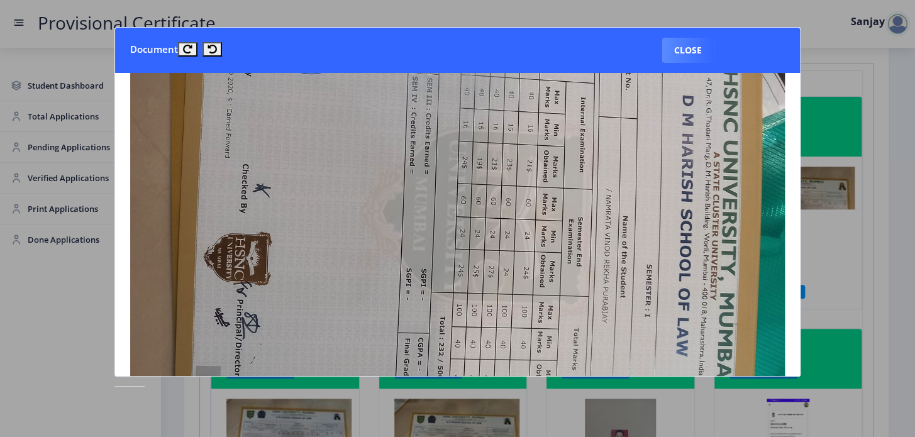
scroll to position [343, 0]
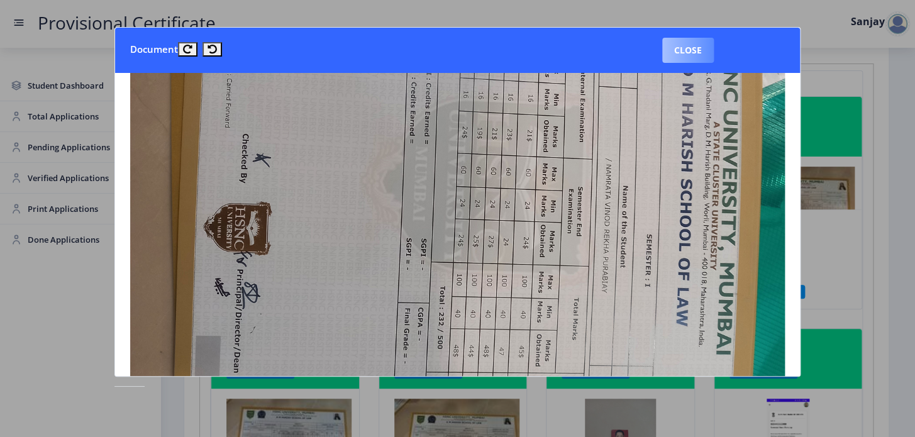
click at [695, 49] on button "Close" at bounding box center [688, 50] width 52 height 25
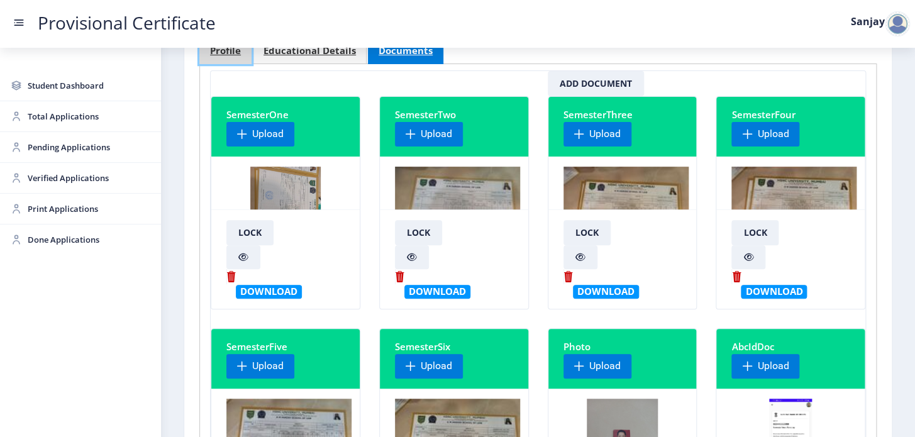
click at [223, 53] on span "Profile" at bounding box center [225, 50] width 31 height 9
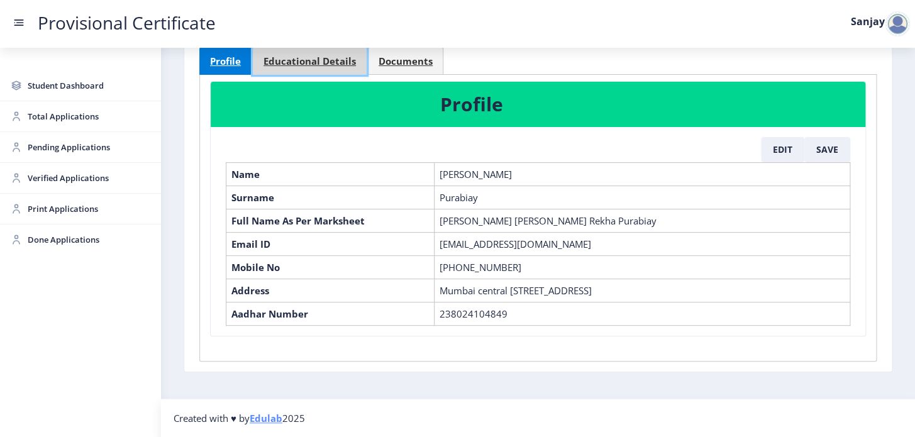
click at [328, 57] on span "Educational Details" at bounding box center [309, 61] width 92 height 9
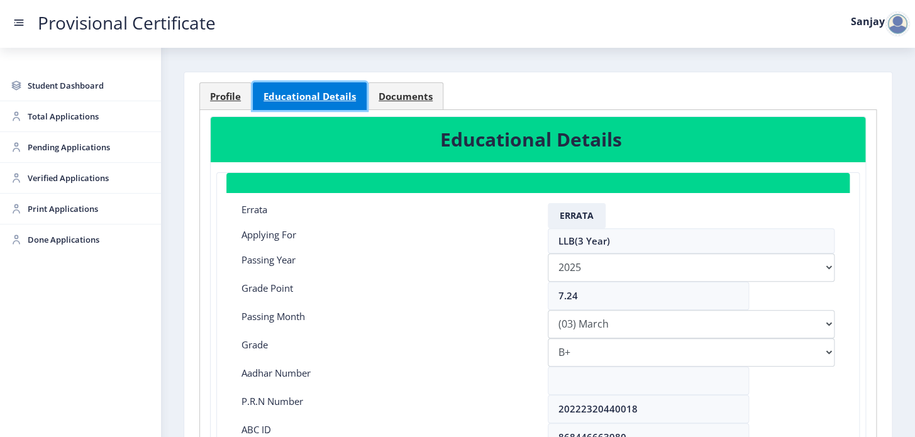
scroll to position [23, 0]
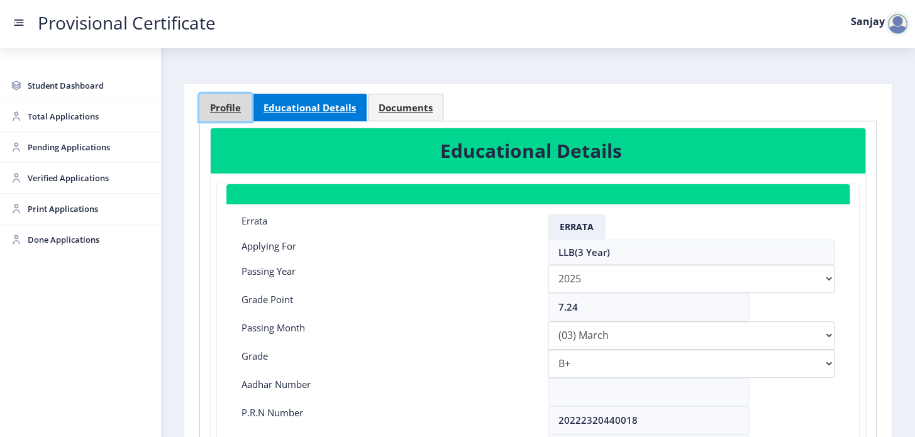
click at [227, 112] on span "Profile" at bounding box center [225, 107] width 31 height 9
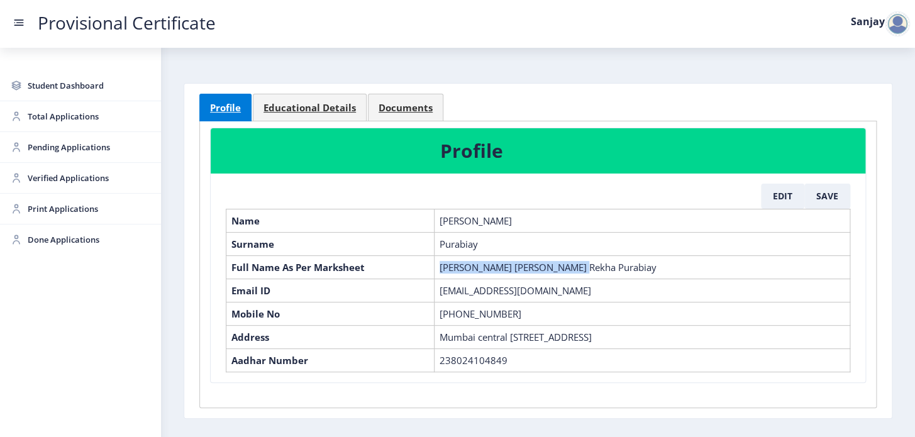
drag, startPoint x: 439, startPoint y: 263, endPoint x: 588, endPoint y: 263, distance: 149.0
click at [588, 263] on td "[PERSON_NAME] [PERSON_NAME] Rekha Purabiay" at bounding box center [642, 266] width 416 height 23
copy td "[PERSON_NAME] [PERSON_NAME] Rekha Purabiay"
click at [312, 109] on span "Educational Details" at bounding box center [309, 107] width 92 height 9
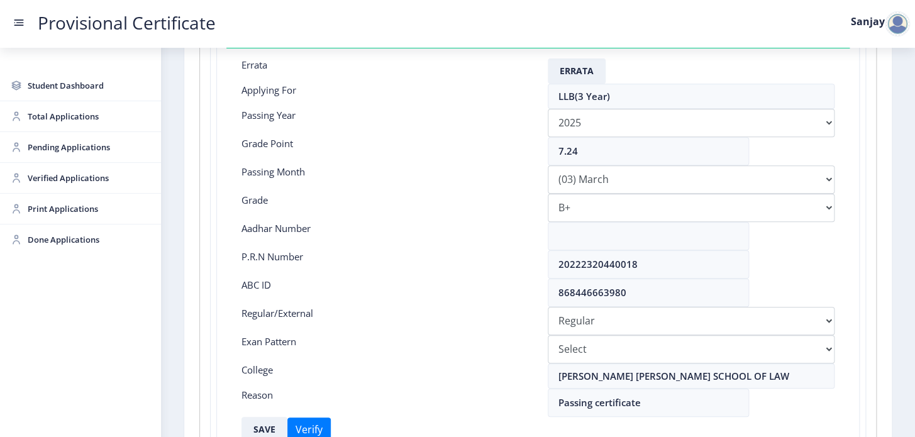
scroll to position [194, 0]
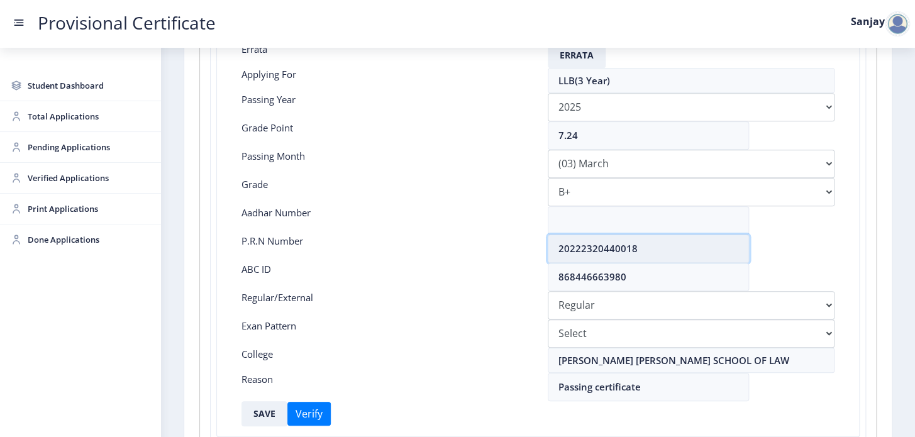
drag, startPoint x: 559, startPoint y: 251, endPoint x: 640, endPoint y: 255, distance: 81.2
click at [641, 250] on input "20222320440018" at bounding box center [648, 248] width 201 height 28
drag, startPoint x: 556, startPoint y: 248, endPoint x: 658, endPoint y: 255, distance: 102.7
click at [658, 255] on input "20222320440018" at bounding box center [648, 248] width 201 height 28
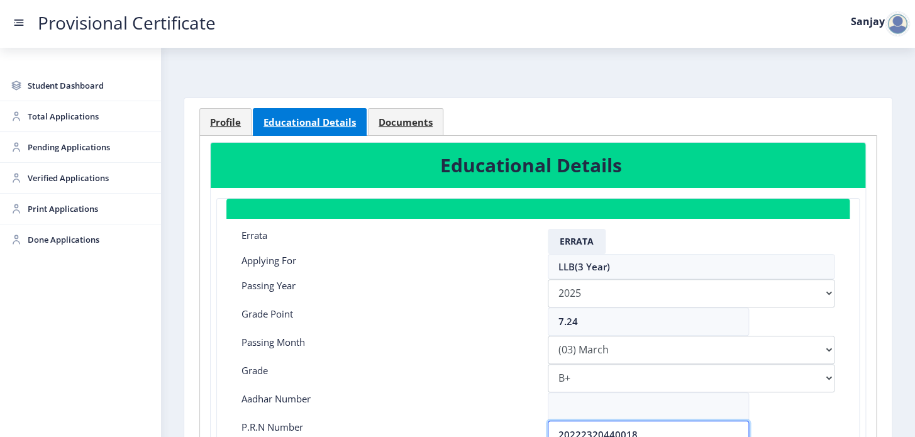
scroll to position [0, 0]
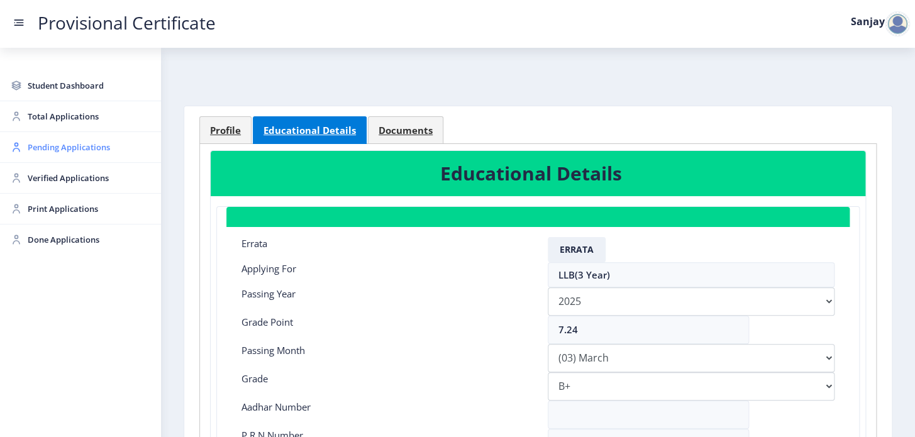
click at [74, 145] on span "Pending Applications" at bounding box center [89, 147] width 123 height 15
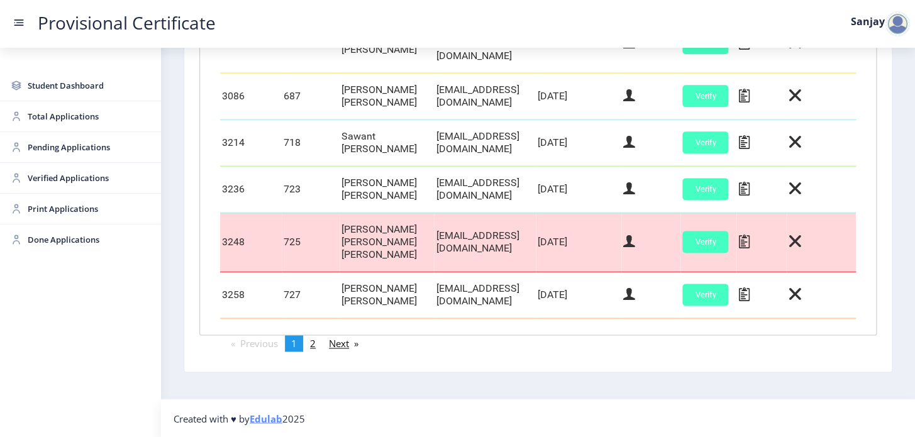
scroll to position [623, 0]
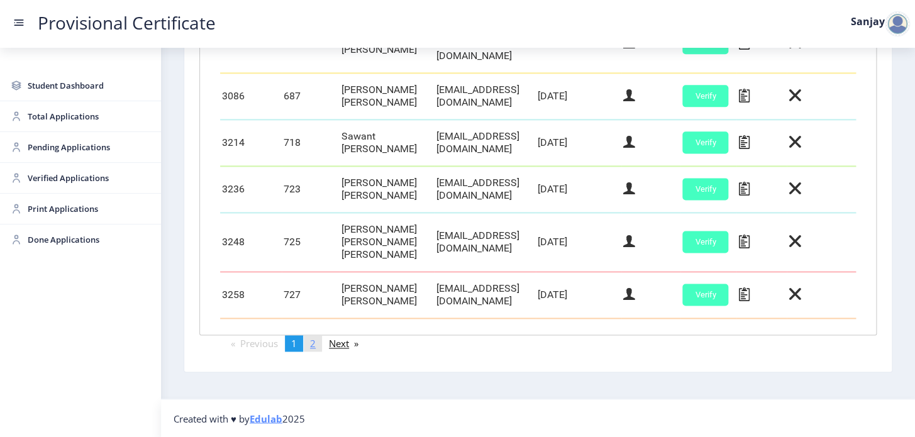
click at [314, 346] on span "2" at bounding box center [313, 343] width 6 height 13
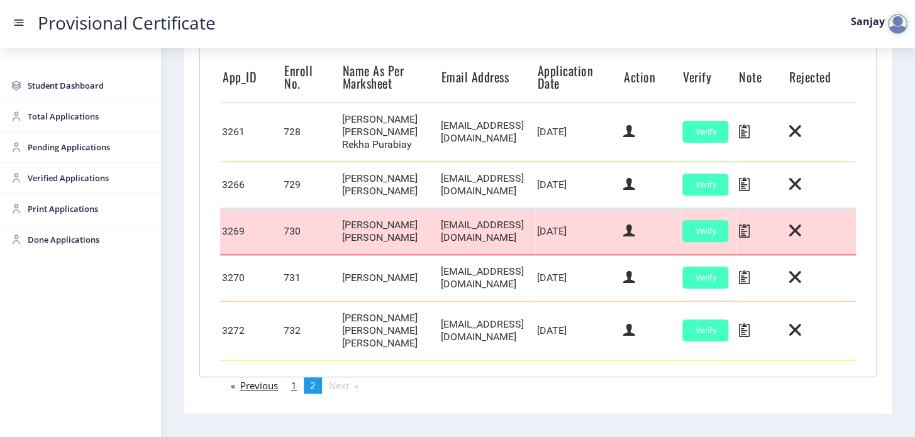
scroll to position [318, 0]
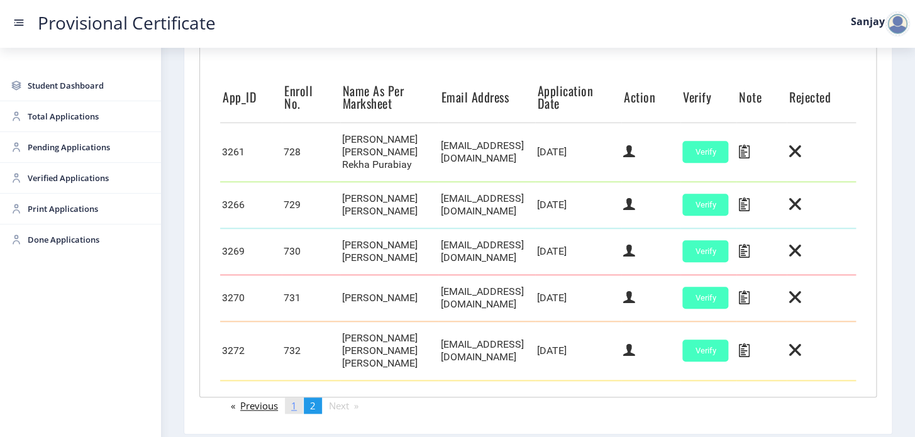
click at [294, 404] on span "1" at bounding box center [294, 405] width 6 height 13
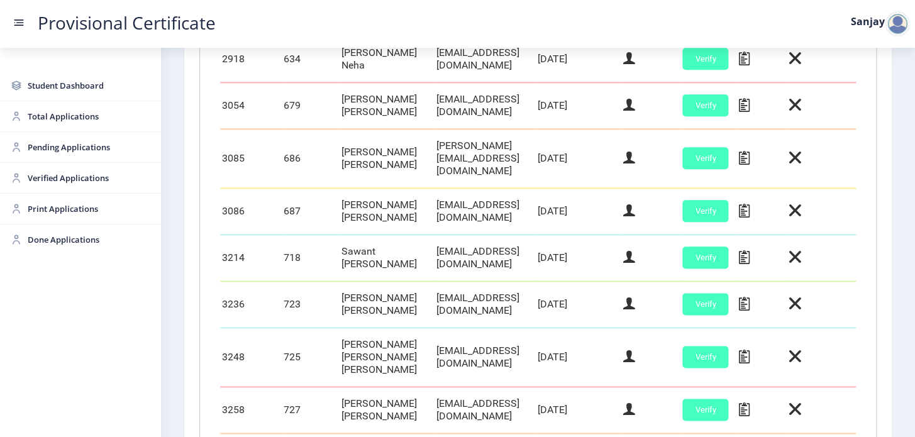
scroll to position [623, 0]
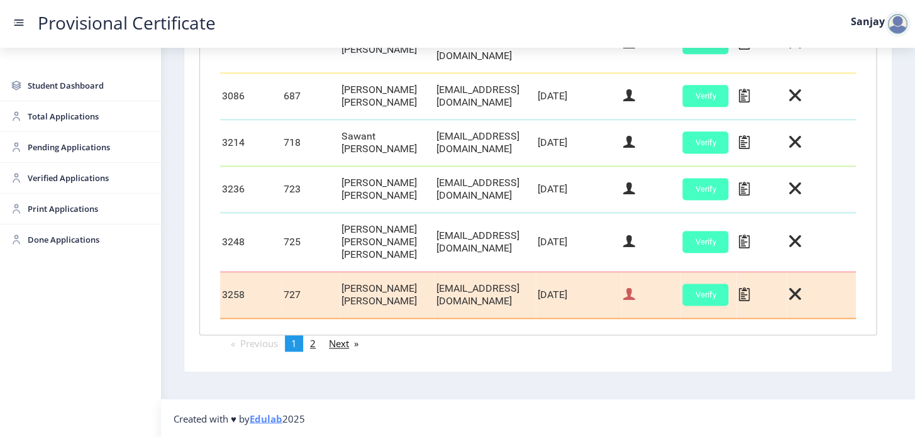
click at [635, 295] on icon at bounding box center [629, 294] width 12 height 16
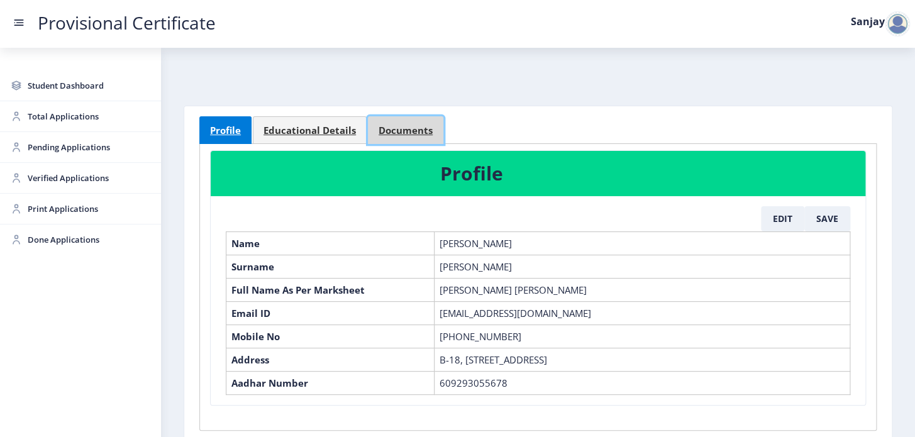
click at [387, 131] on span "Documents" at bounding box center [405, 130] width 54 height 9
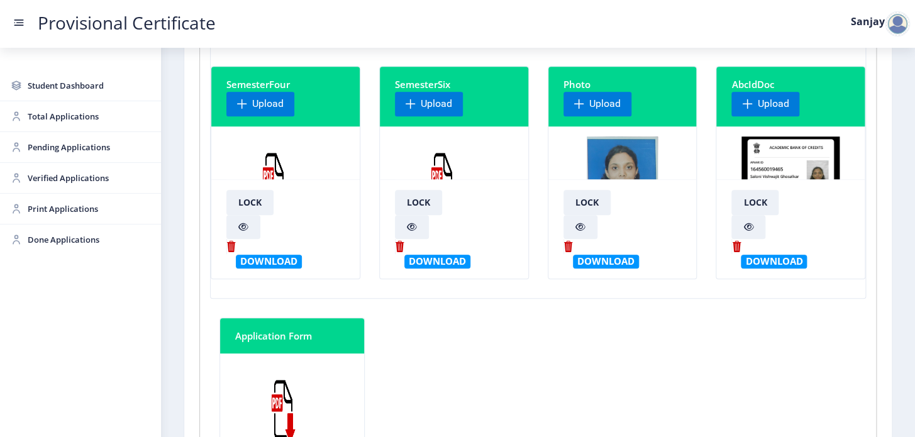
scroll to position [343, 0]
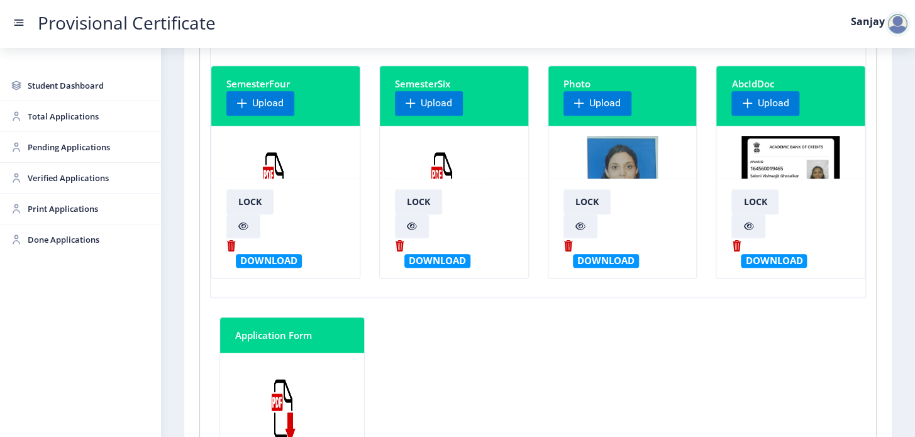
click at [450, 162] on img at bounding box center [442, 183] width 94 height 94
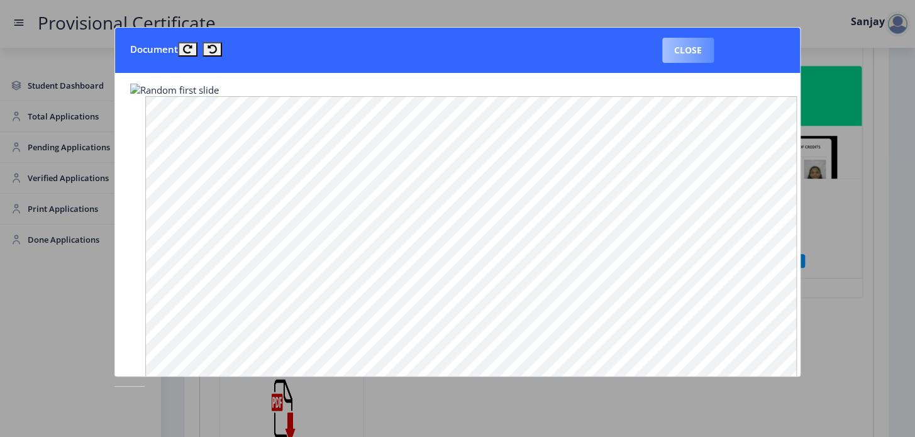
click at [694, 50] on button "Close" at bounding box center [688, 50] width 52 height 25
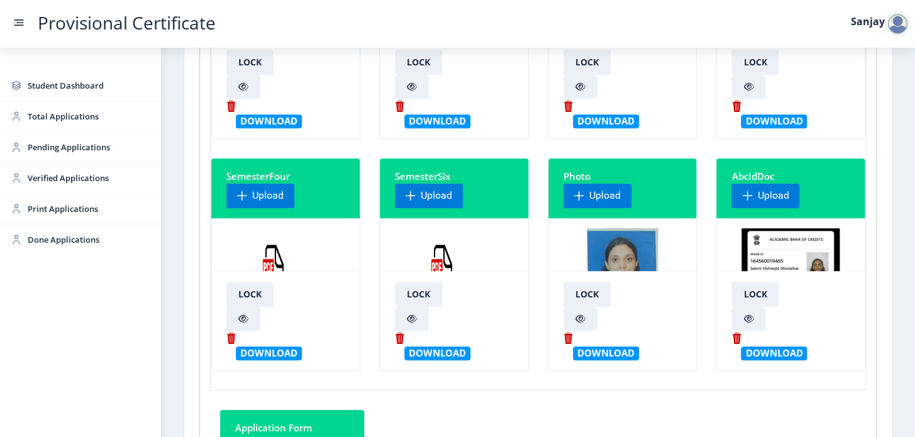
scroll to position [57, 0]
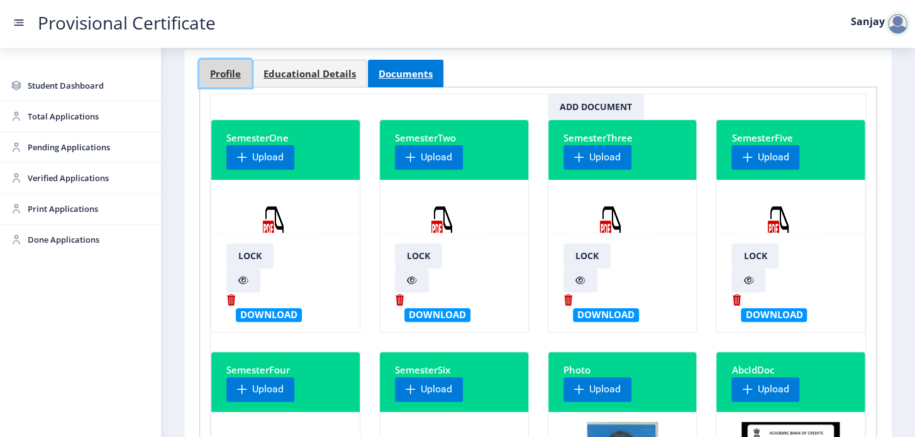
click at [231, 75] on span "Profile" at bounding box center [225, 73] width 31 height 9
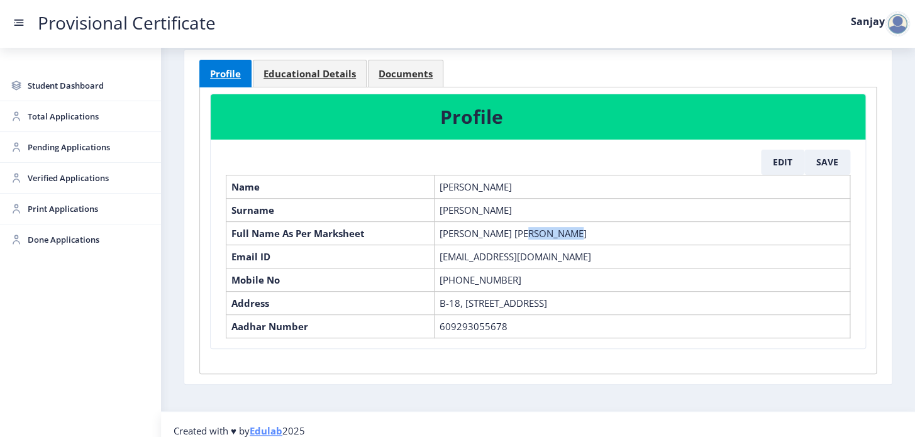
drag, startPoint x: 509, startPoint y: 231, endPoint x: 561, endPoint y: 225, distance: 51.9
click at [561, 225] on td "[PERSON_NAME] [PERSON_NAME]" at bounding box center [642, 232] width 416 height 23
copy td "[PERSON_NAME]"
click at [778, 161] on button "Edit" at bounding box center [782, 162] width 43 height 25
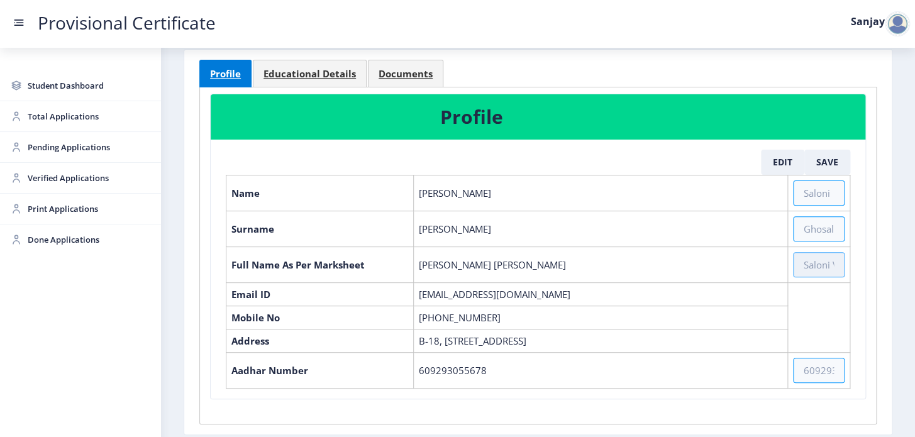
click at [797, 262] on input "text" at bounding box center [819, 264] width 52 height 25
paste input "[PERSON_NAME]"
click at [416, 262] on td "[PERSON_NAME] [PERSON_NAME]" at bounding box center [600, 264] width 374 height 36
drag, startPoint x: 419, startPoint y: 260, endPoint x: 484, endPoint y: 259, distance: 65.4
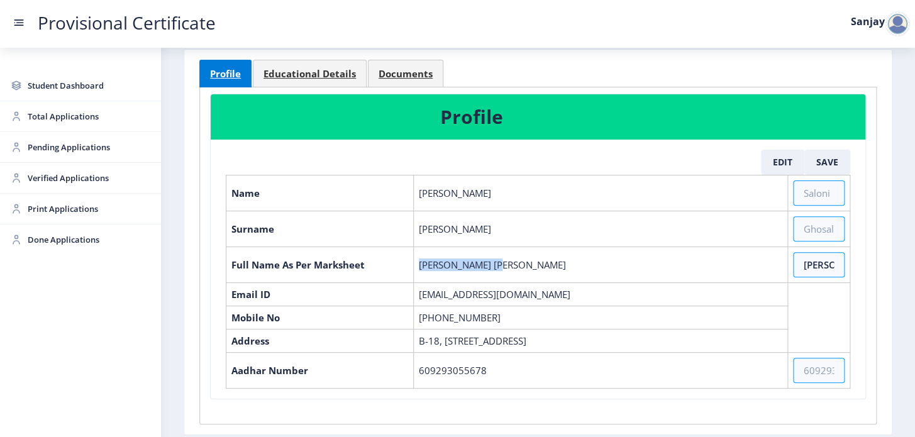
click at [484, 259] on td "[PERSON_NAME] [PERSON_NAME]" at bounding box center [600, 264] width 374 height 36
copy td "[PERSON_NAME]"
click at [839, 263] on input "[PERSON_NAME]" at bounding box center [819, 264] width 52 height 25
click at [834, 264] on input "[PERSON_NAME]" at bounding box center [819, 264] width 52 height 25
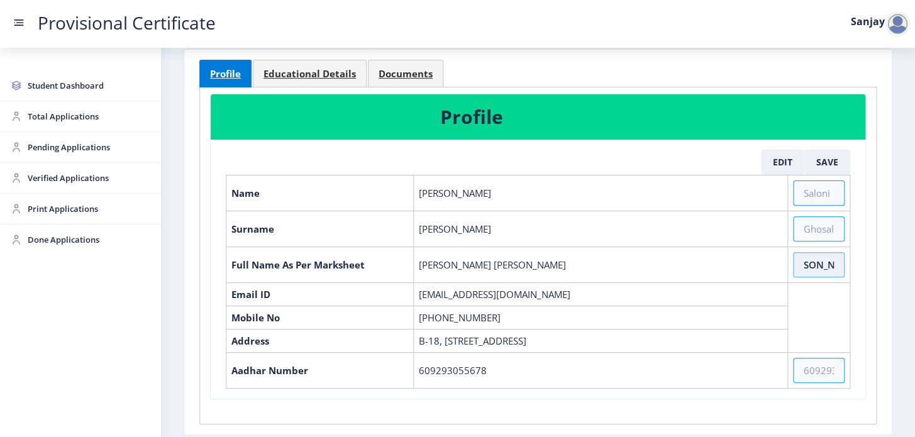
paste input "[PERSON_NAME]"
type input "[PERSON_NAME] [PERSON_NAME]"
click at [817, 163] on button "Save" at bounding box center [827, 162] width 46 height 25
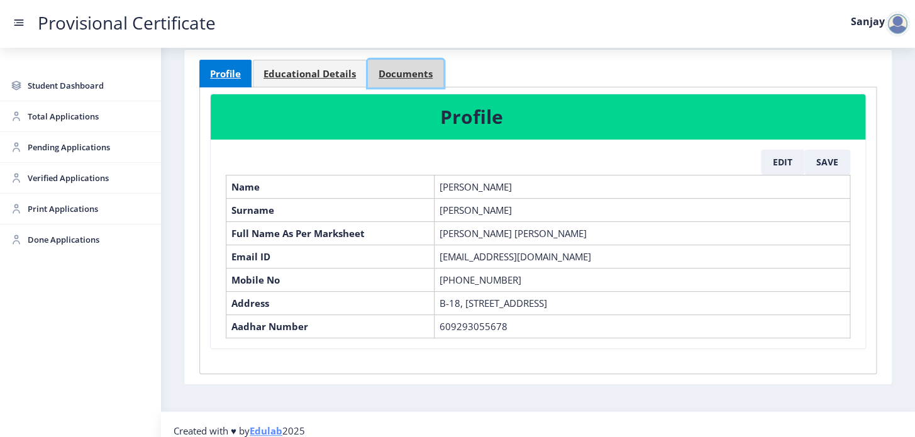
click at [416, 74] on span "Documents" at bounding box center [405, 73] width 54 height 9
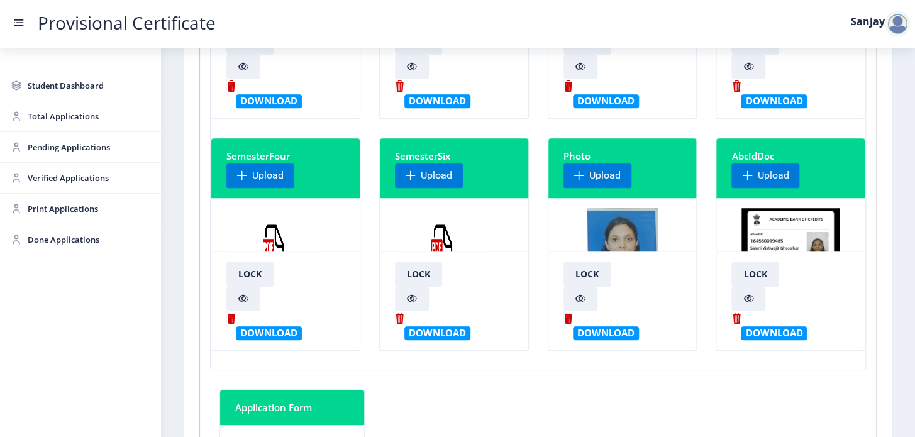
scroll to position [285, 0]
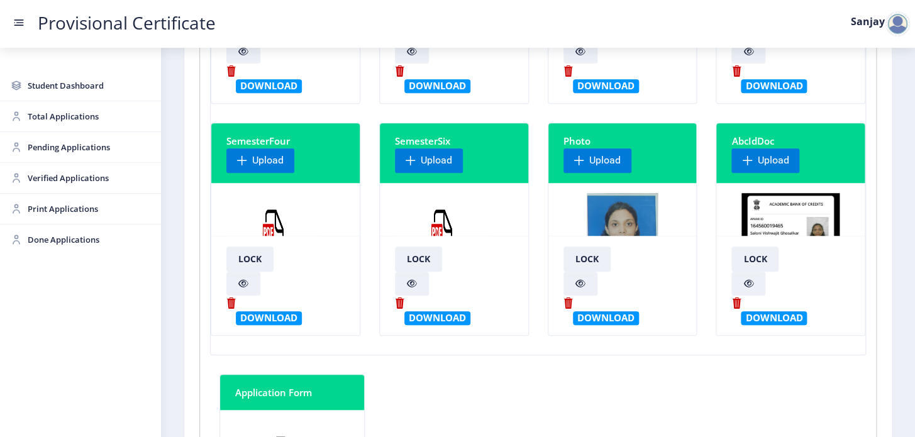
click at [466, 224] on img at bounding box center [442, 240] width 94 height 94
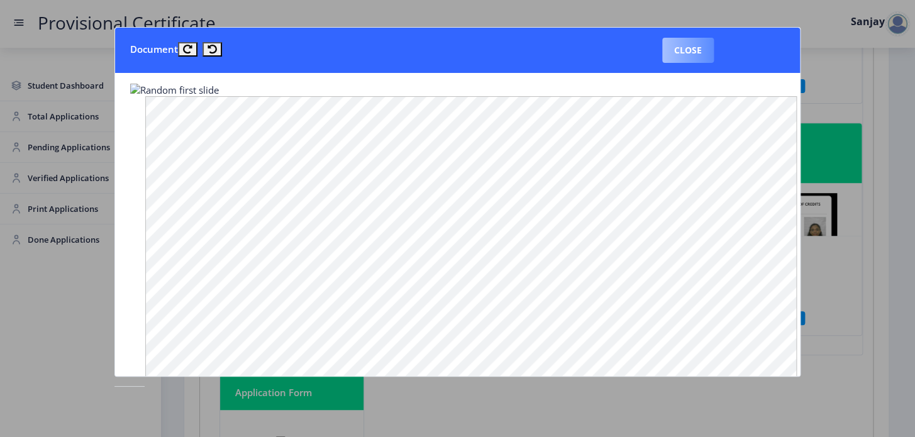
click at [680, 54] on button "Close" at bounding box center [688, 50] width 52 height 25
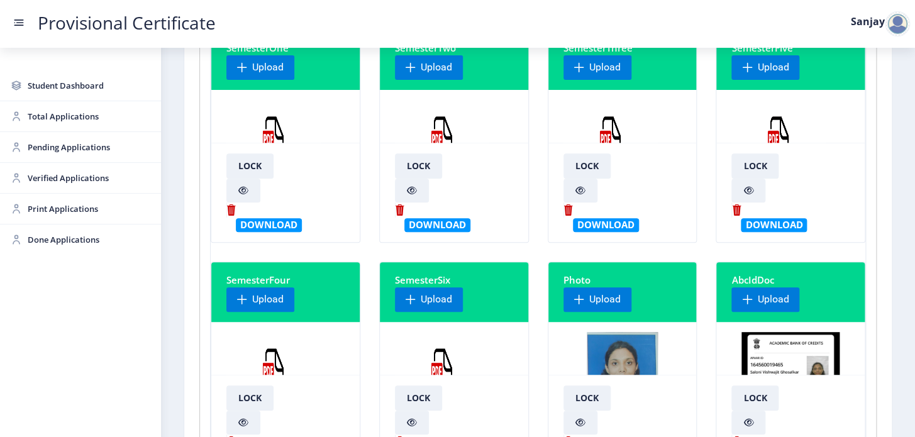
scroll to position [0, 0]
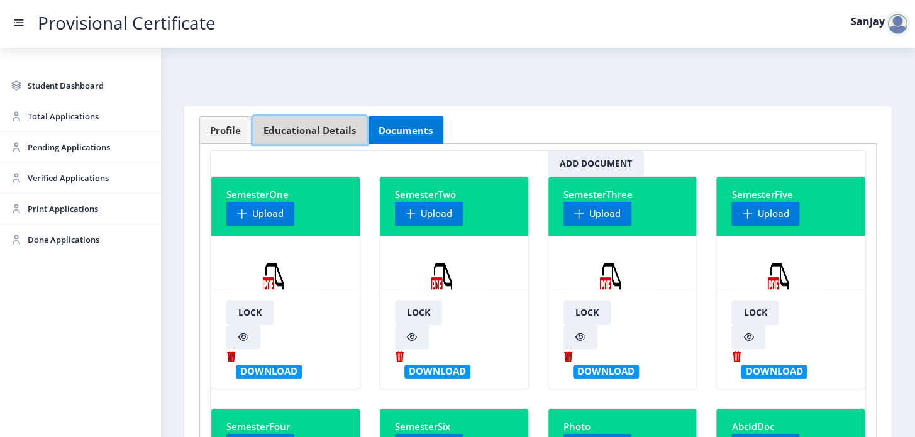
click at [325, 127] on span "Educational Details" at bounding box center [309, 130] width 92 height 9
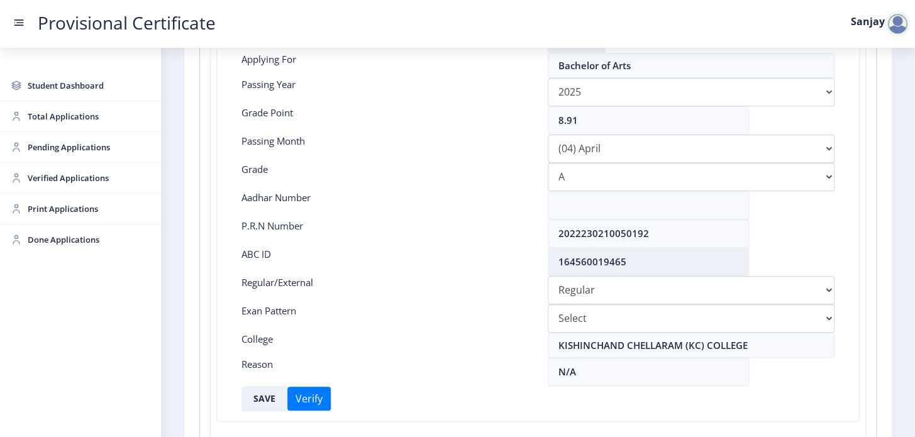
scroll to position [228, 0]
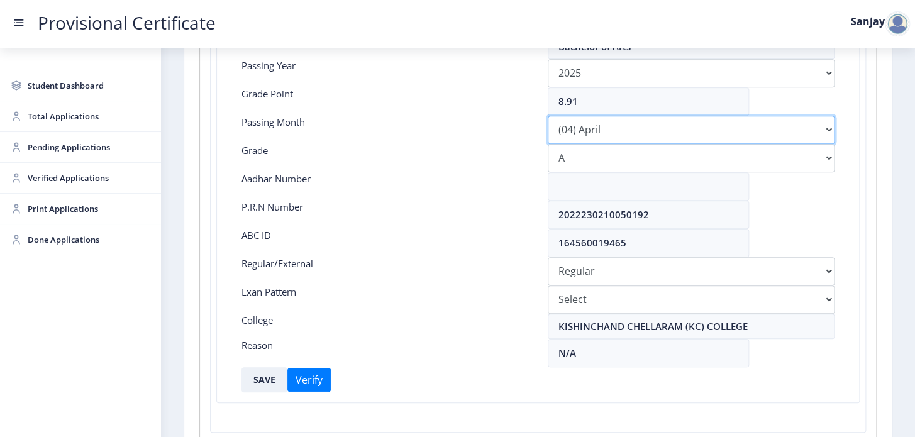
click at [826, 129] on select "Please select PassingMonth (01) January (02) February (03) March (04) April (05…" at bounding box center [691, 130] width 287 height 28
select select "March"
click at [548, 116] on select "Please select PassingMonth (01) January (02) February (03) March (04) April (05…" at bounding box center [691, 130] width 287 height 28
click at [257, 382] on button "SAVE" at bounding box center [264, 379] width 46 height 25
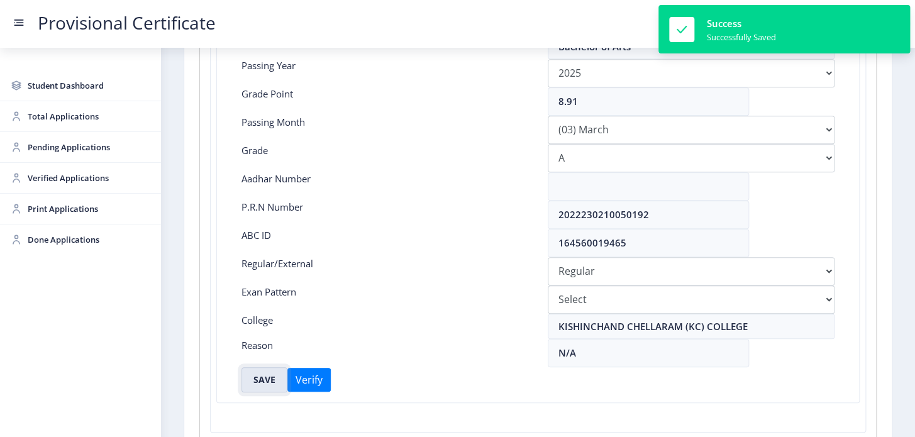
scroll to position [0, 0]
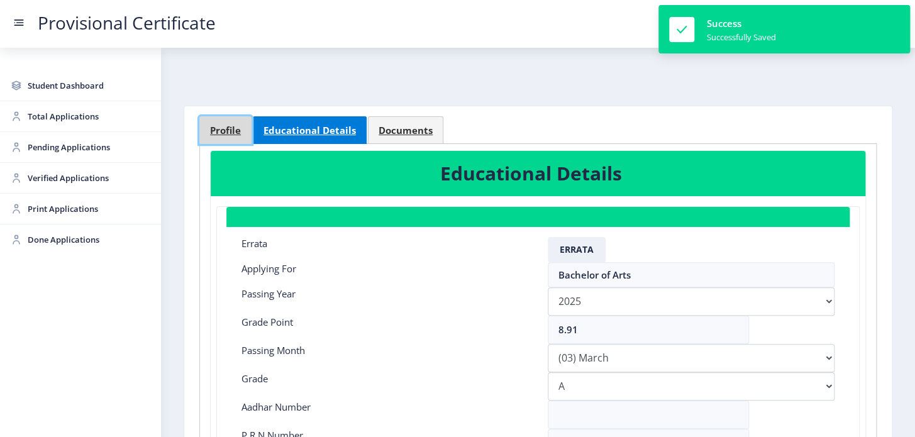
click at [217, 129] on span "Profile" at bounding box center [225, 130] width 31 height 9
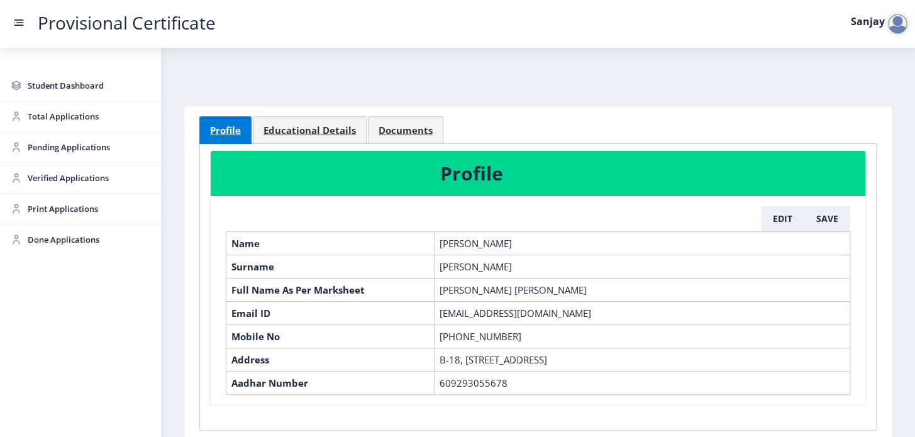
drag, startPoint x: 439, startPoint y: 289, endPoint x: 653, endPoint y: 282, distance: 214.5
click at [653, 282] on td "[PERSON_NAME] [PERSON_NAME]" at bounding box center [642, 289] width 416 height 23
copy td "[PERSON_NAME] [PERSON_NAME]"
drag, startPoint x: 306, startPoint y: 129, endPoint x: 356, endPoint y: 185, distance: 75.2
click at [306, 129] on span "Educational Details" at bounding box center [309, 130] width 92 height 9
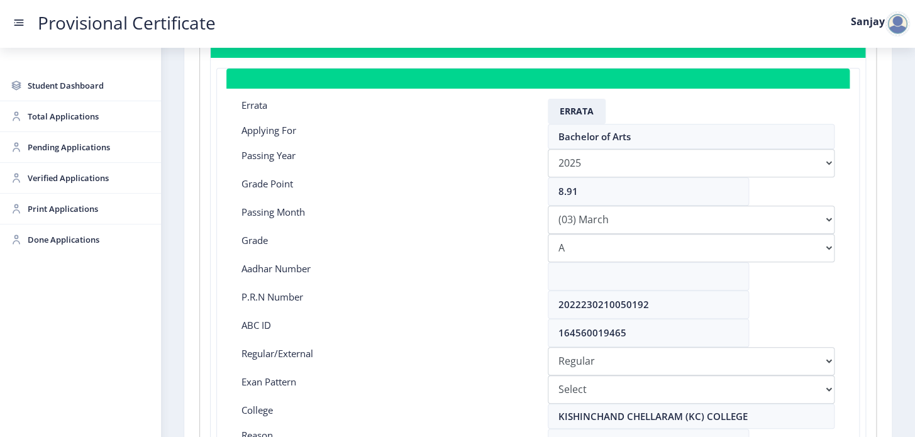
scroll to position [171, 0]
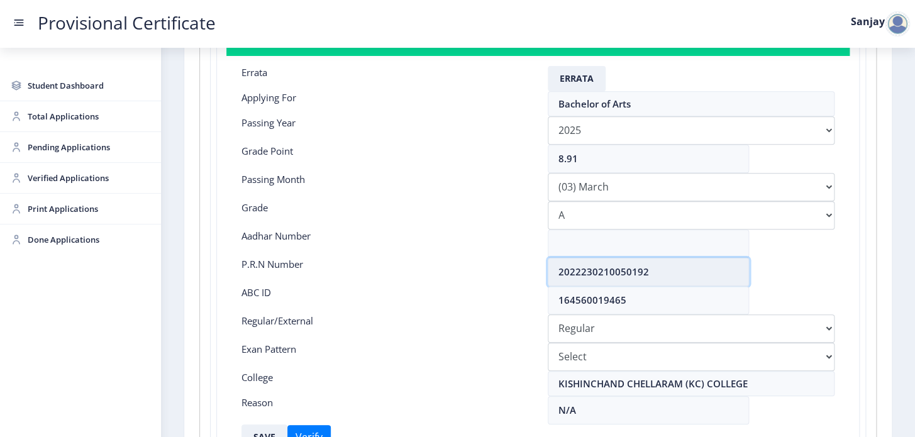
drag, startPoint x: 559, startPoint y: 270, endPoint x: 653, endPoint y: 270, distance: 93.7
click at [653, 270] on input "2022230210050192" at bounding box center [648, 272] width 201 height 28
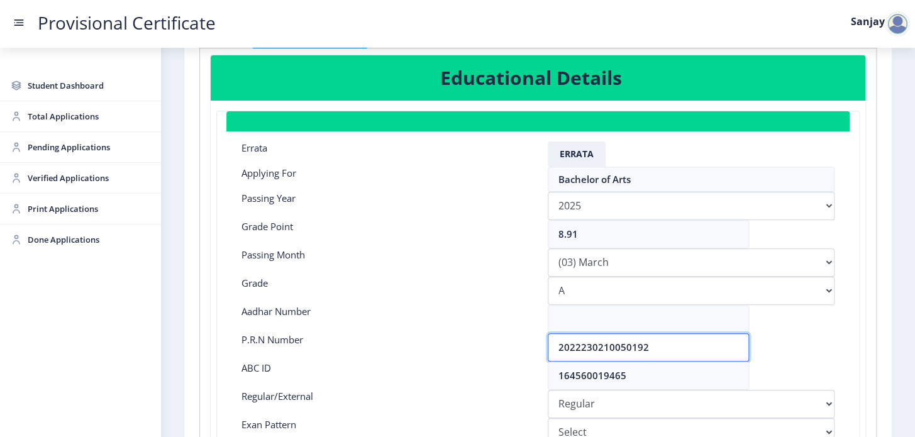
scroll to position [0, 0]
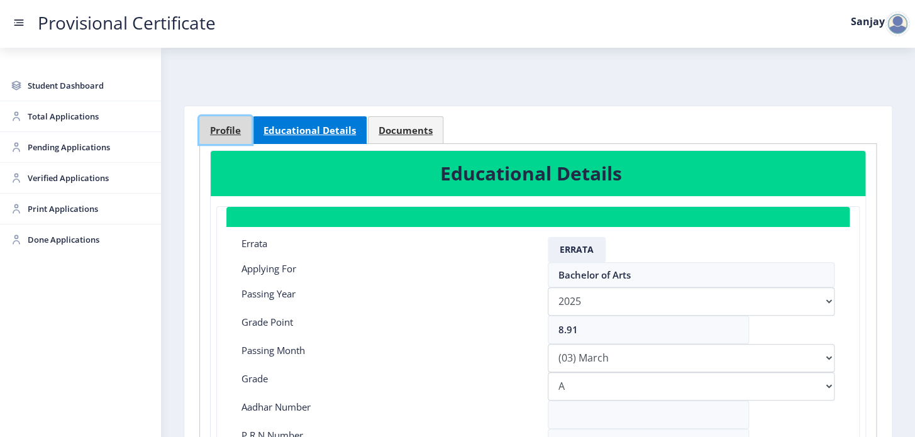
click at [207, 124] on link "Profile" at bounding box center [225, 130] width 52 height 28
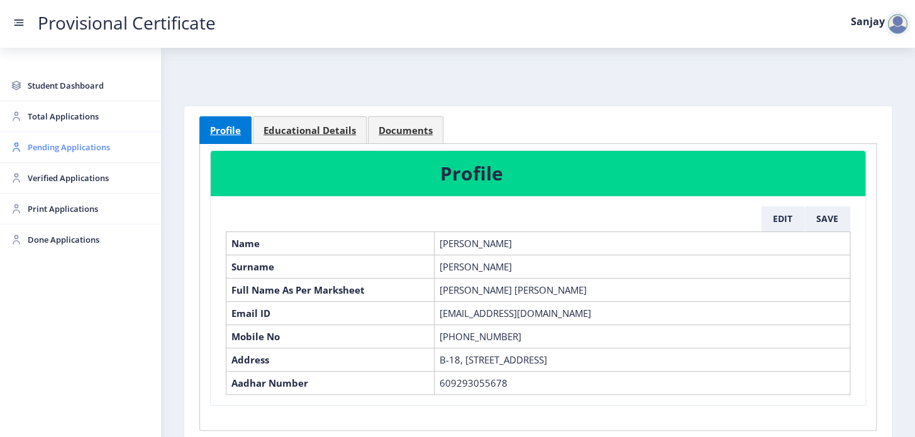
click at [51, 150] on span "Pending Applications" at bounding box center [89, 147] width 123 height 15
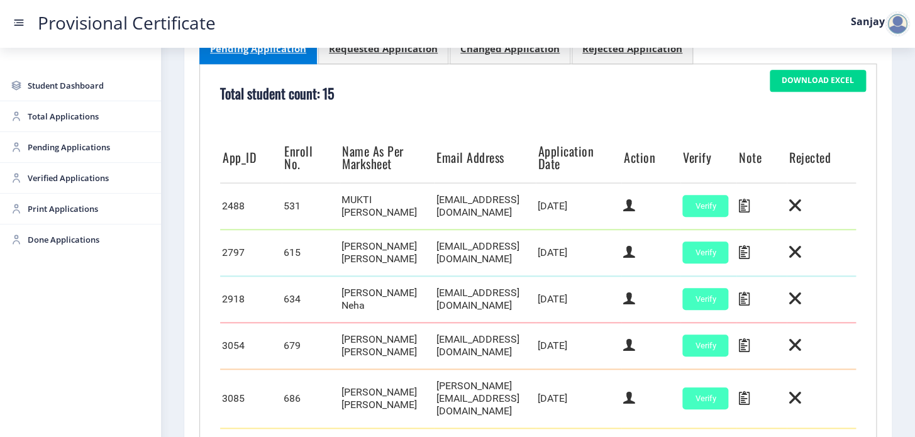
scroll to position [293, 0]
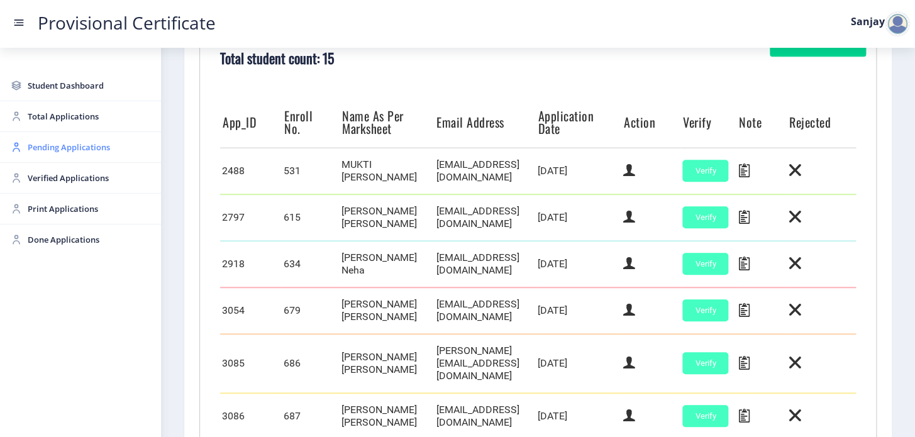
click at [68, 148] on span "Pending Applications" at bounding box center [89, 147] width 123 height 15
click at [33, 146] on span "Pending Applications" at bounding box center [89, 147] width 123 height 15
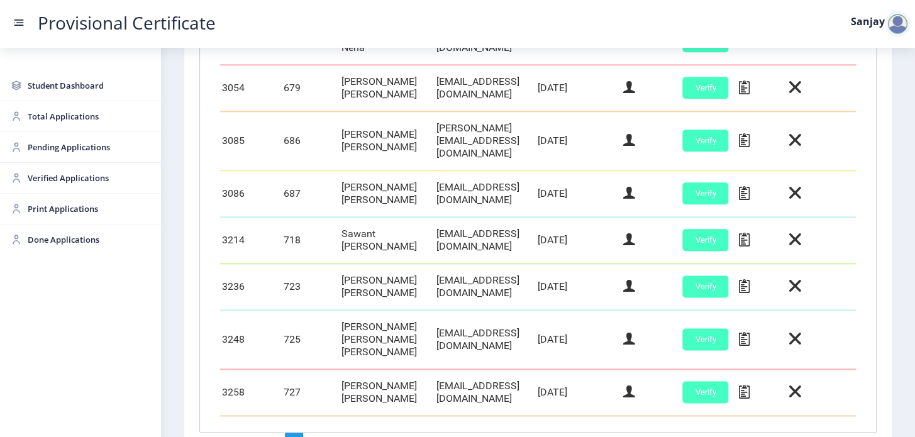
scroll to position [636, 0]
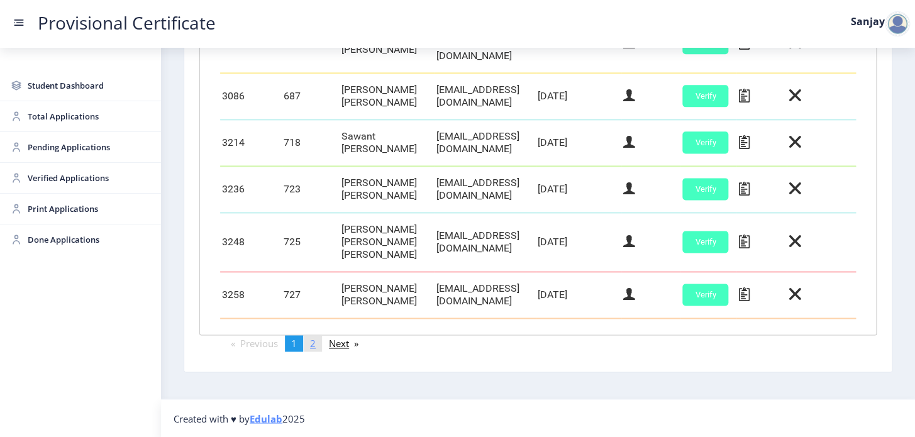
click at [318, 341] on link "page 2" at bounding box center [313, 343] width 18 height 16
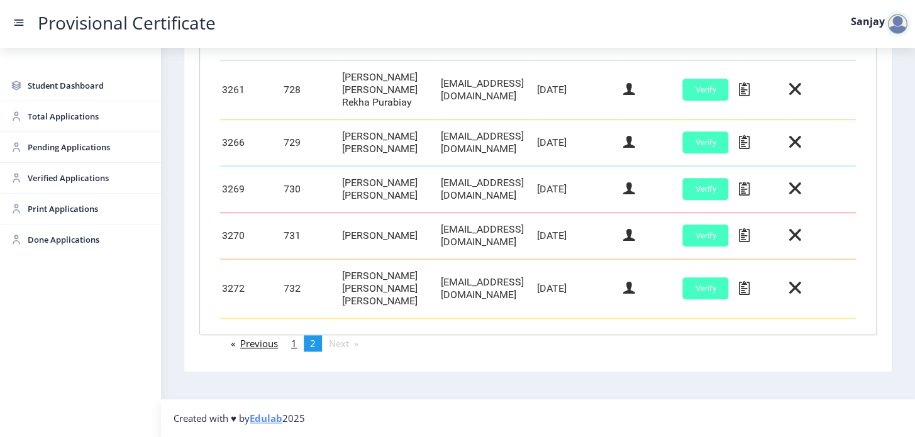
scroll to position [375, 0]
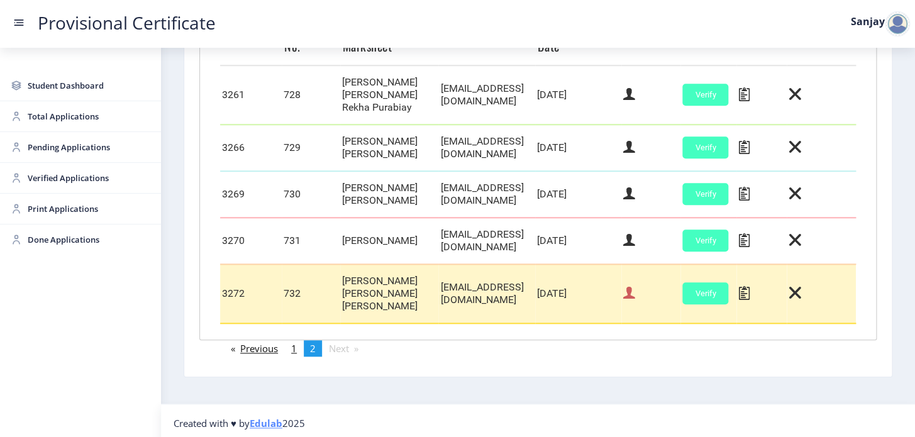
click at [635, 299] on icon at bounding box center [629, 293] width 12 height 16
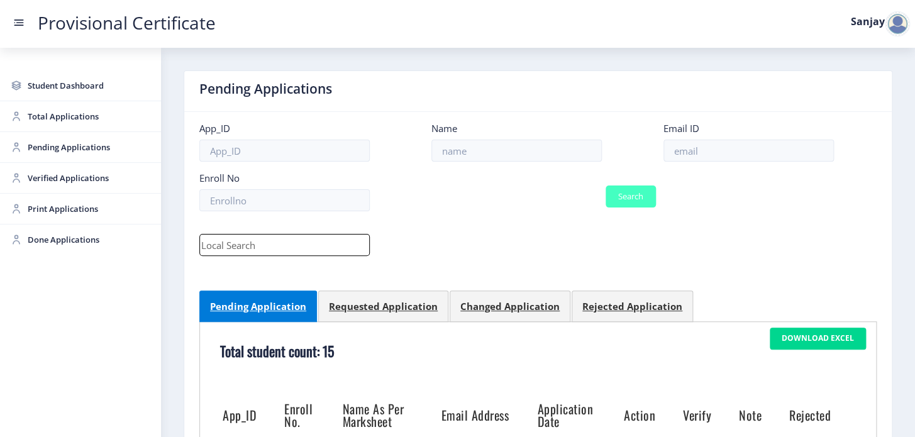
select select "March"
select select "A"
select select "Regular"
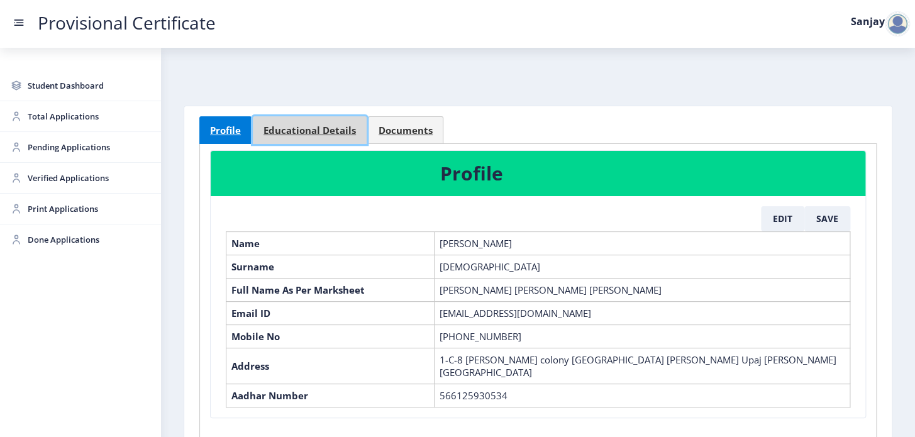
click at [336, 129] on span "Educational Details" at bounding box center [309, 130] width 92 height 9
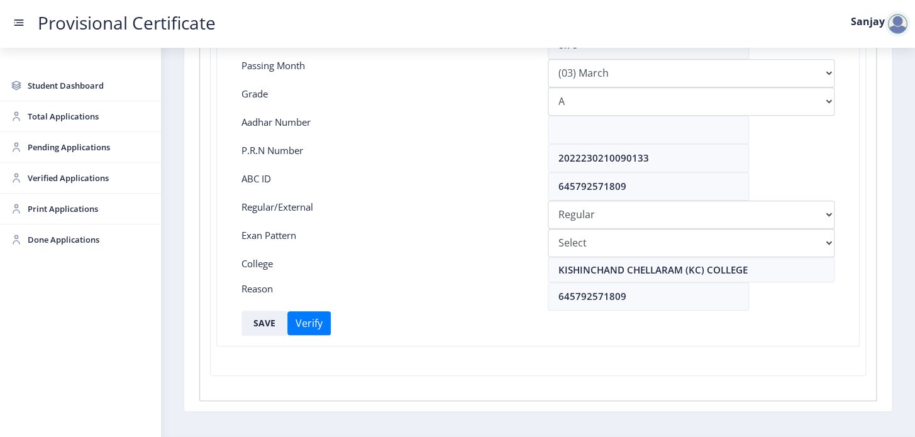
scroll to position [285, 0]
click at [256, 317] on button "SAVE" at bounding box center [264, 322] width 46 height 25
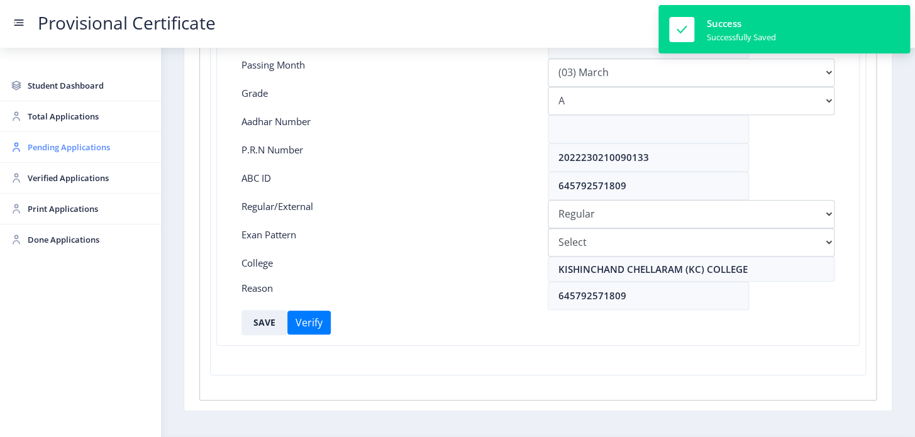
click at [68, 145] on span "Pending Applications" at bounding box center [89, 147] width 123 height 15
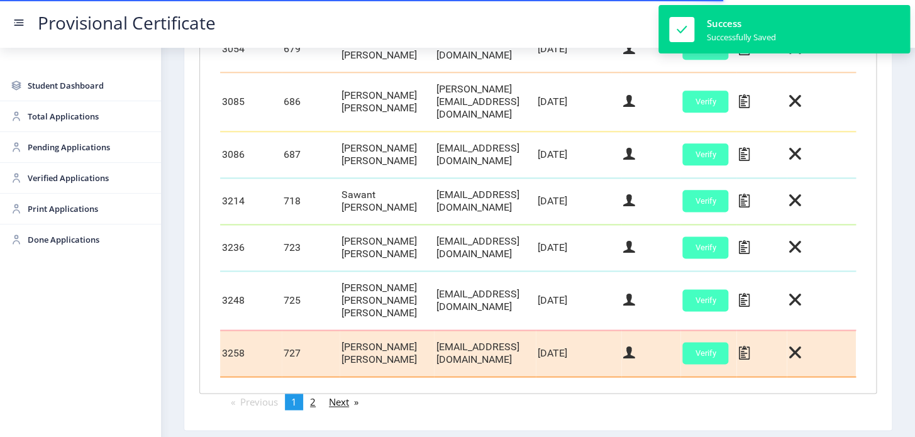
scroll to position [636, 0]
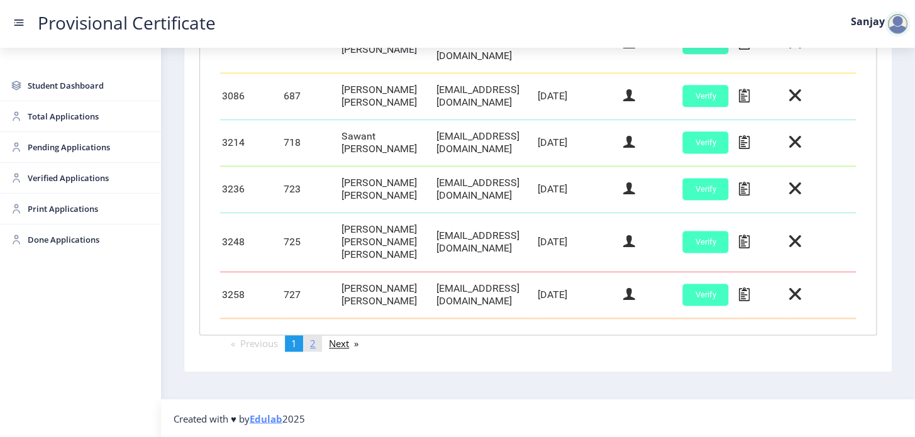
click at [316, 341] on span "2" at bounding box center [313, 343] width 6 height 13
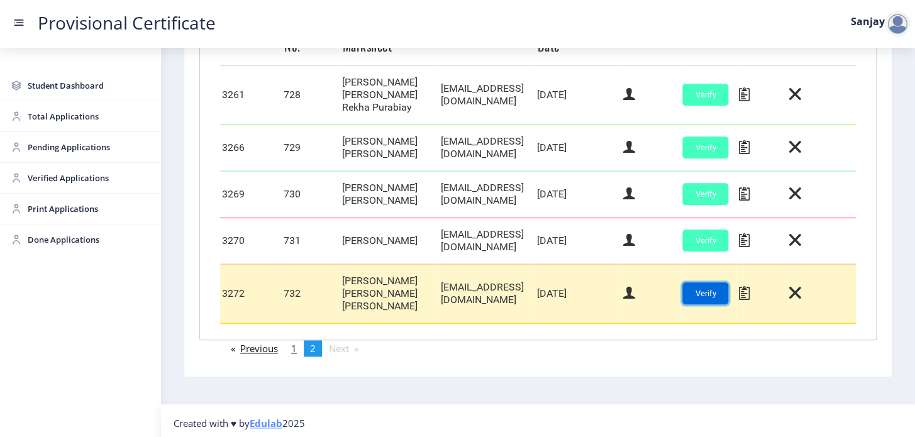
click at [728, 290] on button "Verify" at bounding box center [705, 293] width 46 height 22
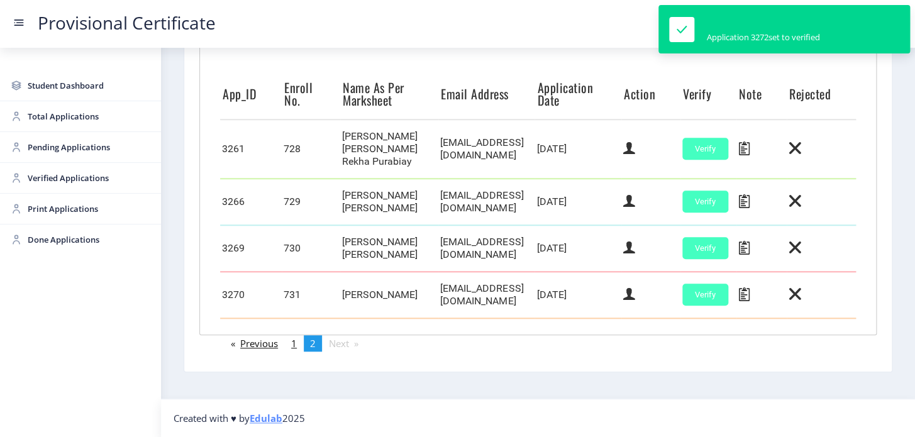
scroll to position [329, 0]
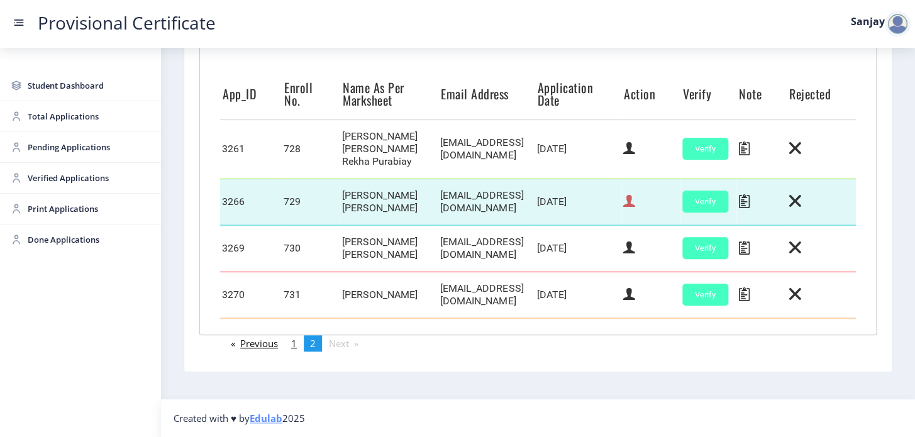
click at [635, 202] on icon at bounding box center [629, 201] width 12 height 16
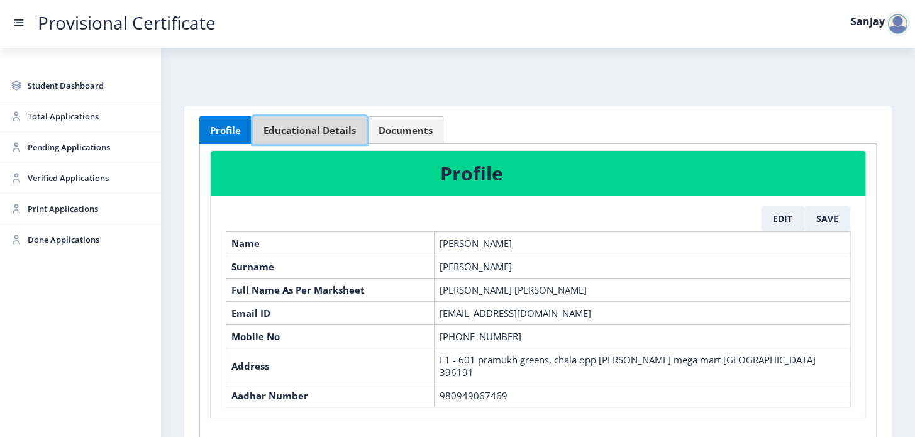
click at [307, 128] on span "Educational Details" at bounding box center [309, 130] width 92 height 9
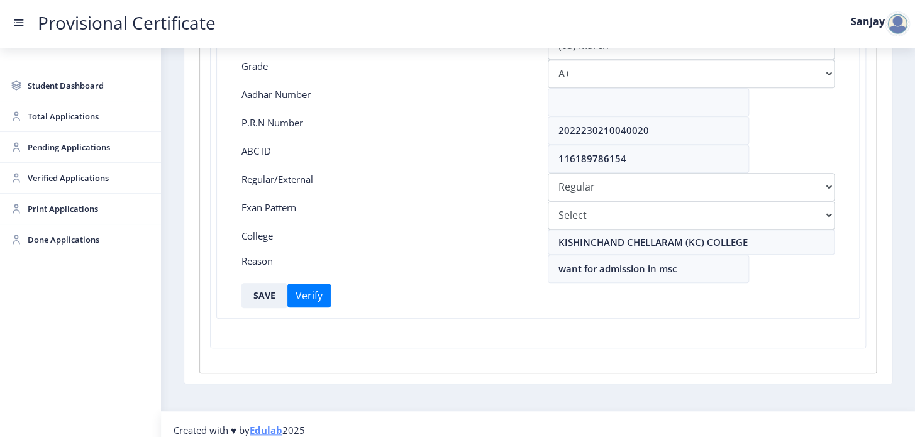
scroll to position [322, 0]
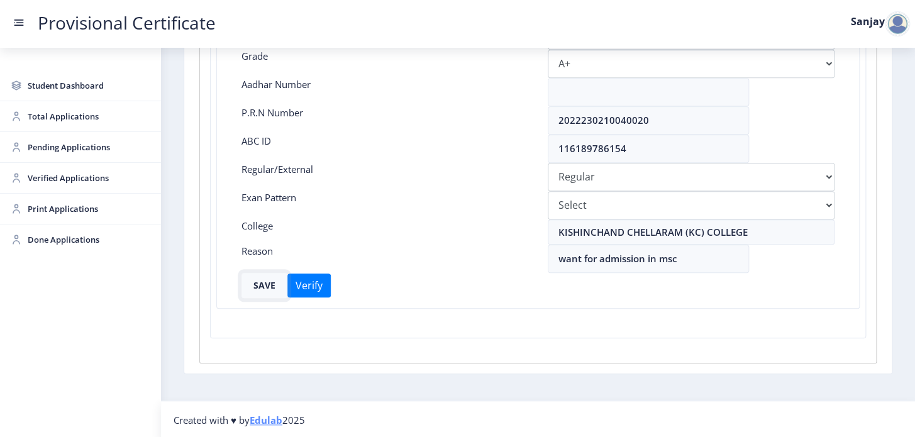
click at [258, 284] on button "SAVE" at bounding box center [264, 285] width 46 height 25
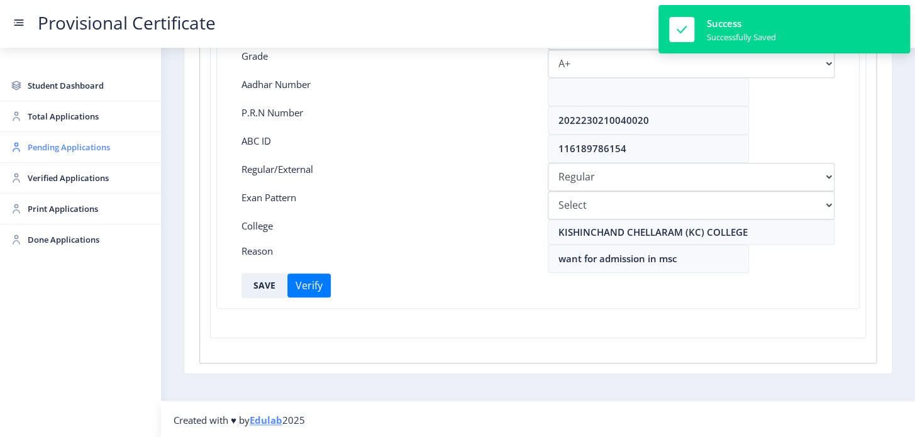
click at [52, 146] on span "Pending Applications" at bounding box center [89, 147] width 123 height 15
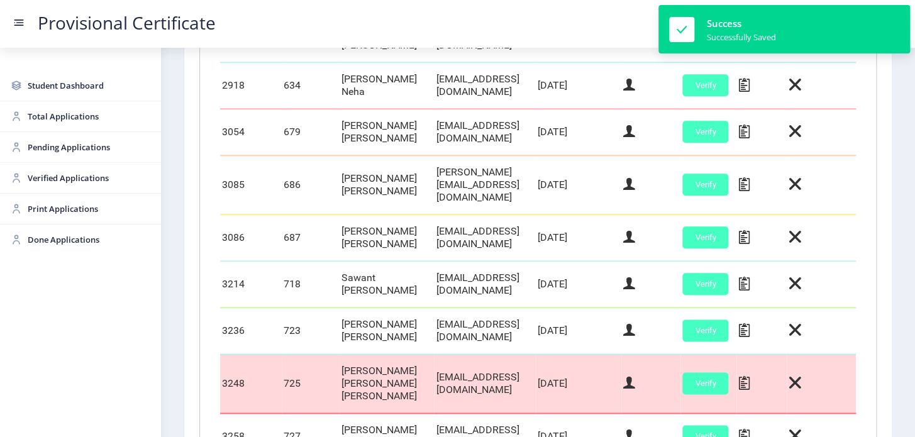
scroll to position [636, 0]
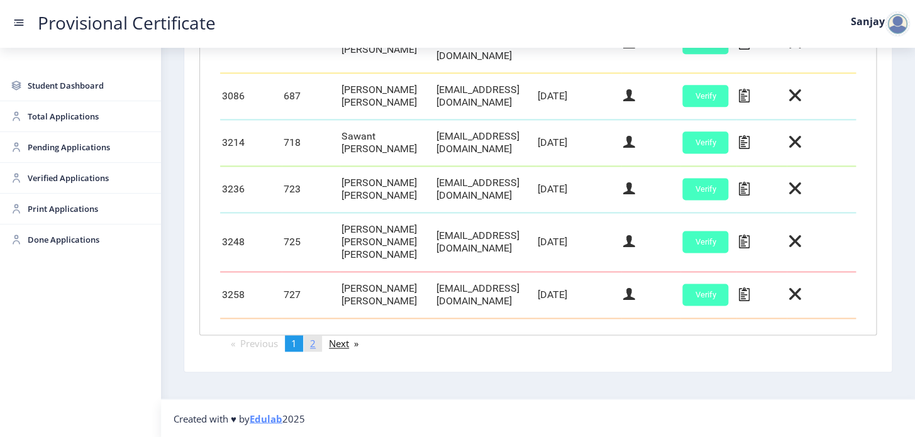
click at [310, 343] on link "page 2" at bounding box center [313, 343] width 18 height 16
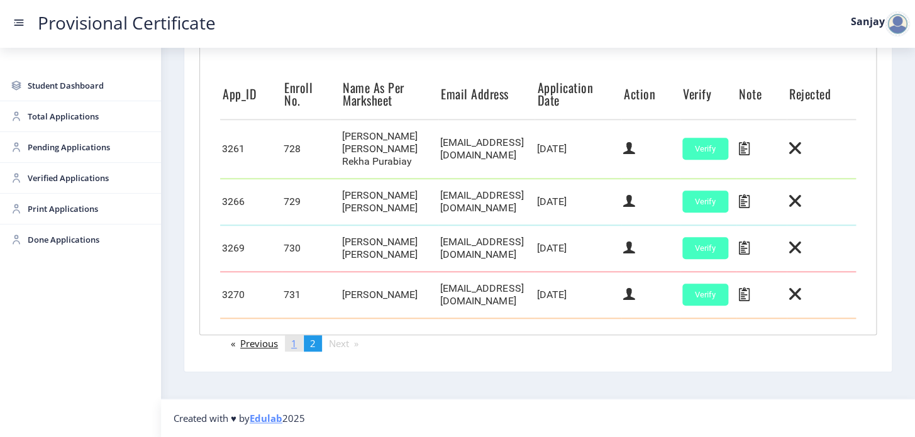
scroll to position [329, 0]
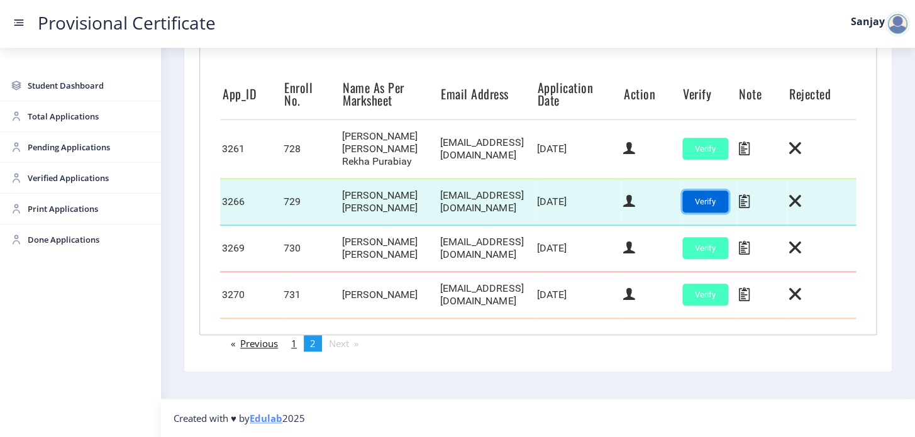
click at [717, 204] on button "Verify" at bounding box center [705, 201] width 46 height 22
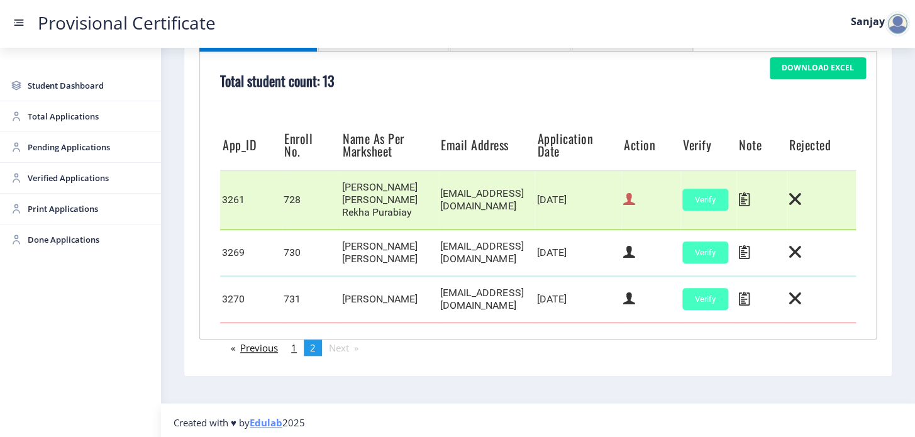
click at [635, 207] on icon at bounding box center [629, 199] width 12 height 16
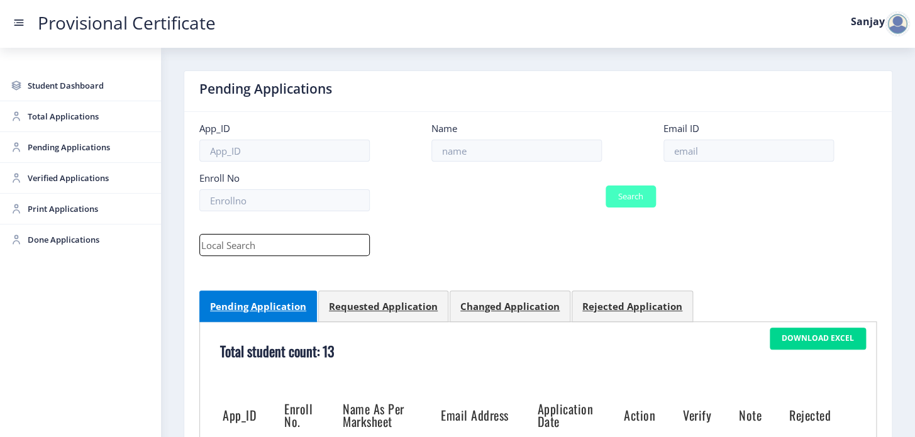
select select "March"
select select "B+"
select select "Regular"
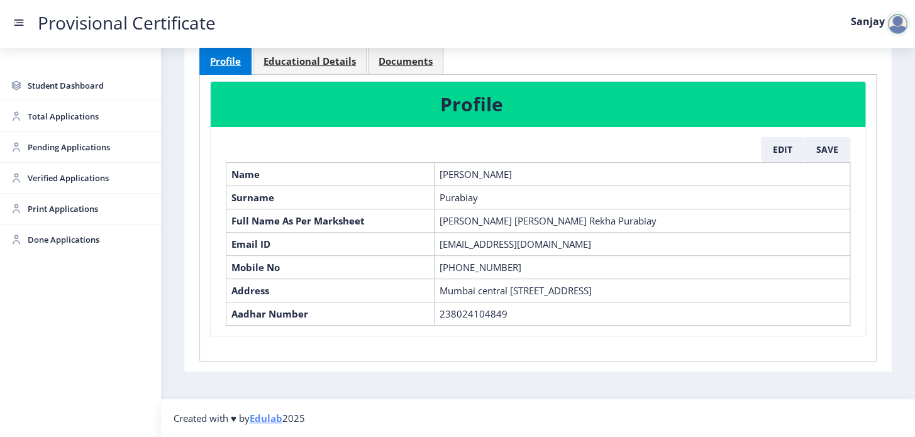
scroll to position [80, 0]
click at [334, 57] on span "Educational Details" at bounding box center [309, 61] width 92 height 9
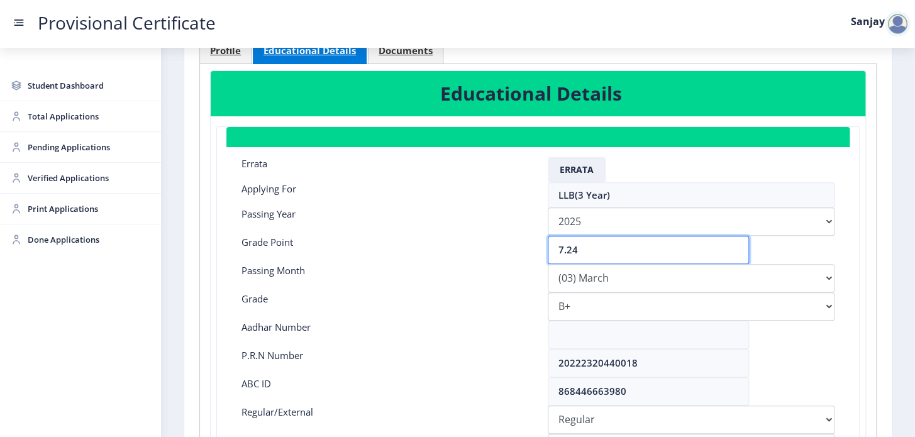
drag, startPoint x: 585, startPoint y: 250, endPoint x: 503, endPoint y: 250, distance: 81.7
click at [503, 250] on div "Grade Point 7.24" at bounding box center [538, 250] width 612 height 28
type input "6.02"
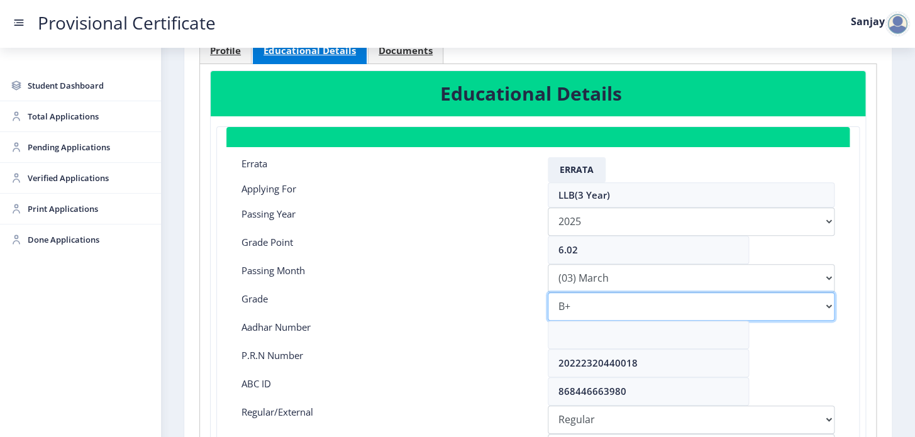
click at [590, 306] on select "Select Grade O A+ A B+ B C D F(Fail)" at bounding box center [691, 306] width 287 height 28
select select "B"
click at [548, 292] on select "Select Grade O A+ A B+ B C D F(Fail)" at bounding box center [691, 306] width 287 height 28
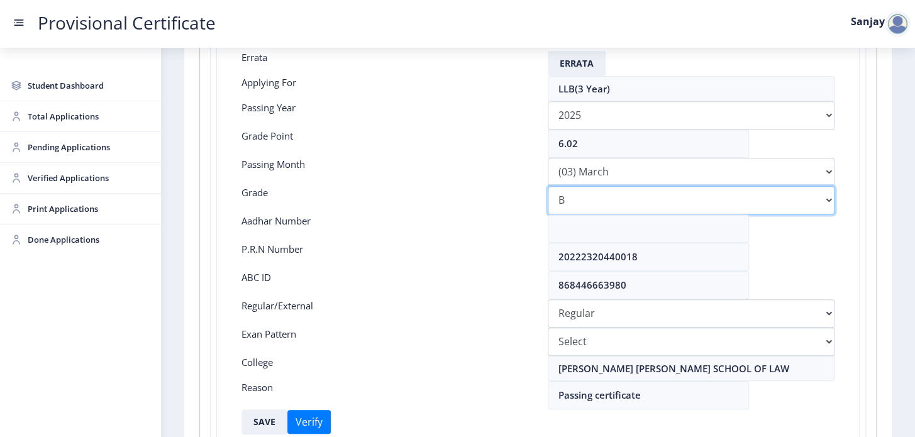
scroll to position [308, 0]
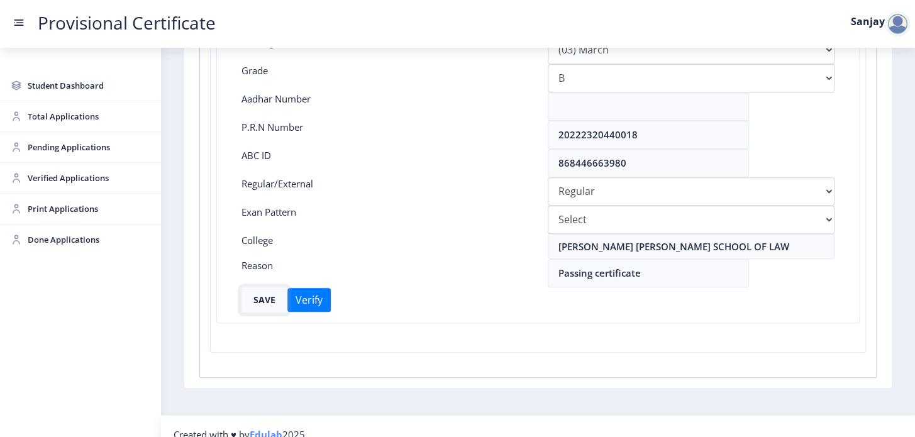
click at [270, 298] on button "SAVE" at bounding box center [264, 299] width 46 height 25
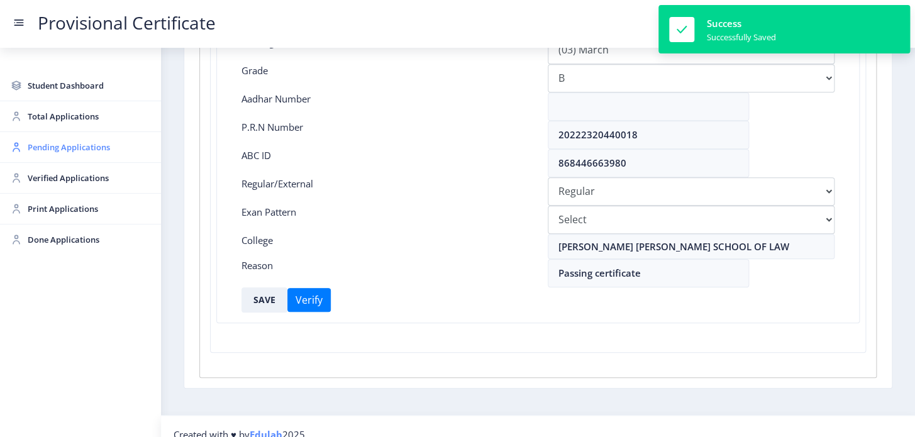
click at [89, 145] on span "Pending Applications" at bounding box center [89, 147] width 123 height 15
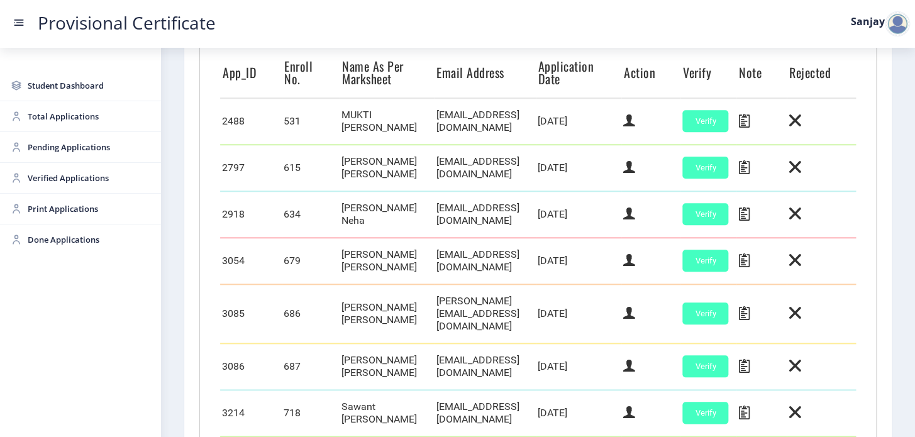
scroll to position [629, 0]
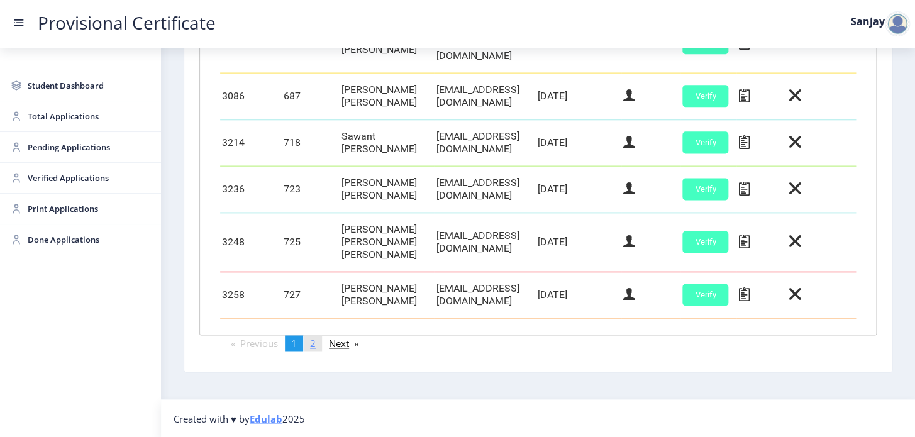
click at [315, 350] on span "2" at bounding box center [313, 343] width 6 height 13
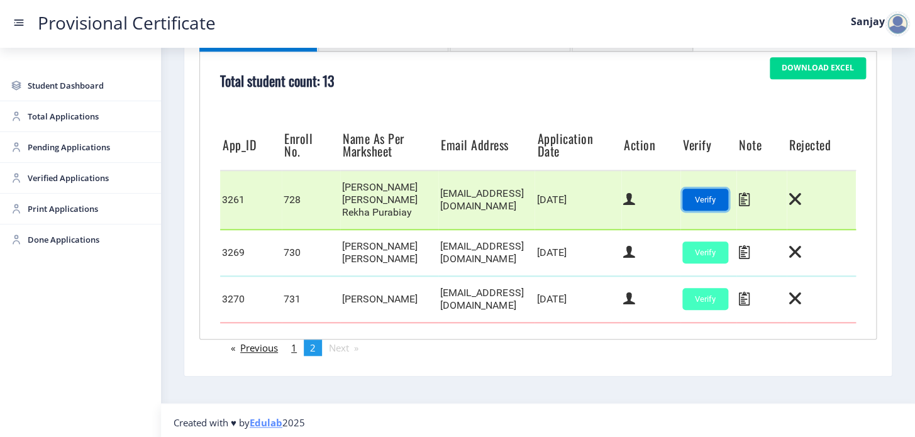
click at [728, 211] on button "Verify" at bounding box center [705, 200] width 46 height 22
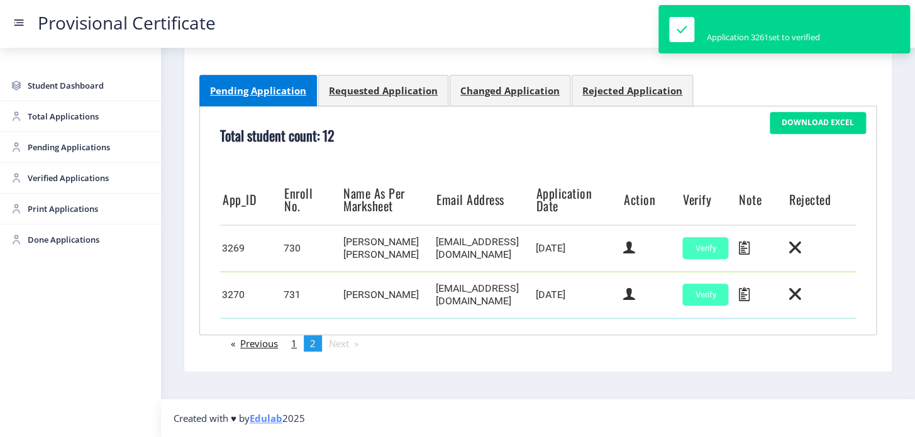
scroll to position [224, 0]
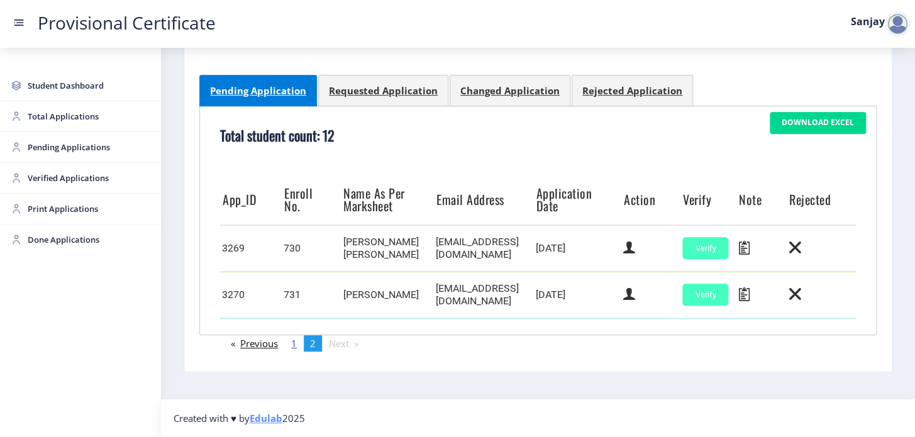
click at [300, 348] on link "page 1" at bounding box center [294, 343] width 18 height 16
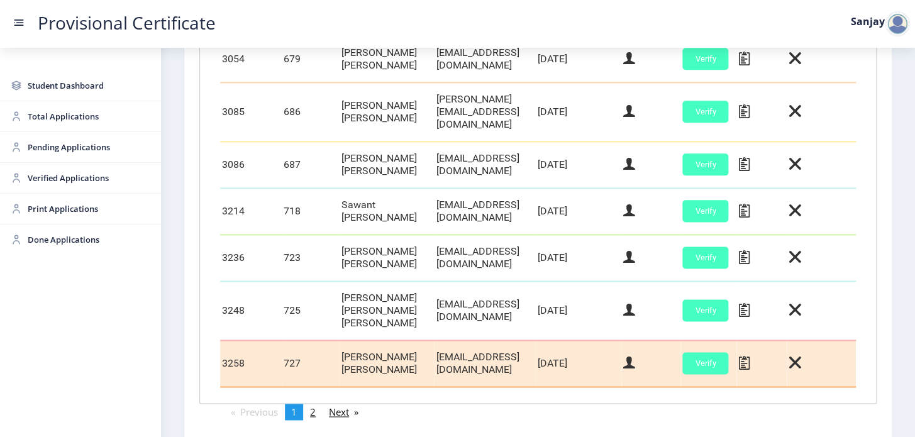
scroll to position [636, 0]
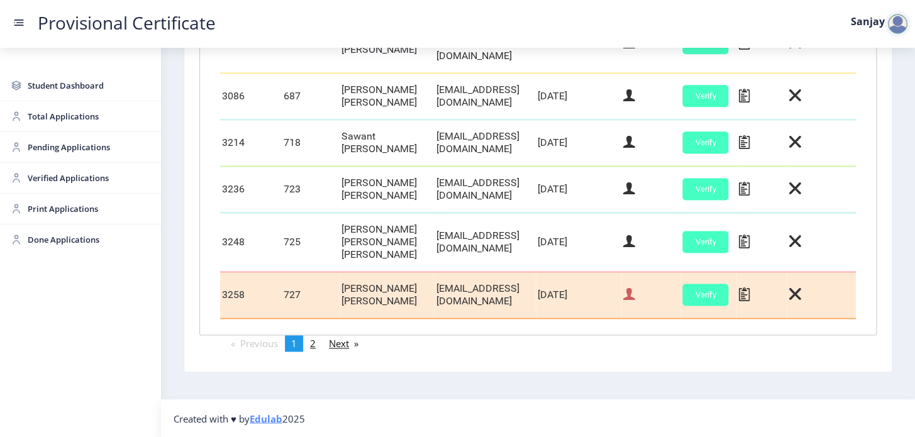
click at [635, 293] on icon at bounding box center [629, 294] width 12 height 16
select select "March"
select select "A"
select select "Regular"
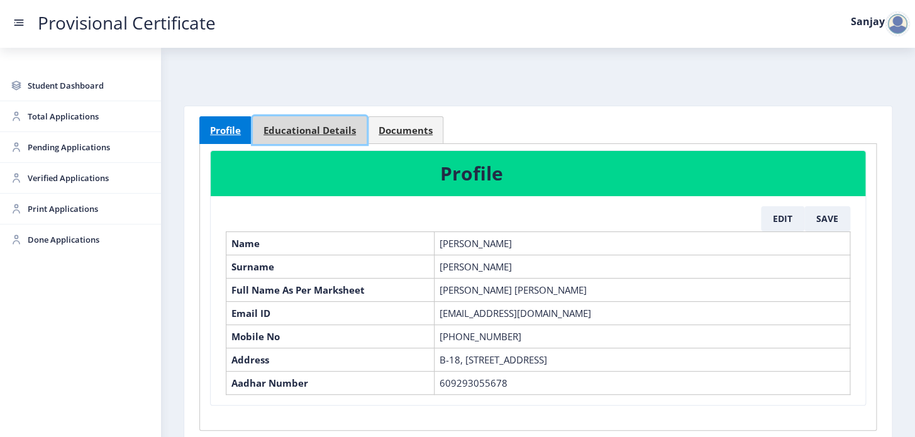
click at [309, 129] on span "Educational Details" at bounding box center [309, 130] width 92 height 9
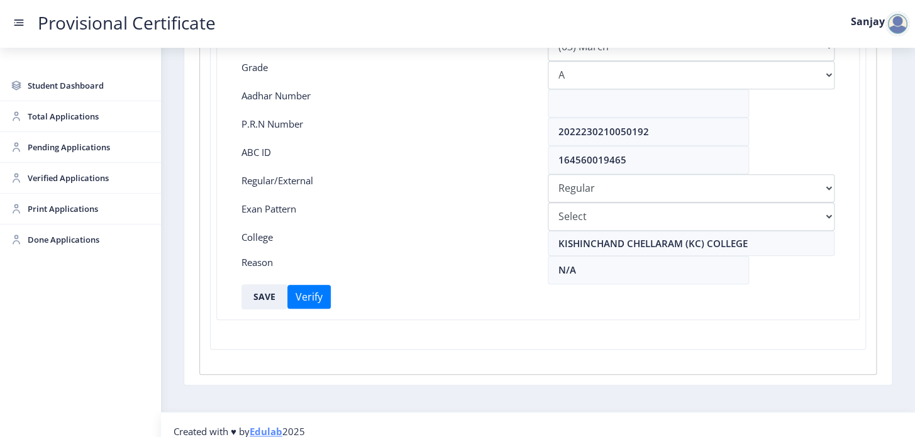
scroll to position [322, 0]
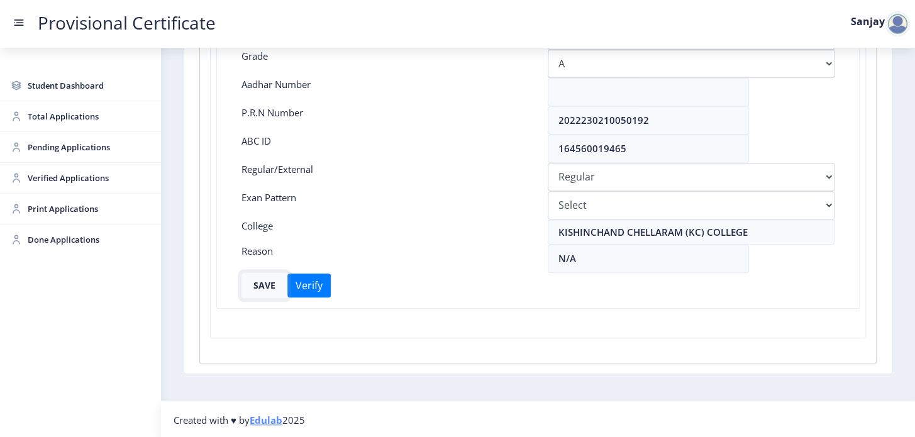
click at [272, 279] on button "SAVE" at bounding box center [264, 285] width 46 height 25
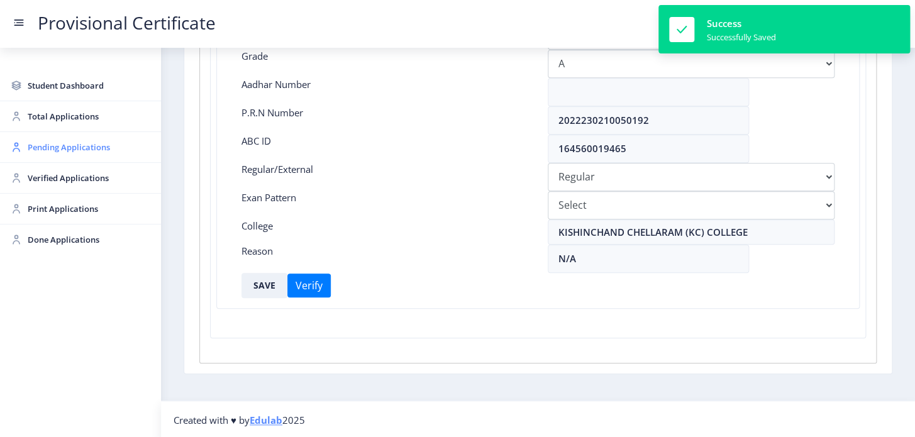
click at [73, 148] on span "Pending Applications" at bounding box center [89, 147] width 123 height 15
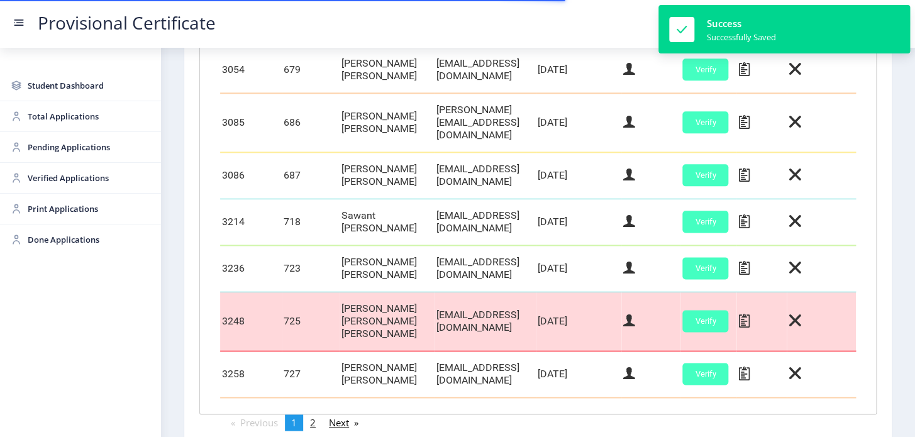
scroll to position [636, 0]
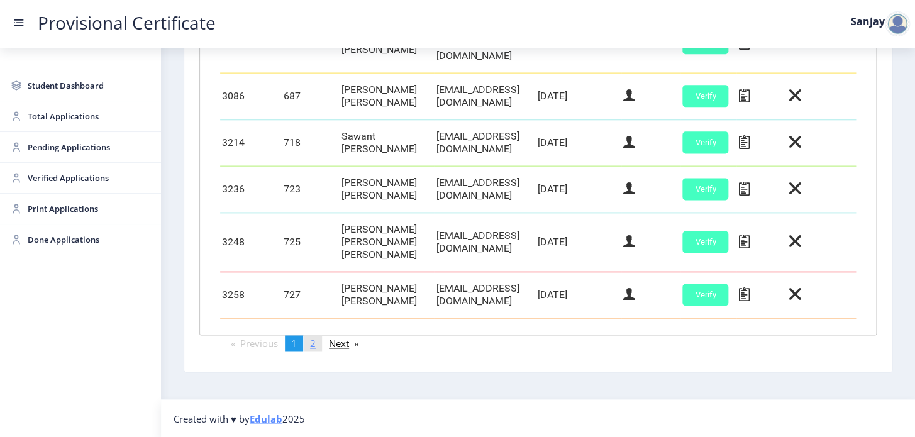
click at [317, 338] on link "page 2" at bounding box center [313, 343] width 18 height 16
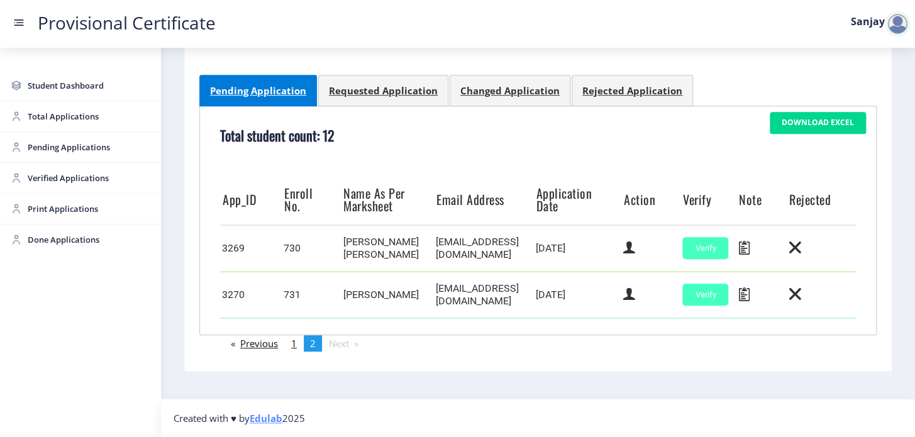
scroll to position [224, 0]
click at [292, 344] on link "page 1" at bounding box center [294, 343] width 18 height 16
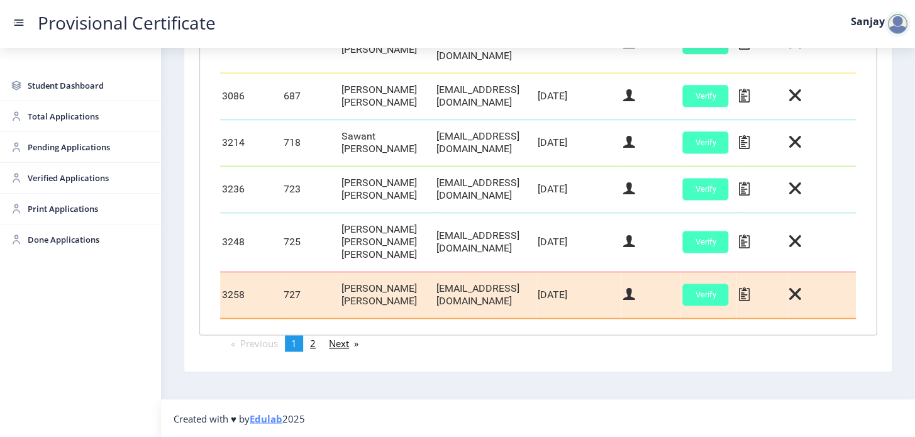
scroll to position [636, 0]
click at [728, 294] on button "Verify" at bounding box center [705, 295] width 46 height 22
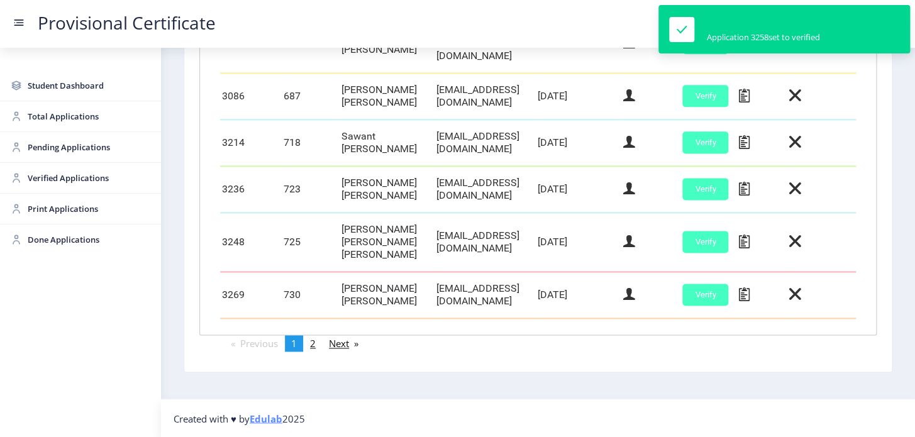
scroll to position [623, 0]
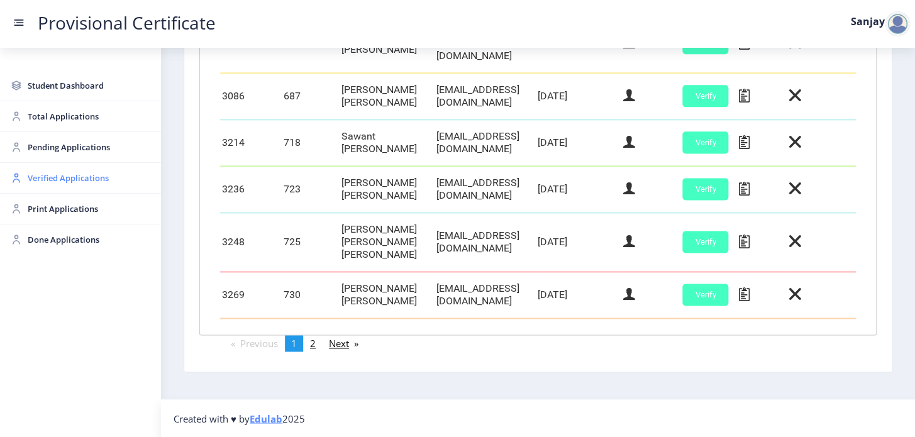
click at [75, 165] on link "Verified Applications" at bounding box center [80, 178] width 161 height 30
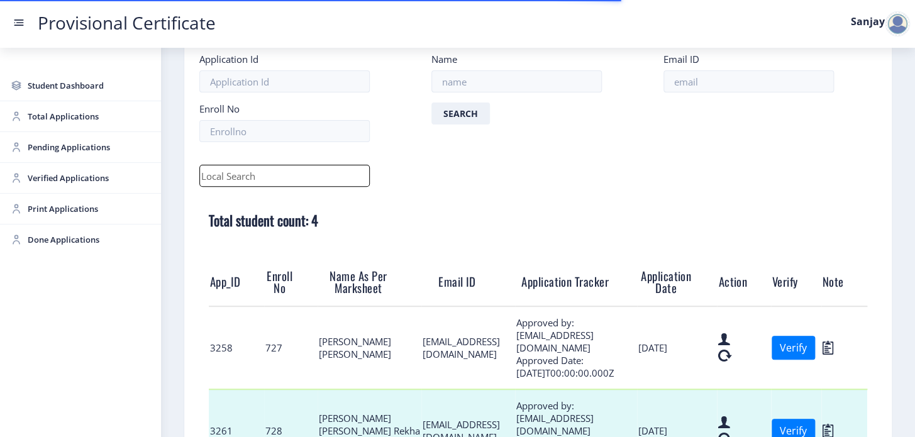
scroll to position [343, 0]
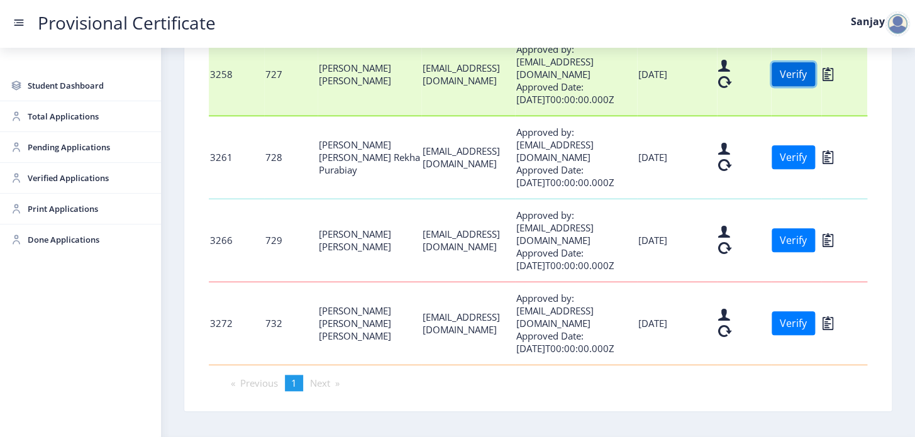
click at [815, 80] on button "Verify" at bounding box center [792, 74] width 43 height 24
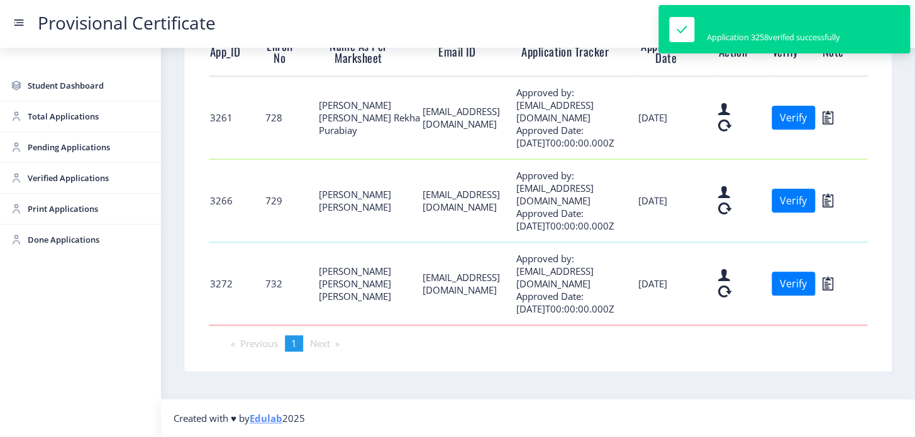
scroll to position [275, 0]
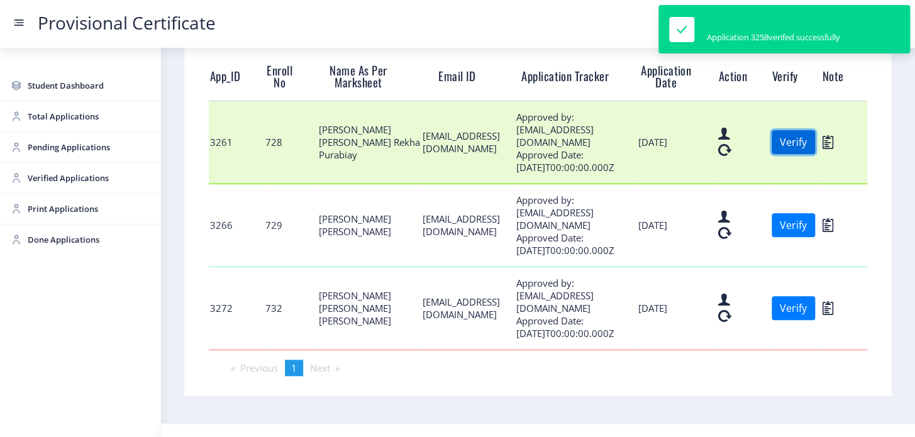
click at [815, 147] on button "Verify" at bounding box center [792, 142] width 43 height 24
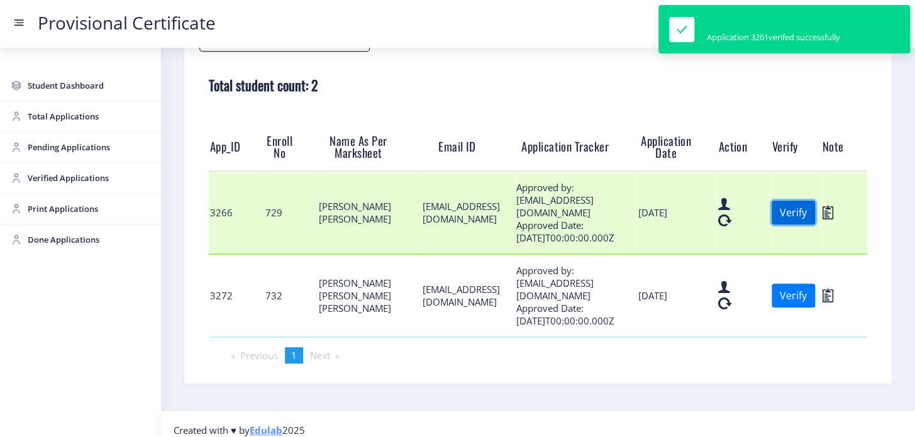
click at [815, 214] on button "Verify" at bounding box center [792, 213] width 43 height 24
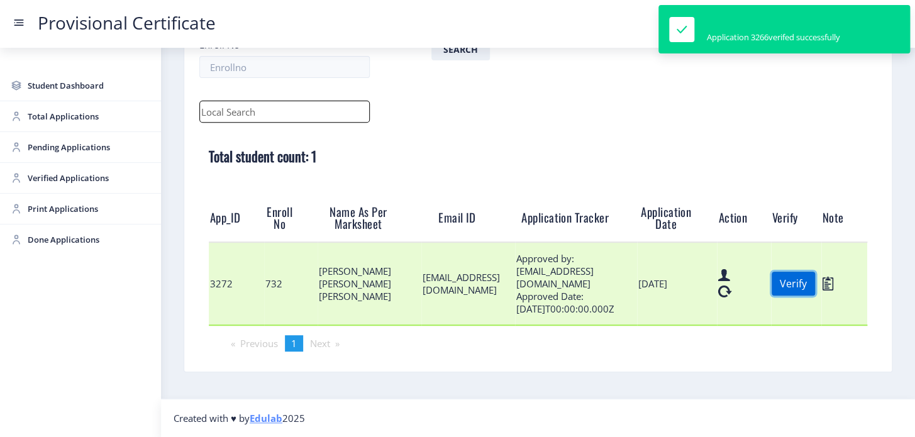
click at [815, 282] on button "Verify" at bounding box center [792, 284] width 43 height 24
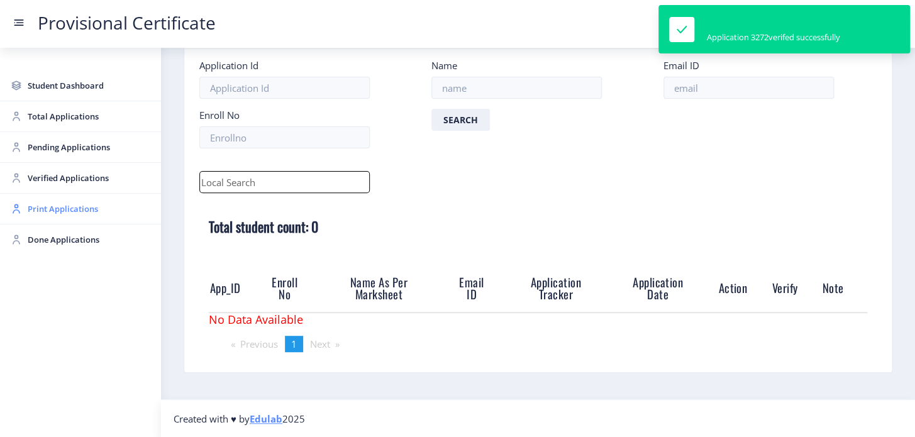
click at [64, 206] on span "Print Applications" at bounding box center [89, 208] width 123 height 15
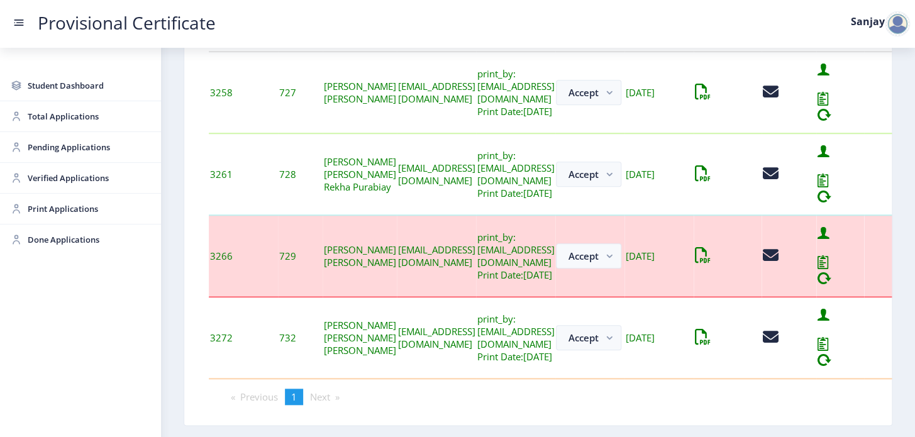
scroll to position [273, 0]
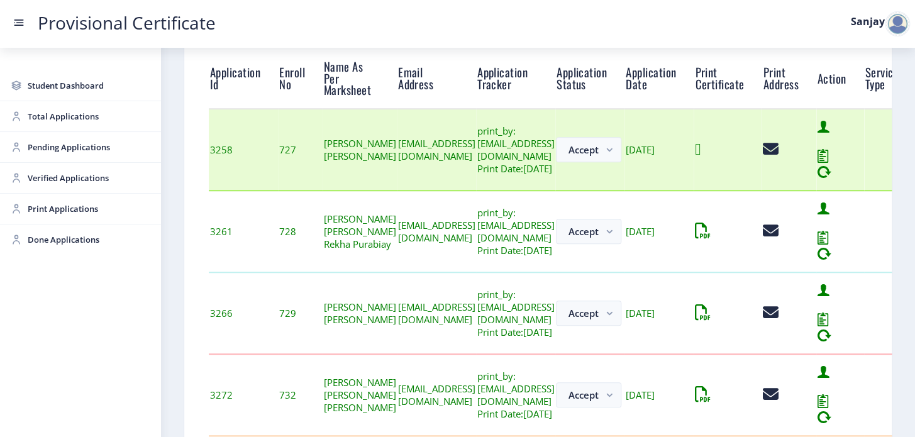
click at [700, 152] on icon at bounding box center [698, 149] width 6 height 16
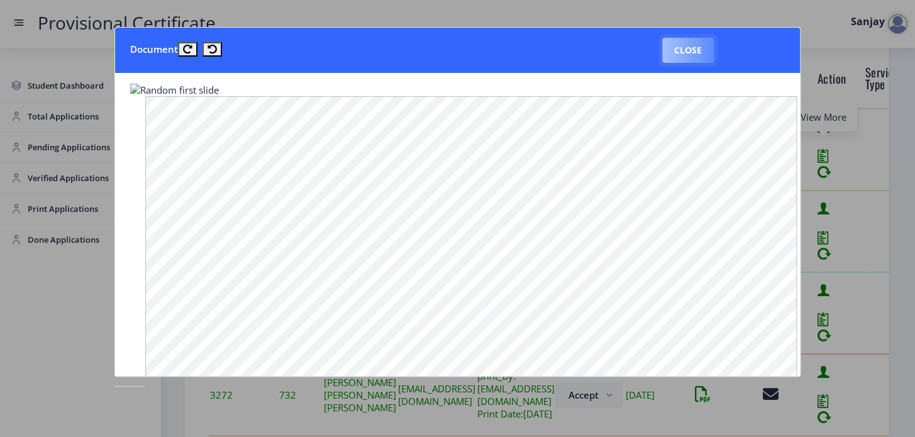
click at [676, 45] on button "Close" at bounding box center [688, 50] width 52 height 25
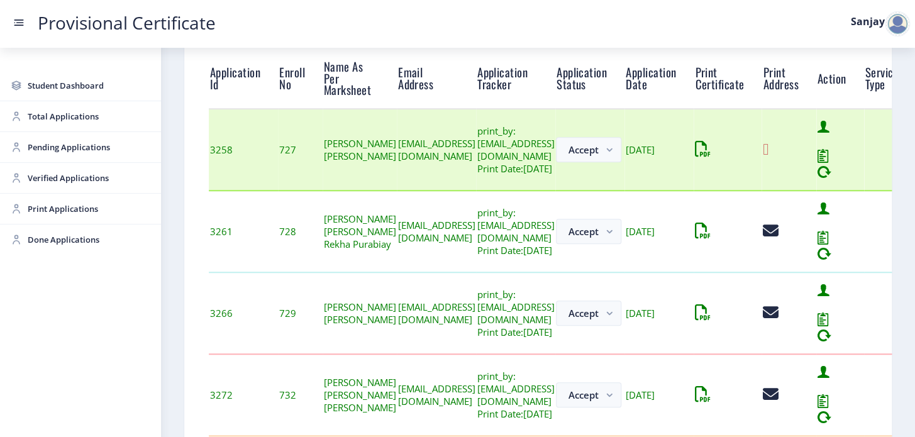
click at [768, 148] on icon at bounding box center [766, 149] width 6 height 16
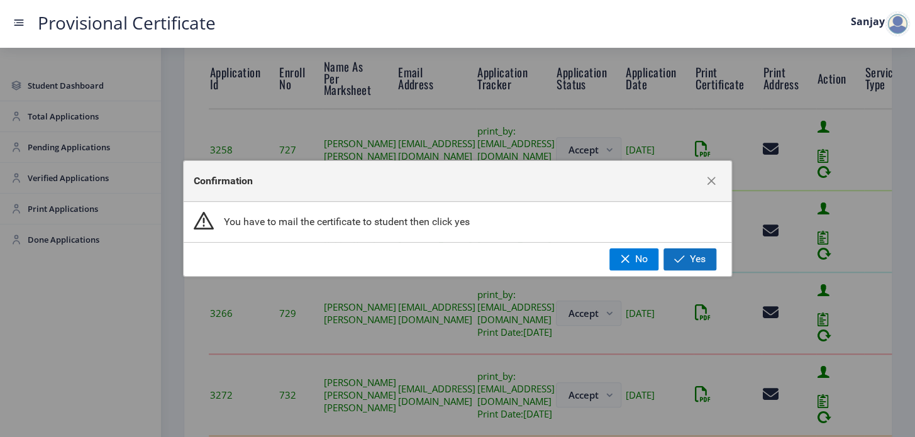
click at [691, 258] on span "Yes" at bounding box center [698, 258] width 16 height 11
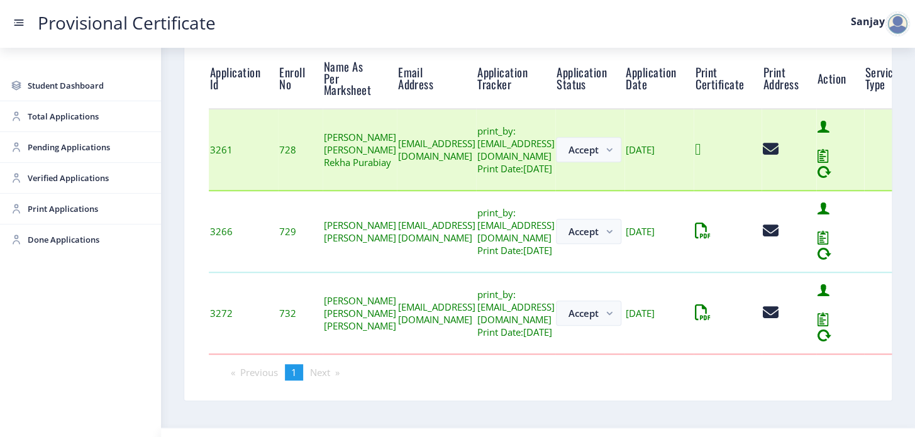
click at [700, 150] on icon at bounding box center [698, 149] width 6 height 16
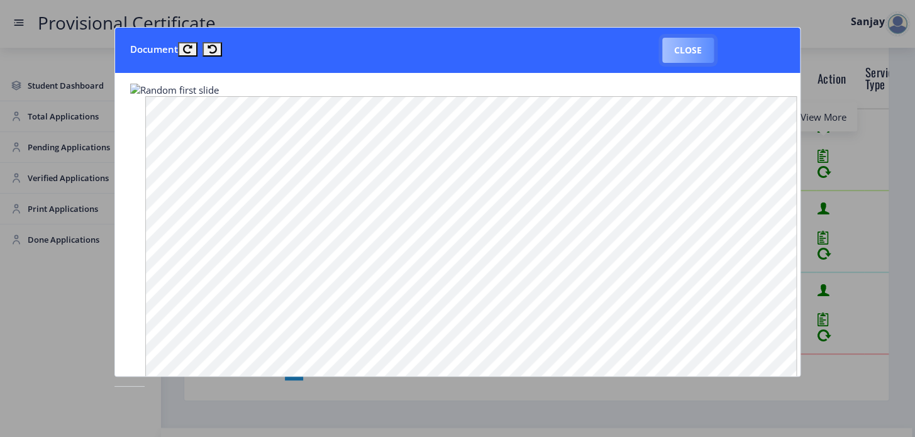
click at [688, 44] on button "Close" at bounding box center [688, 50] width 52 height 25
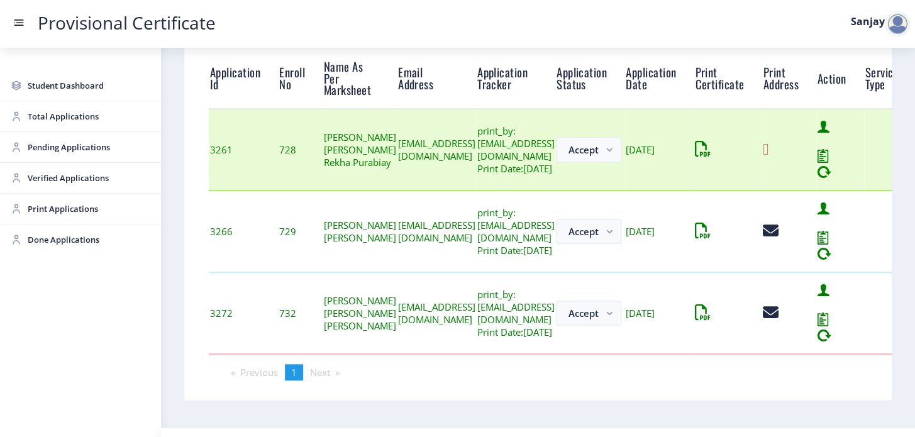
click at [768, 150] on icon at bounding box center [766, 149] width 6 height 16
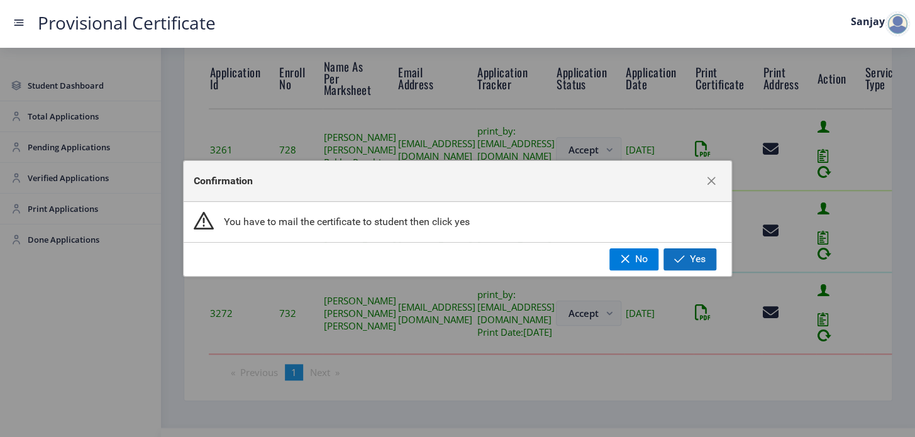
click at [689, 263] on button "Yes" at bounding box center [689, 258] width 53 height 21
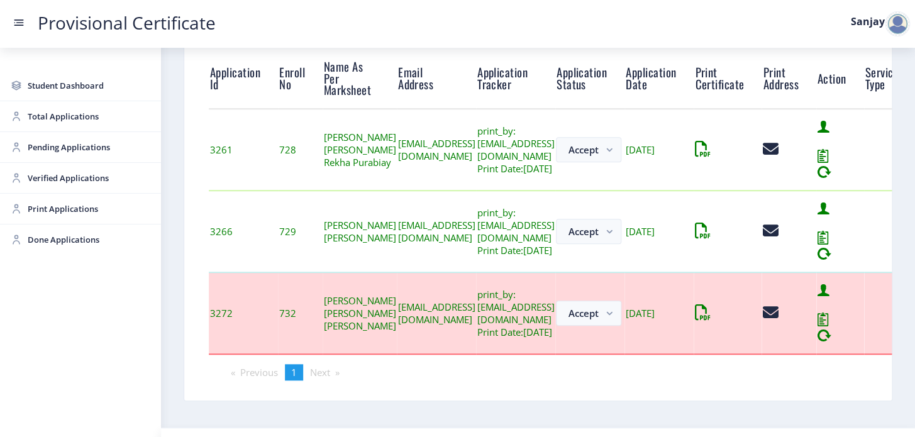
scroll to position [223, 0]
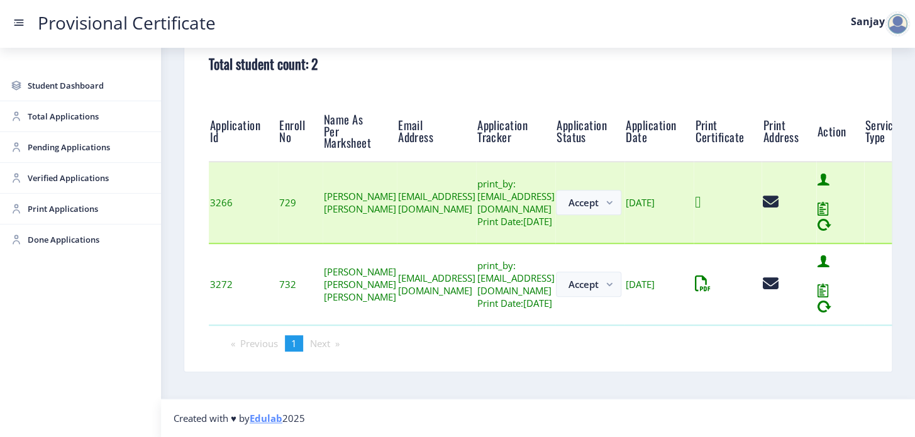
click at [700, 199] on icon at bounding box center [698, 202] width 6 height 16
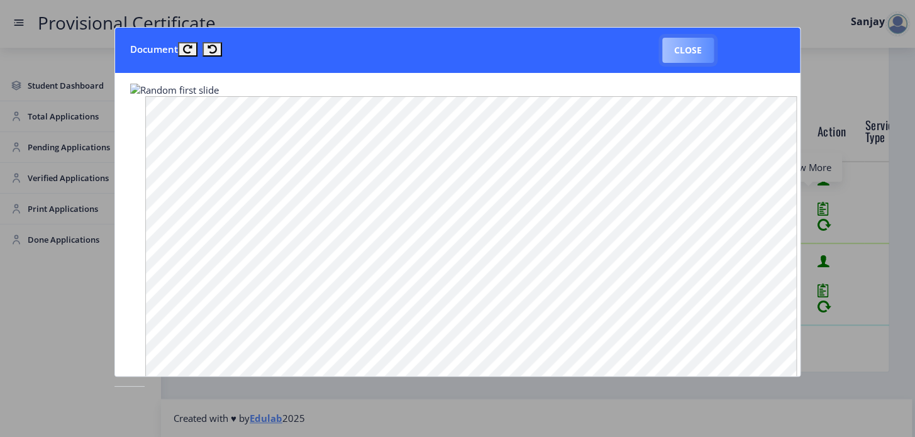
click at [689, 57] on button "Close" at bounding box center [688, 50] width 52 height 25
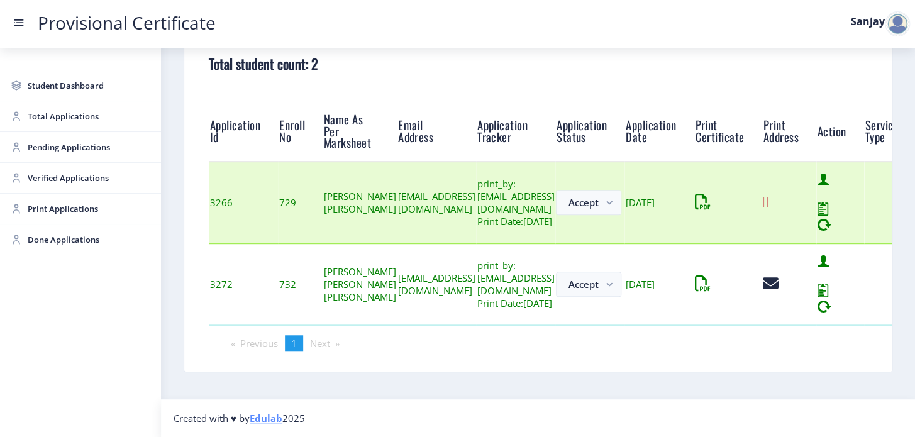
click at [815, 202] on div at bounding box center [789, 202] width 52 height 16
click at [768, 203] on icon at bounding box center [766, 202] width 6 height 16
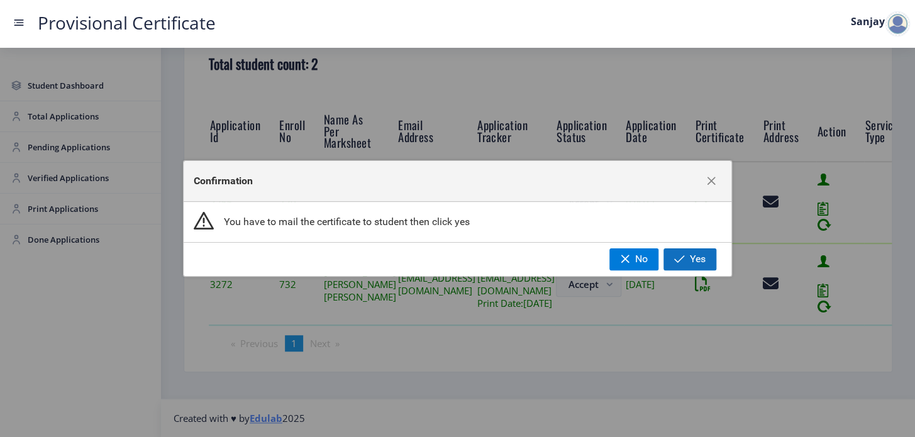
click at [699, 250] on button "Yes" at bounding box center [689, 258] width 53 height 21
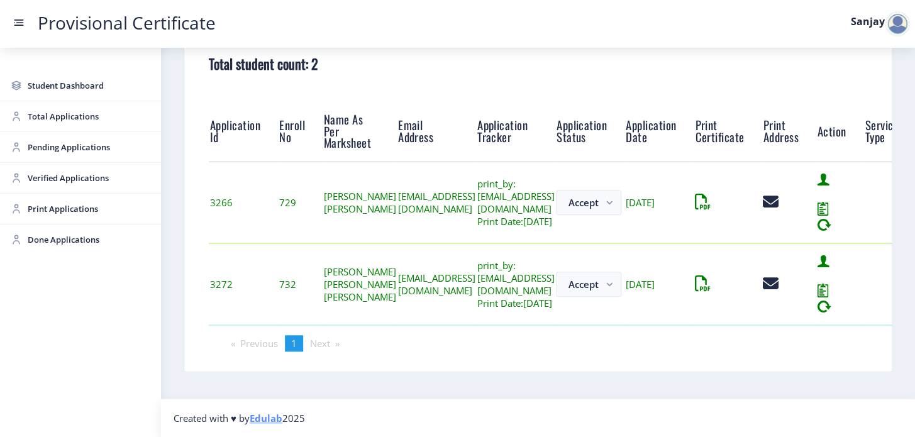
scroll to position [141, 0]
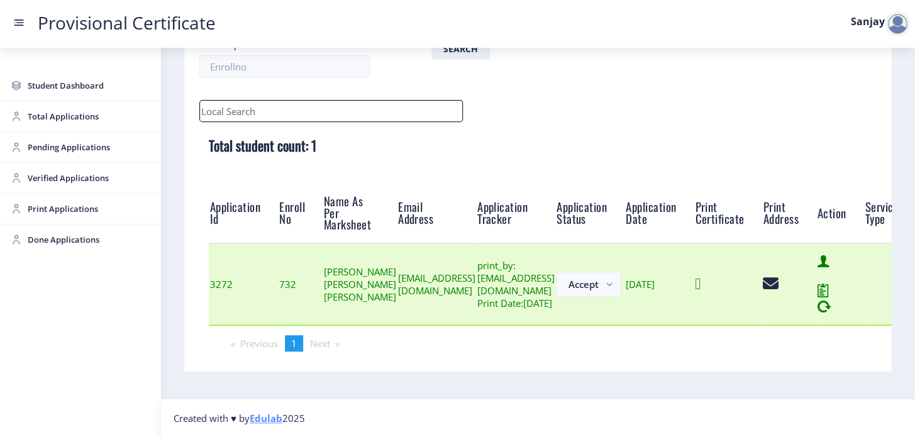
click at [700, 282] on icon at bounding box center [698, 284] width 6 height 16
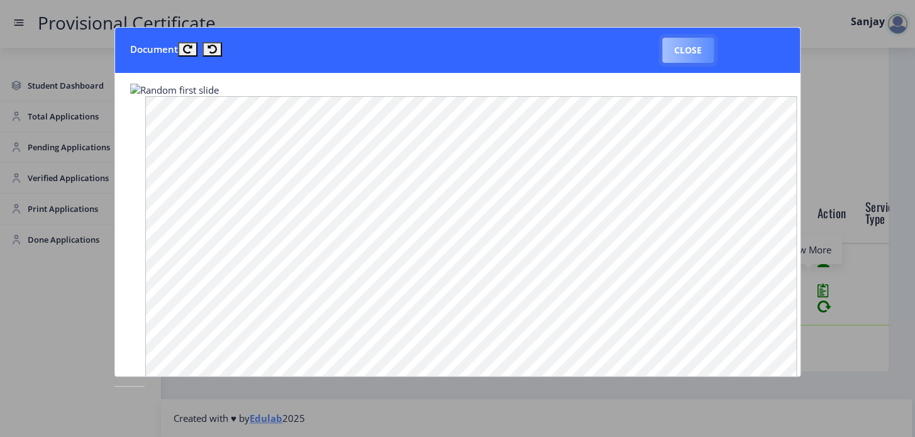
click at [691, 49] on button "Close" at bounding box center [688, 50] width 52 height 25
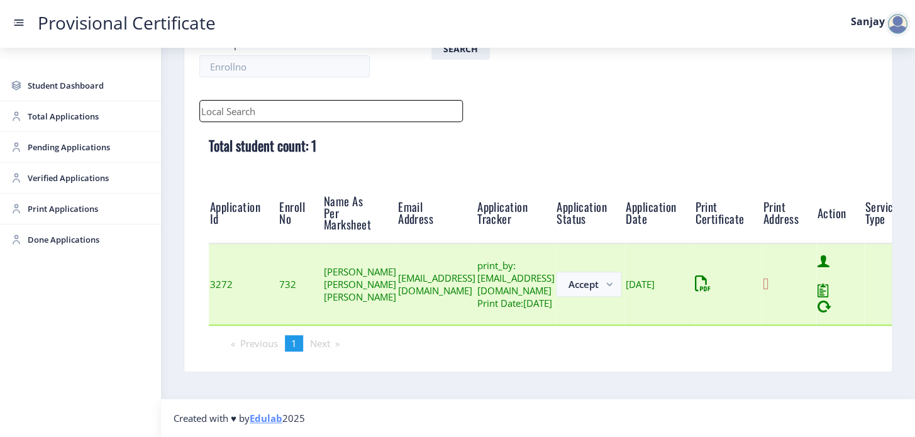
click at [768, 282] on icon at bounding box center [766, 284] width 6 height 16
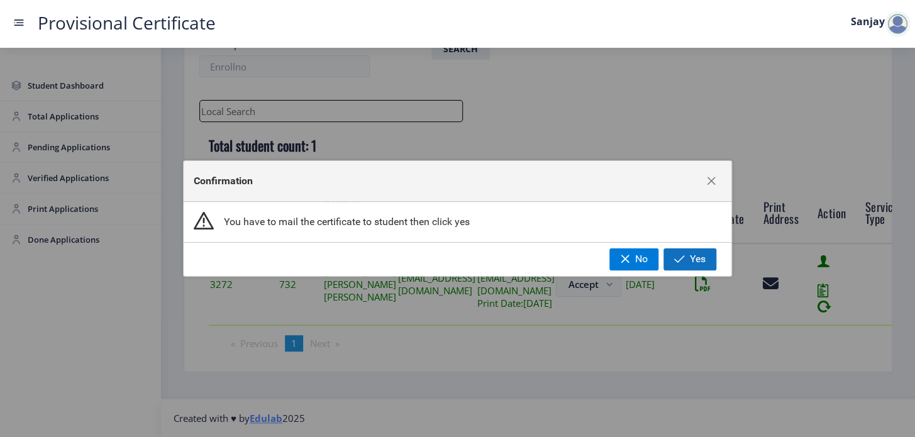
click at [694, 262] on span "Yes" at bounding box center [698, 258] width 16 height 11
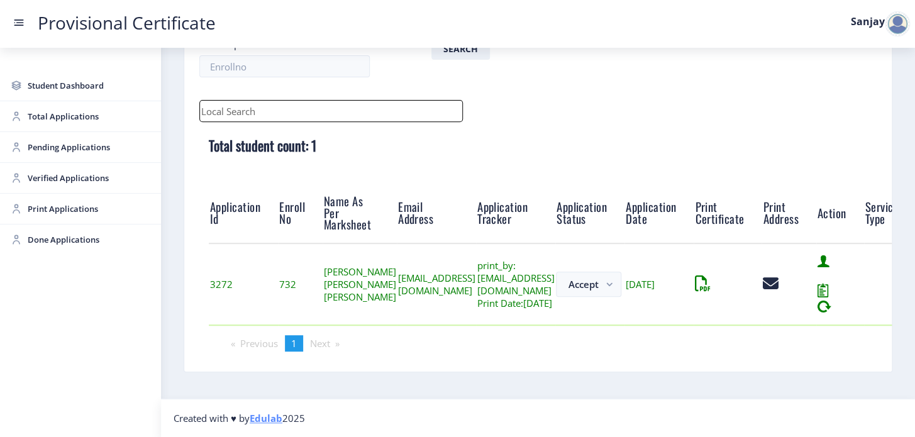
scroll to position [69, 0]
